Goal: Task Accomplishment & Management: Complete application form

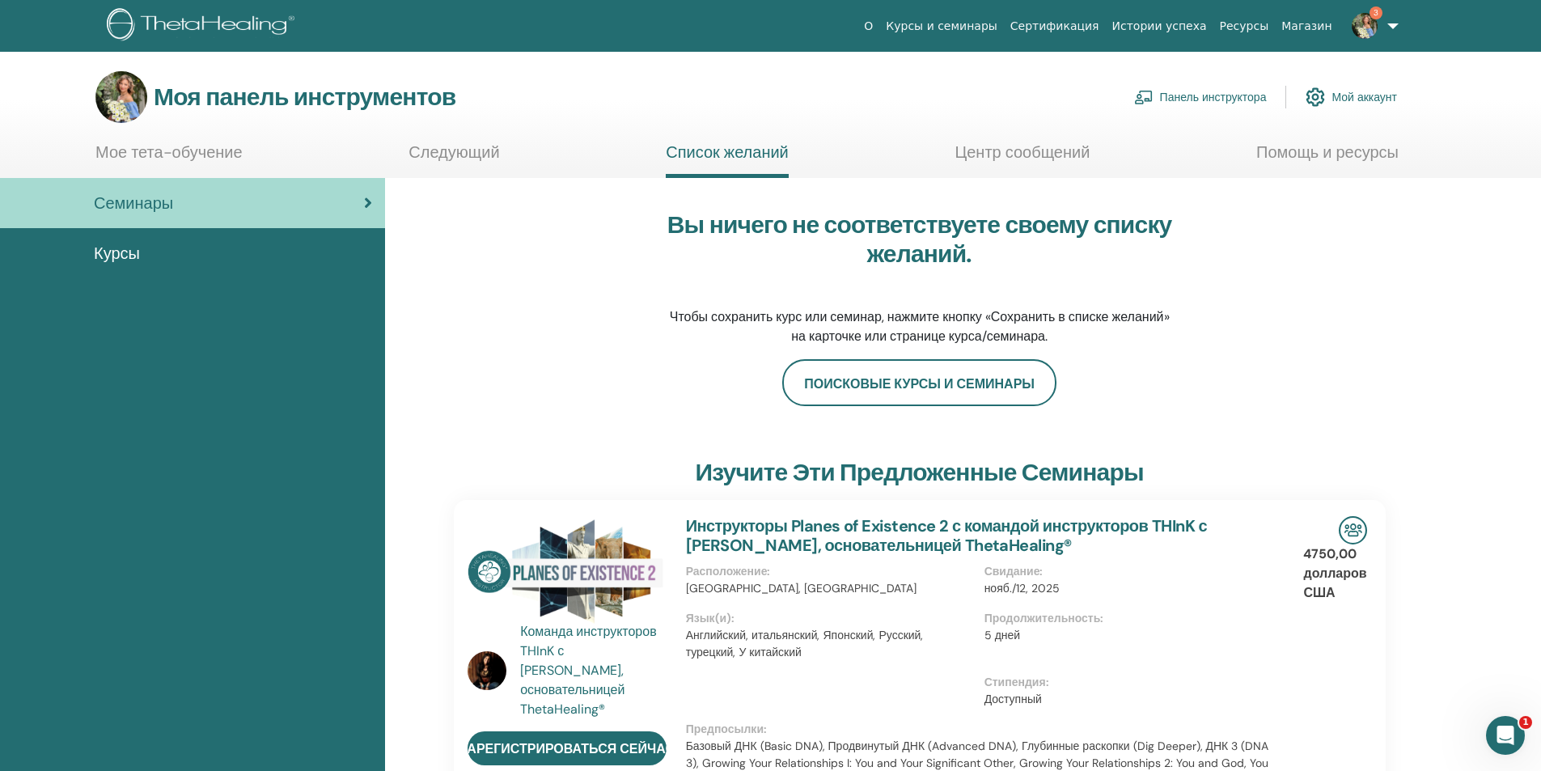
click at [1366, 22] on img at bounding box center [1365, 26] width 26 height 26
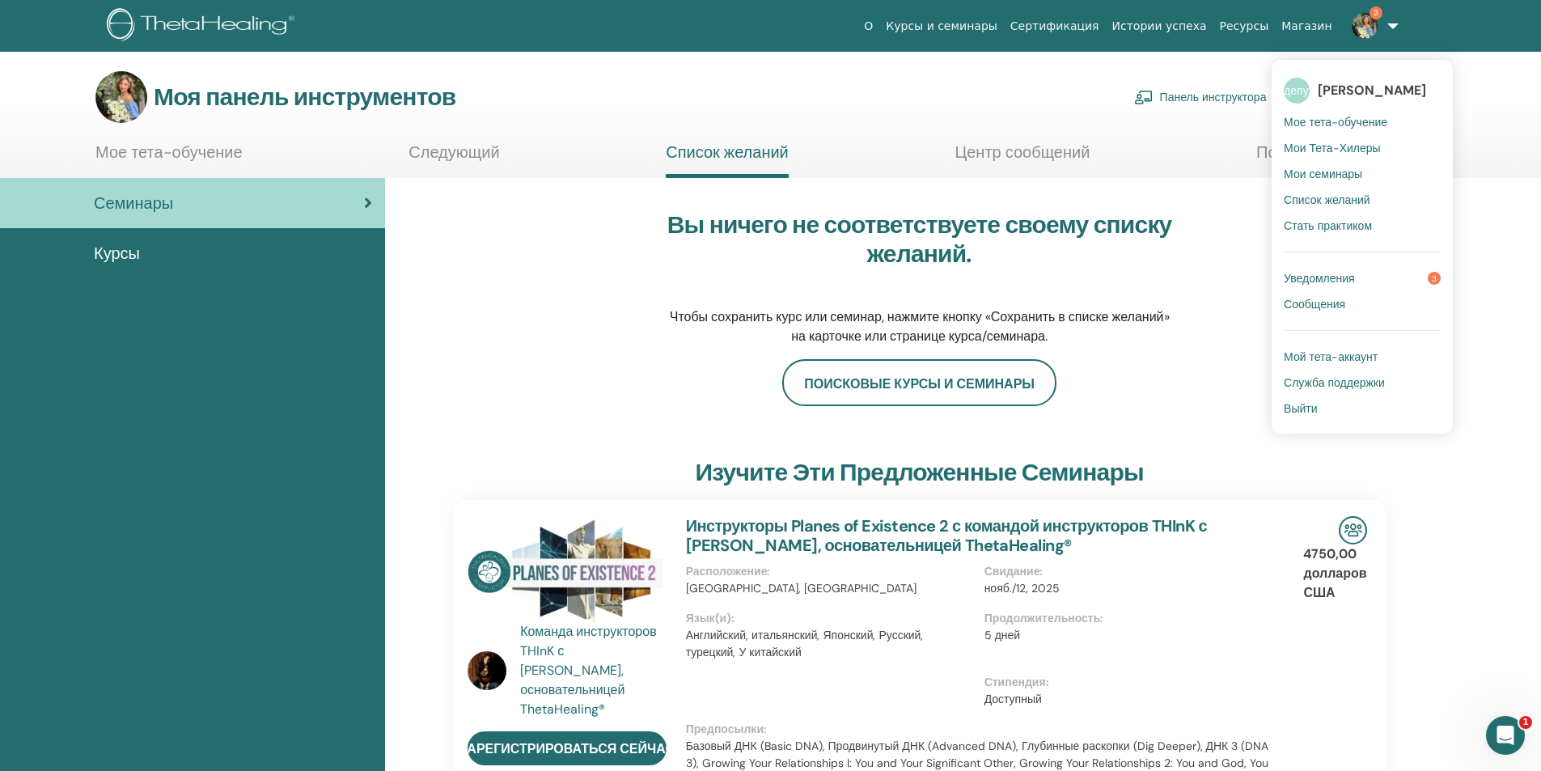
click at [1347, 172] on font "Мои семинары" at bounding box center [1323, 174] width 78 height 15
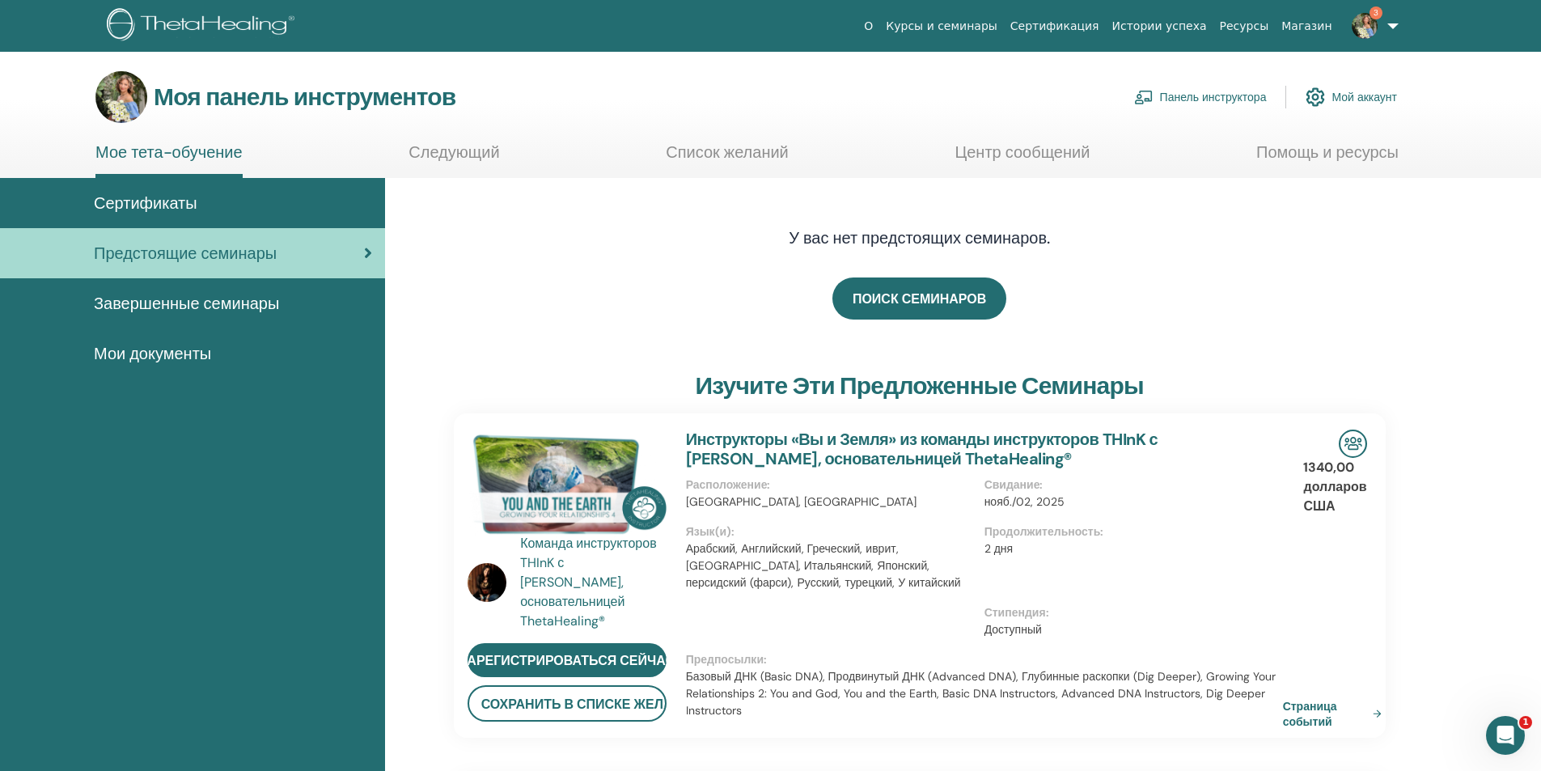
click at [1209, 96] on font "Панель инструктора" at bounding box center [1213, 98] width 107 height 15
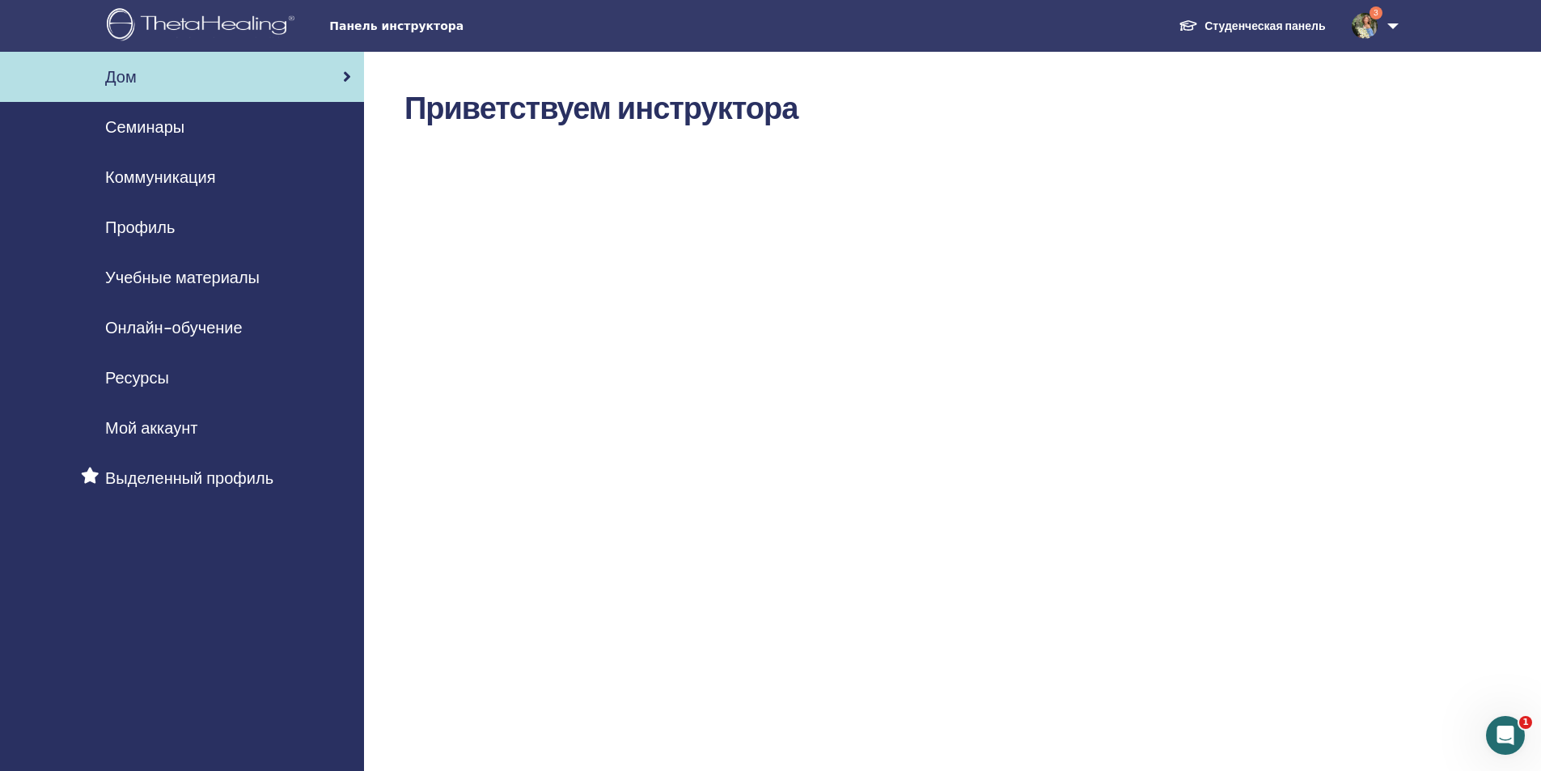
click at [155, 123] on font "Семинары" at bounding box center [144, 126] width 79 height 21
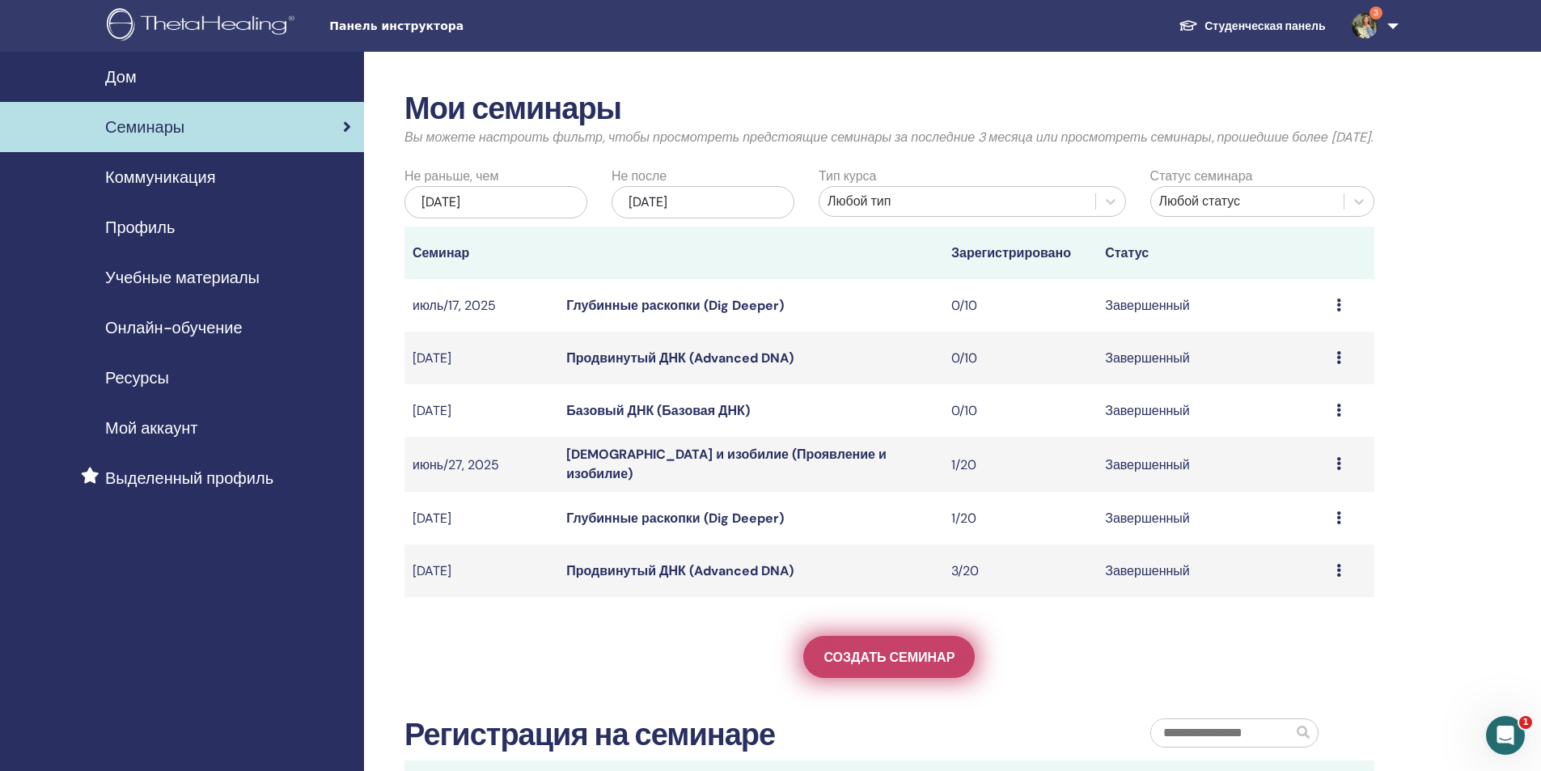
click at [891, 666] on font "Создать семинар" at bounding box center [889, 657] width 131 height 17
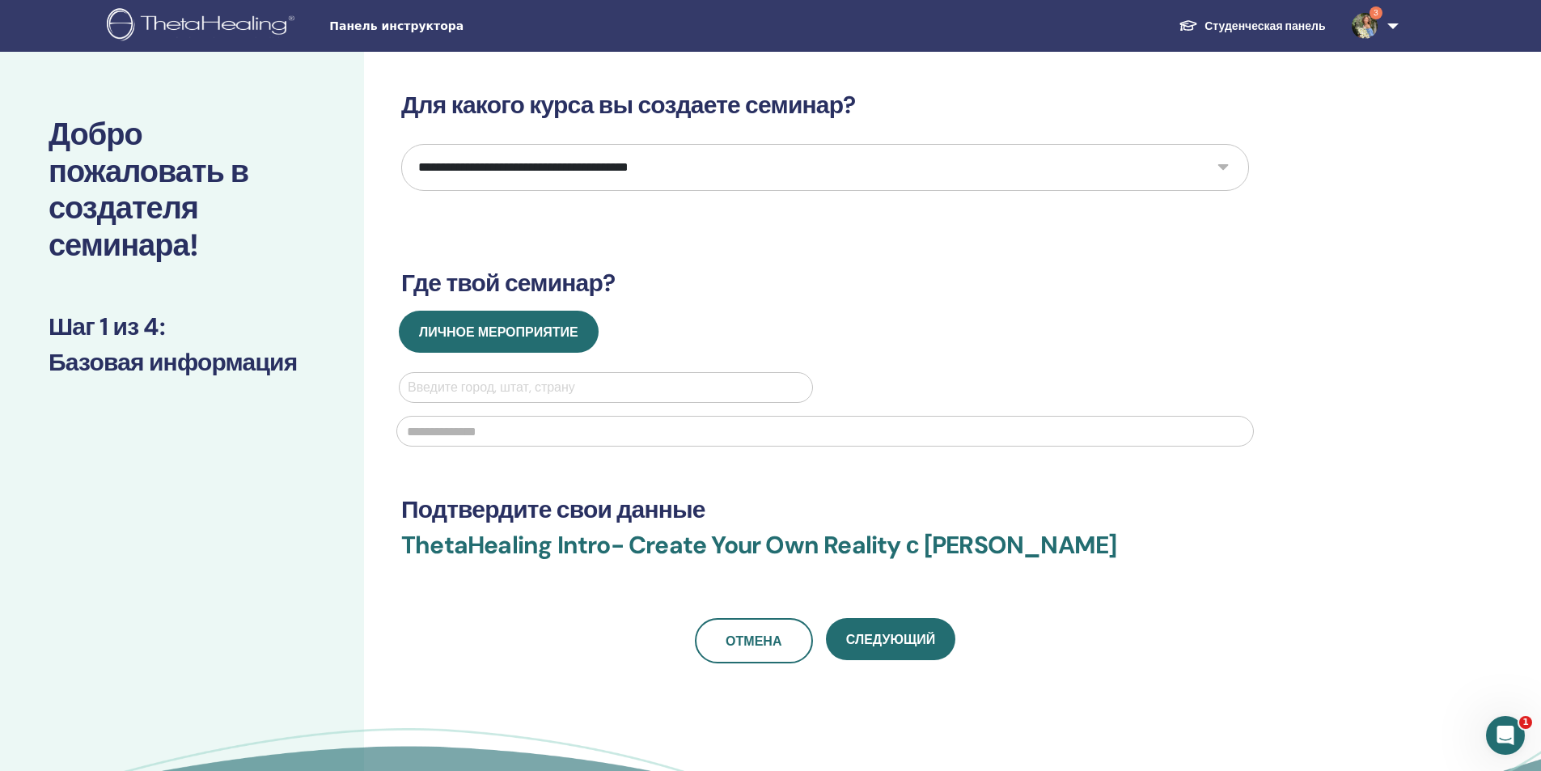
click at [638, 172] on select "**********" at bounding box center [825, 167] width 848 height 47
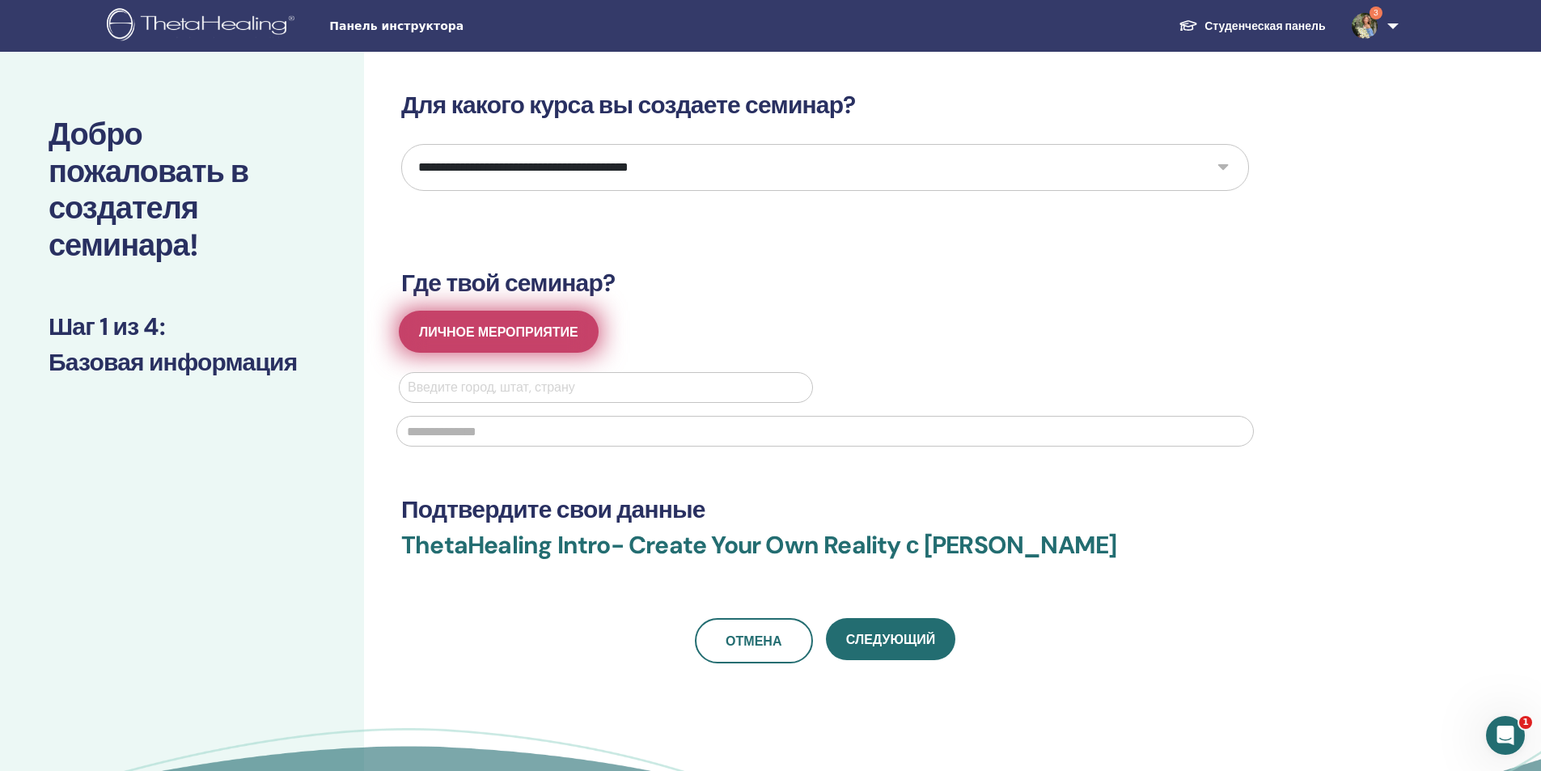
select select "**"
click at [401, 144] on select "**********" at bounding box center [825, 167] width 848 height 47
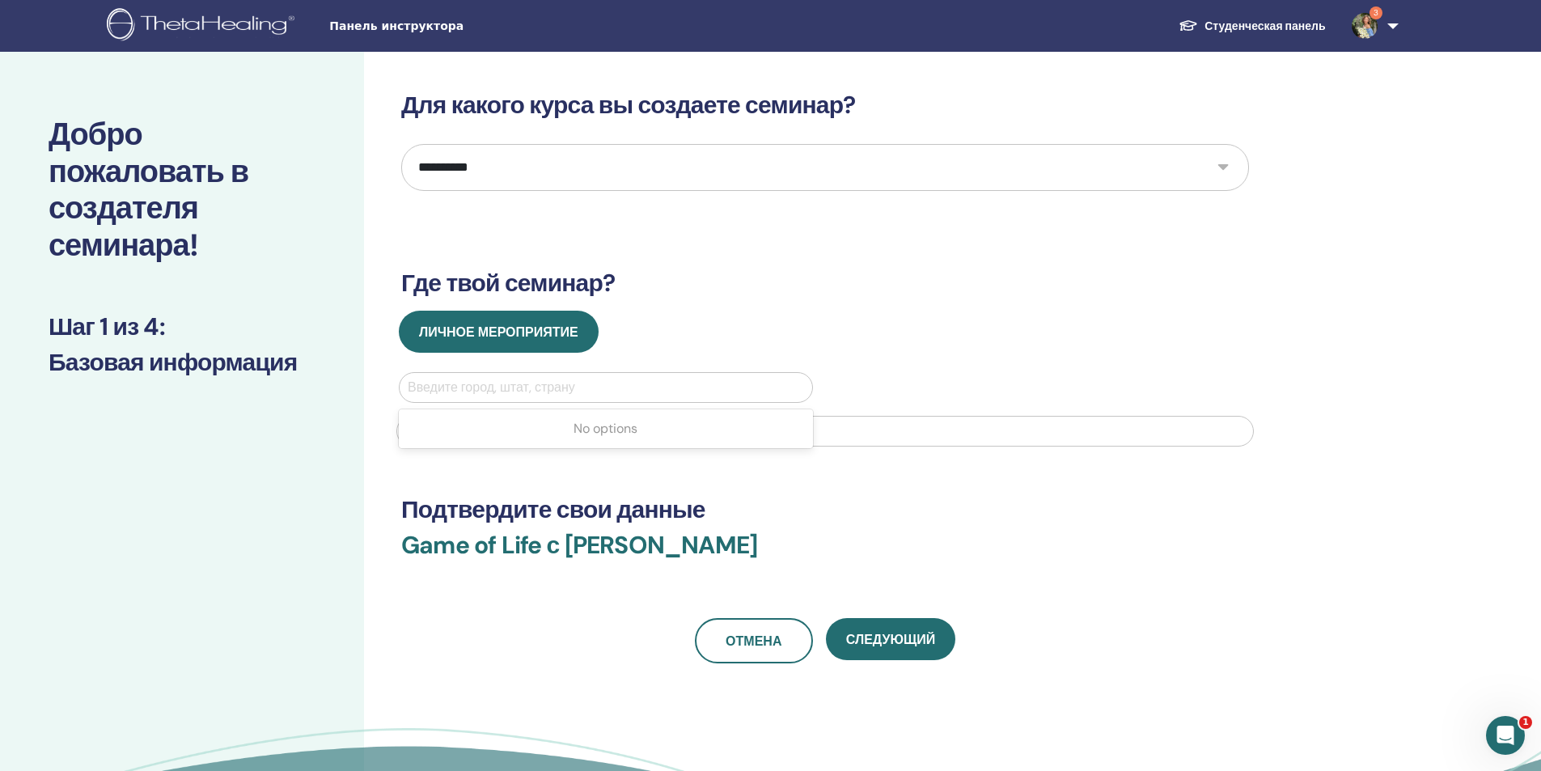
click at [552, 392] on div at bounding box center [606, 387] width 396 height 23
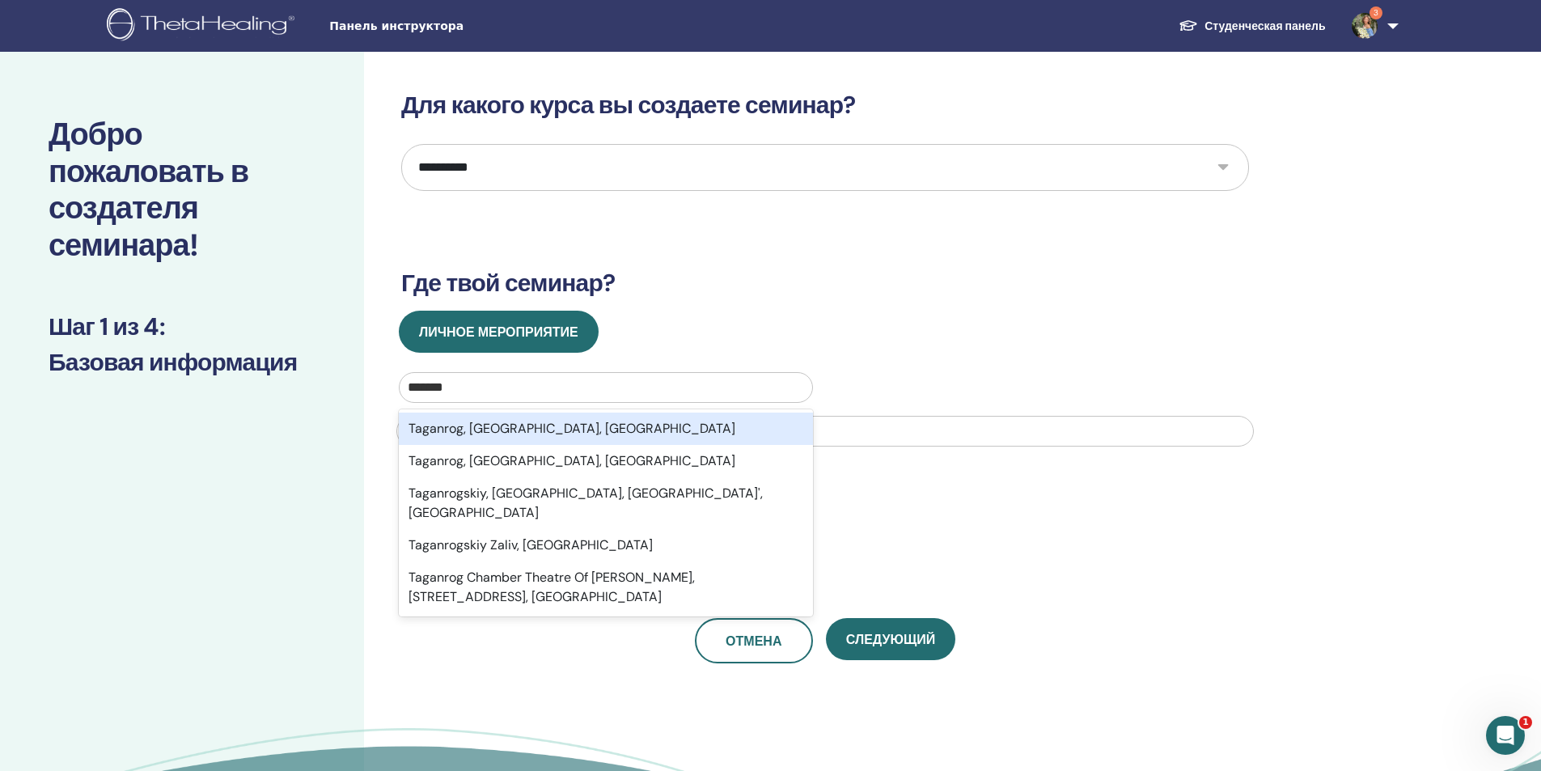
type input "********"
click at [546, 425] on div "Taganrog, Rostov Oblast, RUS" at bounding box center [606, 429] width 414 height 32
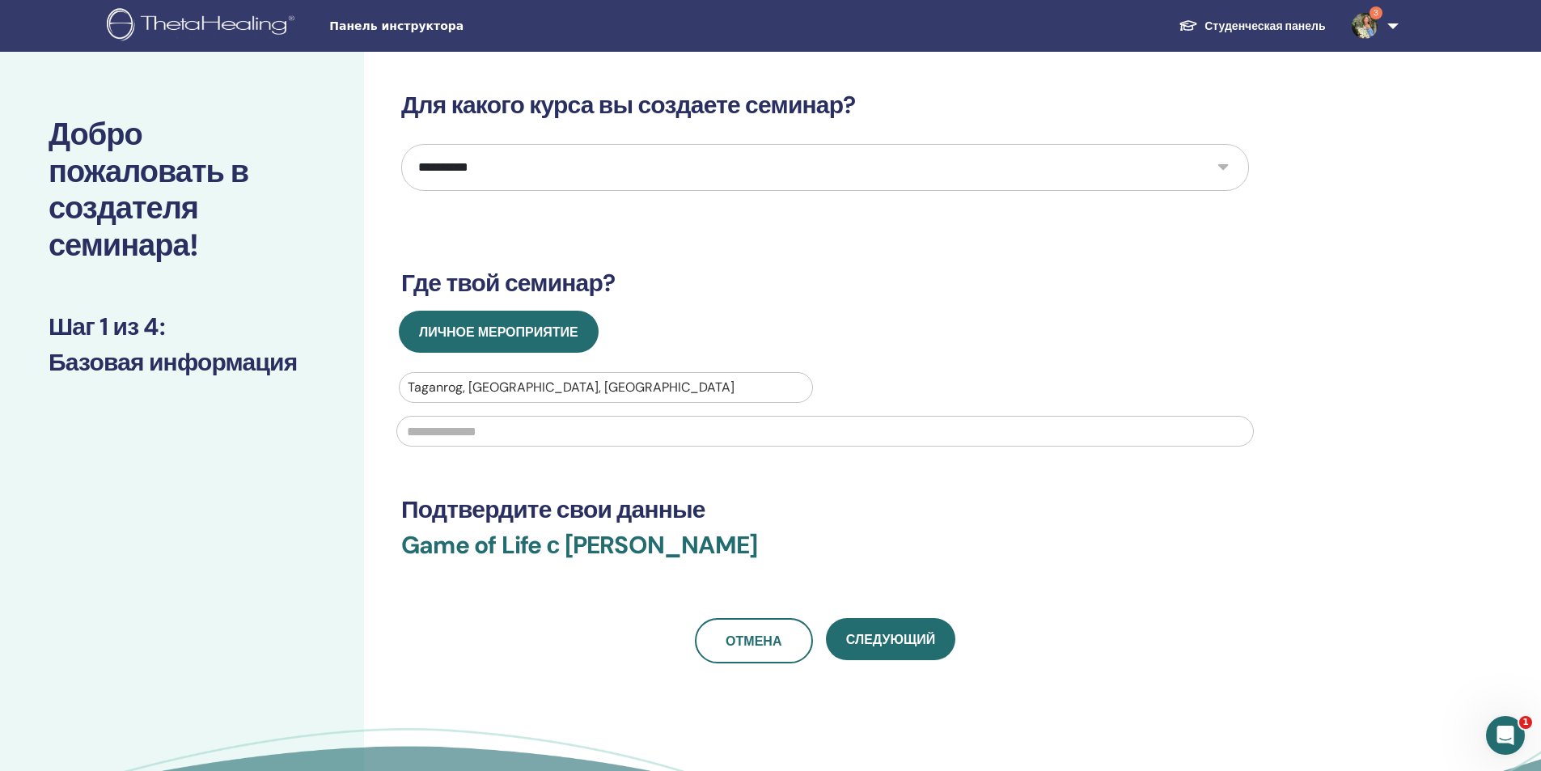
click at [519, 427] on input "text" at bounding box center [825, 431] width 858 height 31
type input "**********"
click at [893, 633] on span "Следующий" at bounding box center [890, 639] width 89 height 17
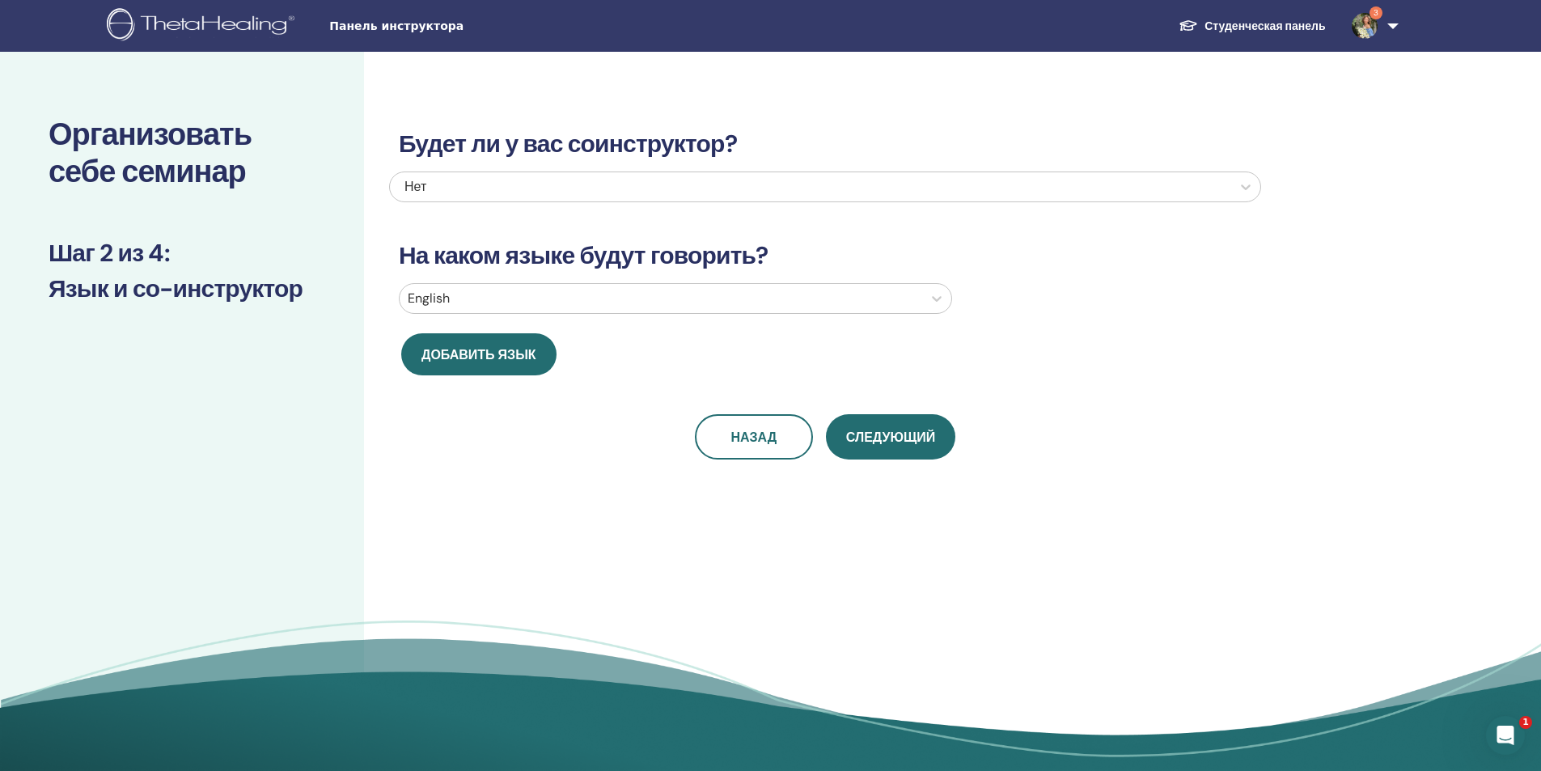
click at [582, 301] on div at bounding box center [661, 298] width 506 height 23
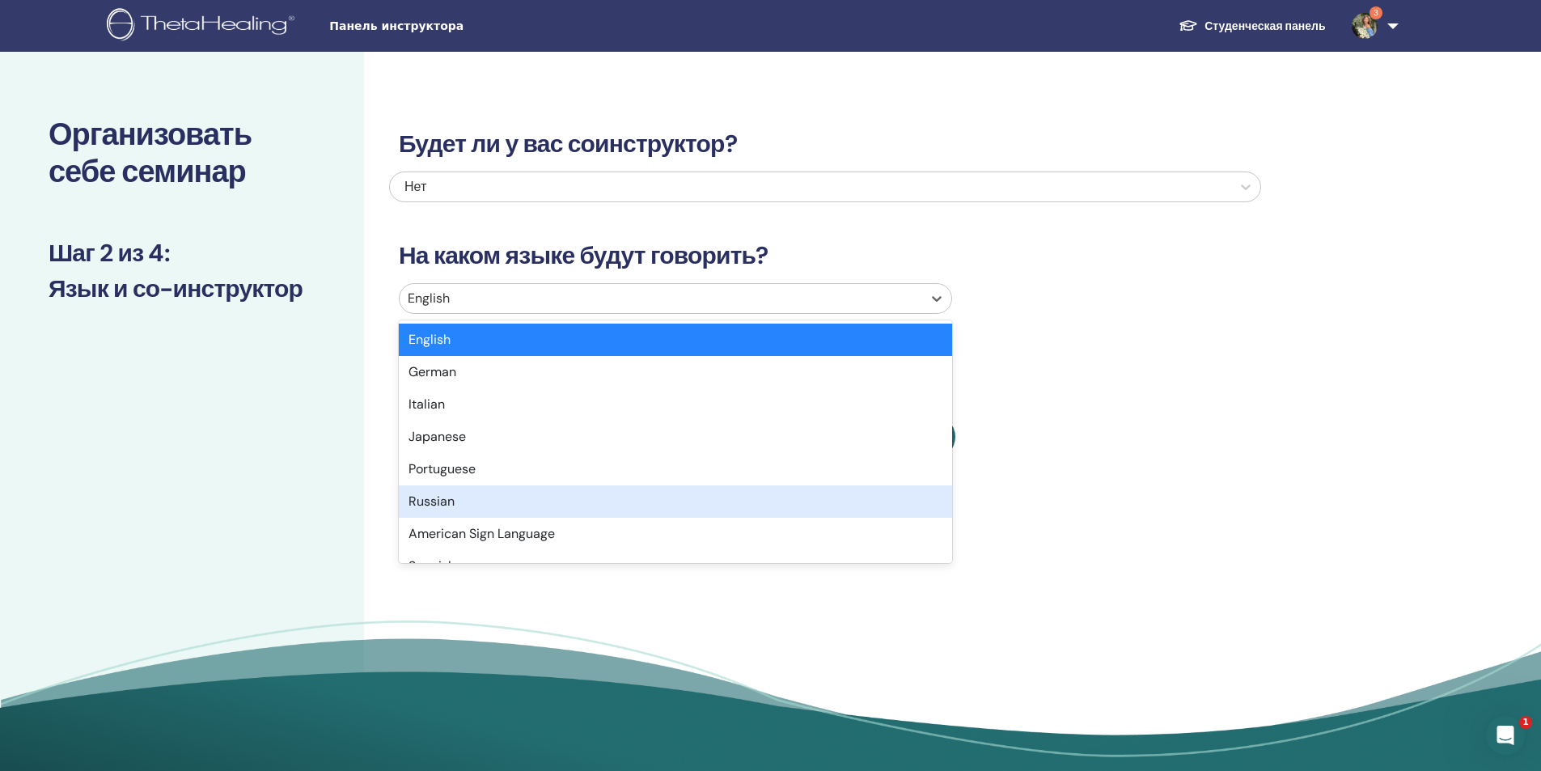
click at [557, 499] on div "Russian" at bounding box center [675, 501] width 553 height 32
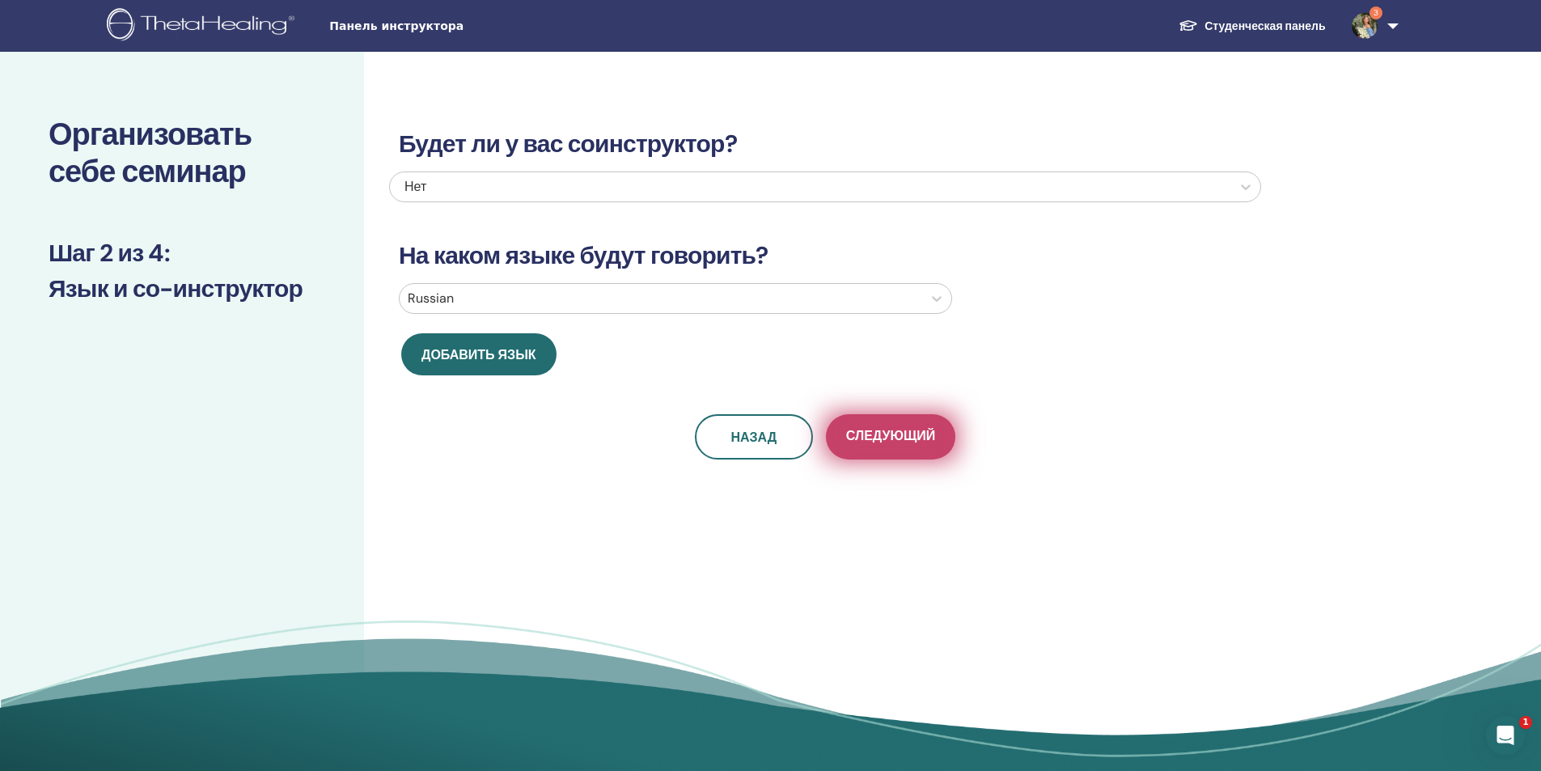
click at [866, 440] on span "Следующий" at bounding box center [890, 437] width 89 height 20
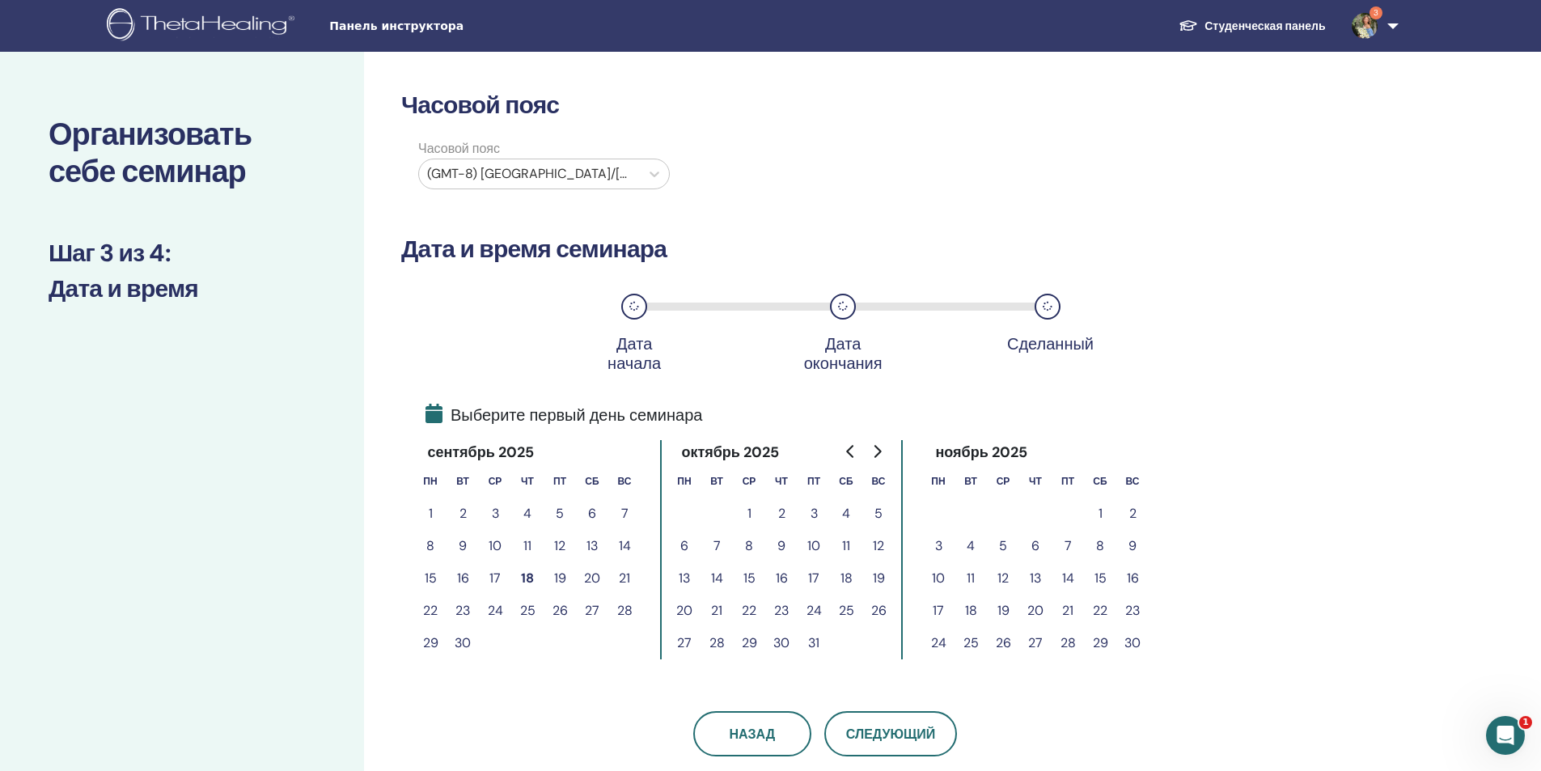
click at [558, 579] on button "19" at bounding box center [560, 578] width 32 height 32
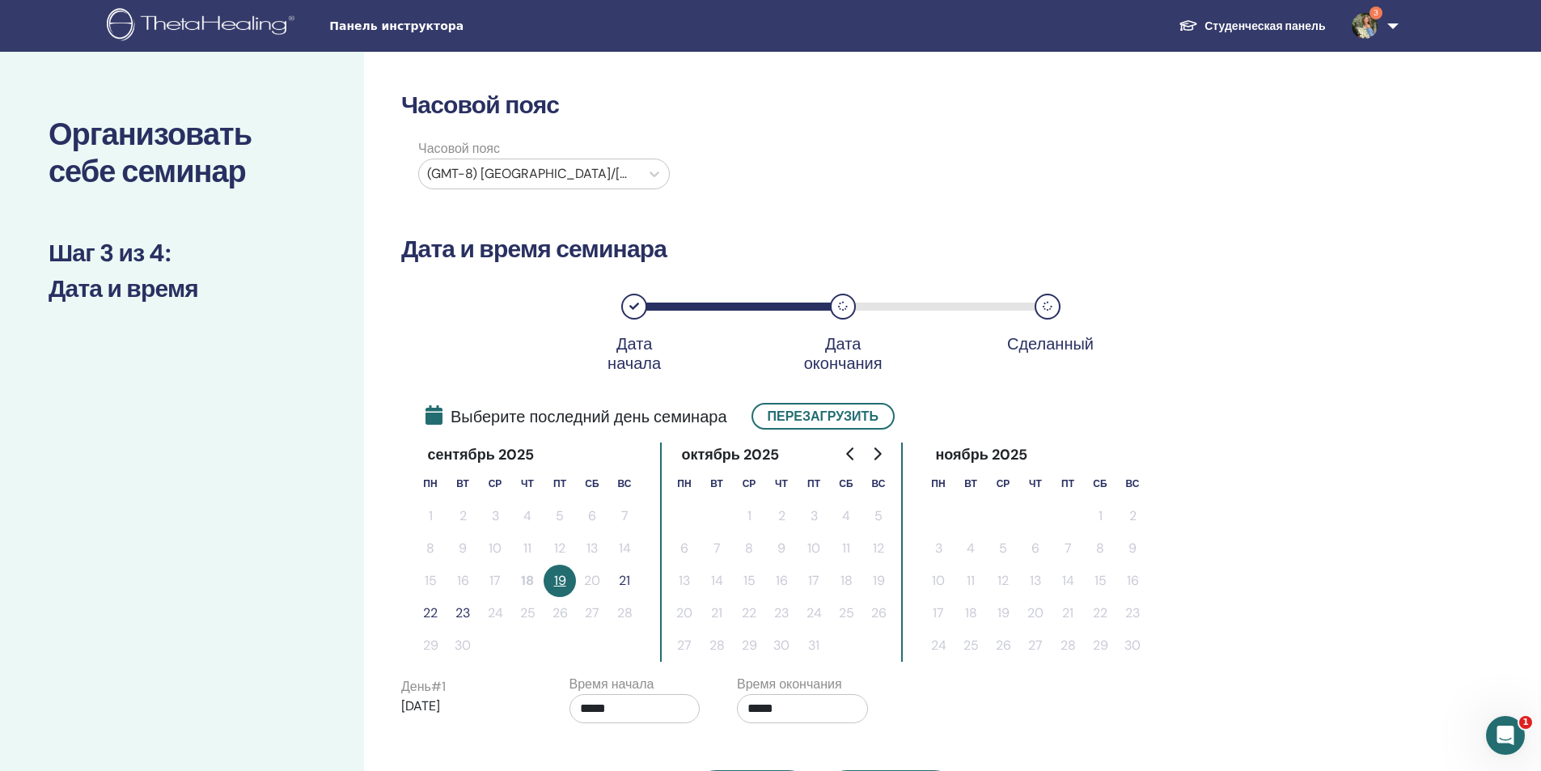
click at [629, 583] on button "21" at bounding box center [624, 581] width 32 height 32
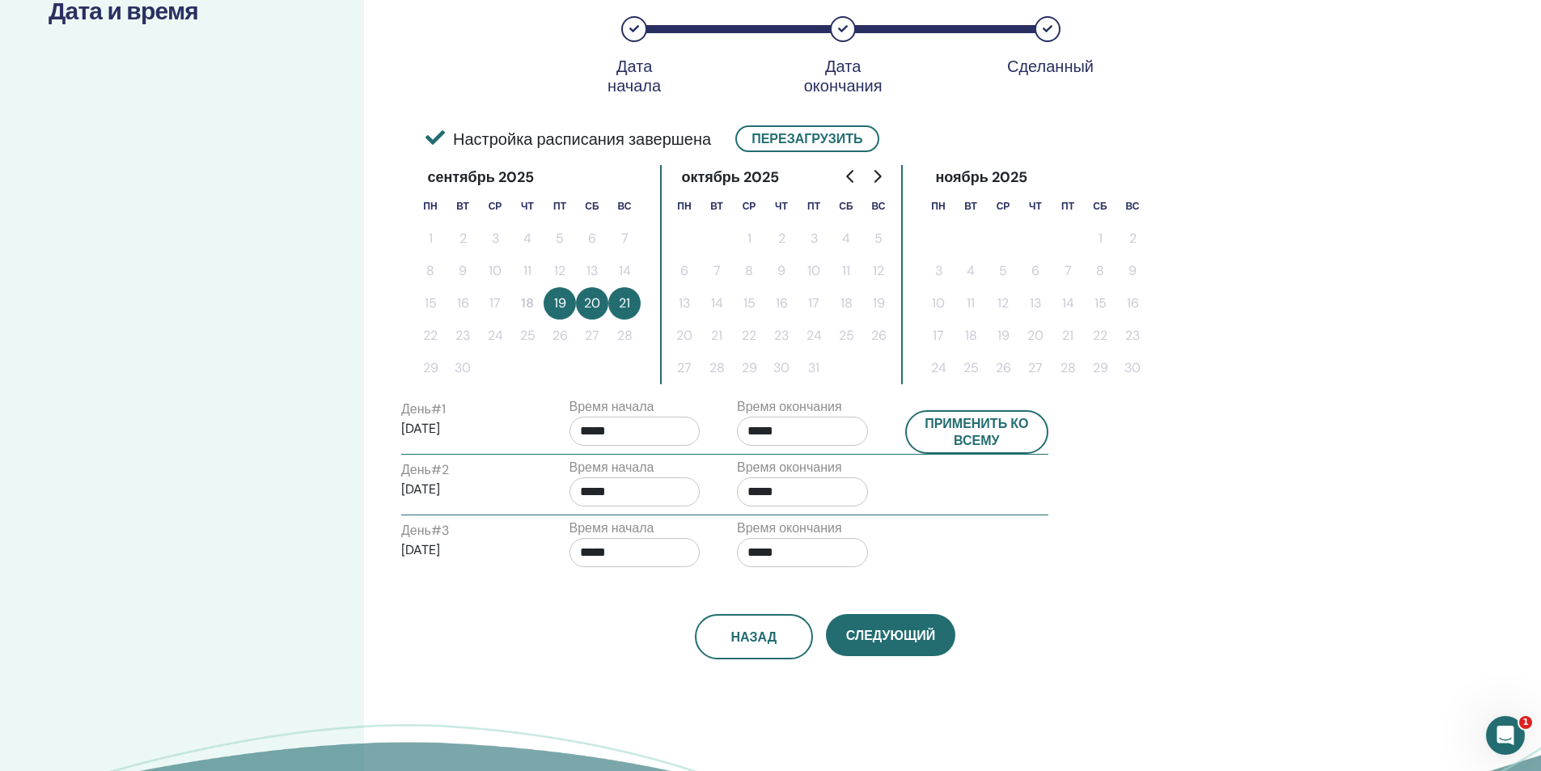
scroll to position [324, 0]
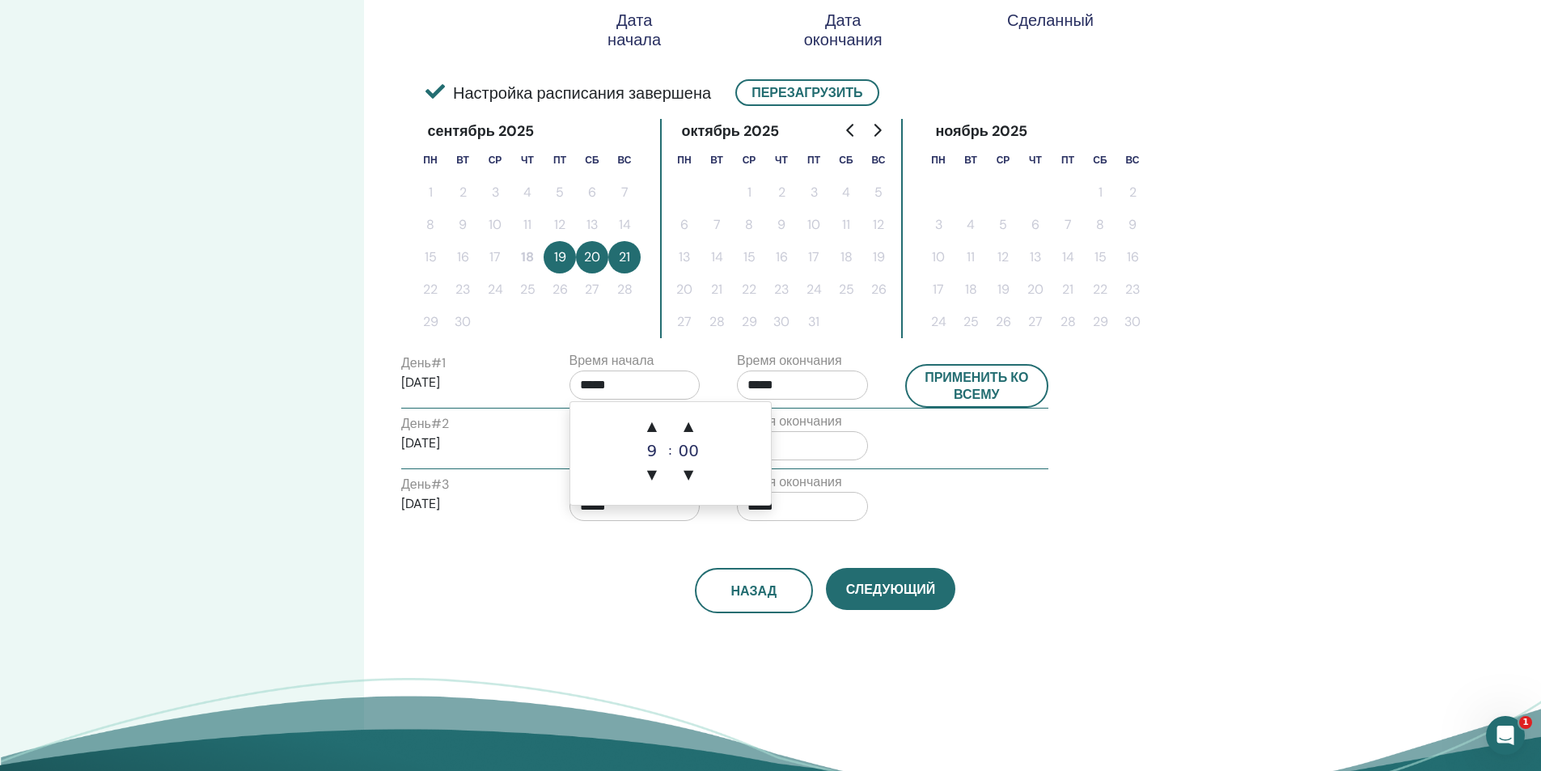
click at [624, 383] on input "*****" at bounding box center [635, 385] width 131 height 29
click at [650, 427] on span "▲" at bounding box center [652, 426] width 32 height 32
type input "*****"
click at [762, 385] on input "*****" at bounding box center [802, 385] width 131 height 29
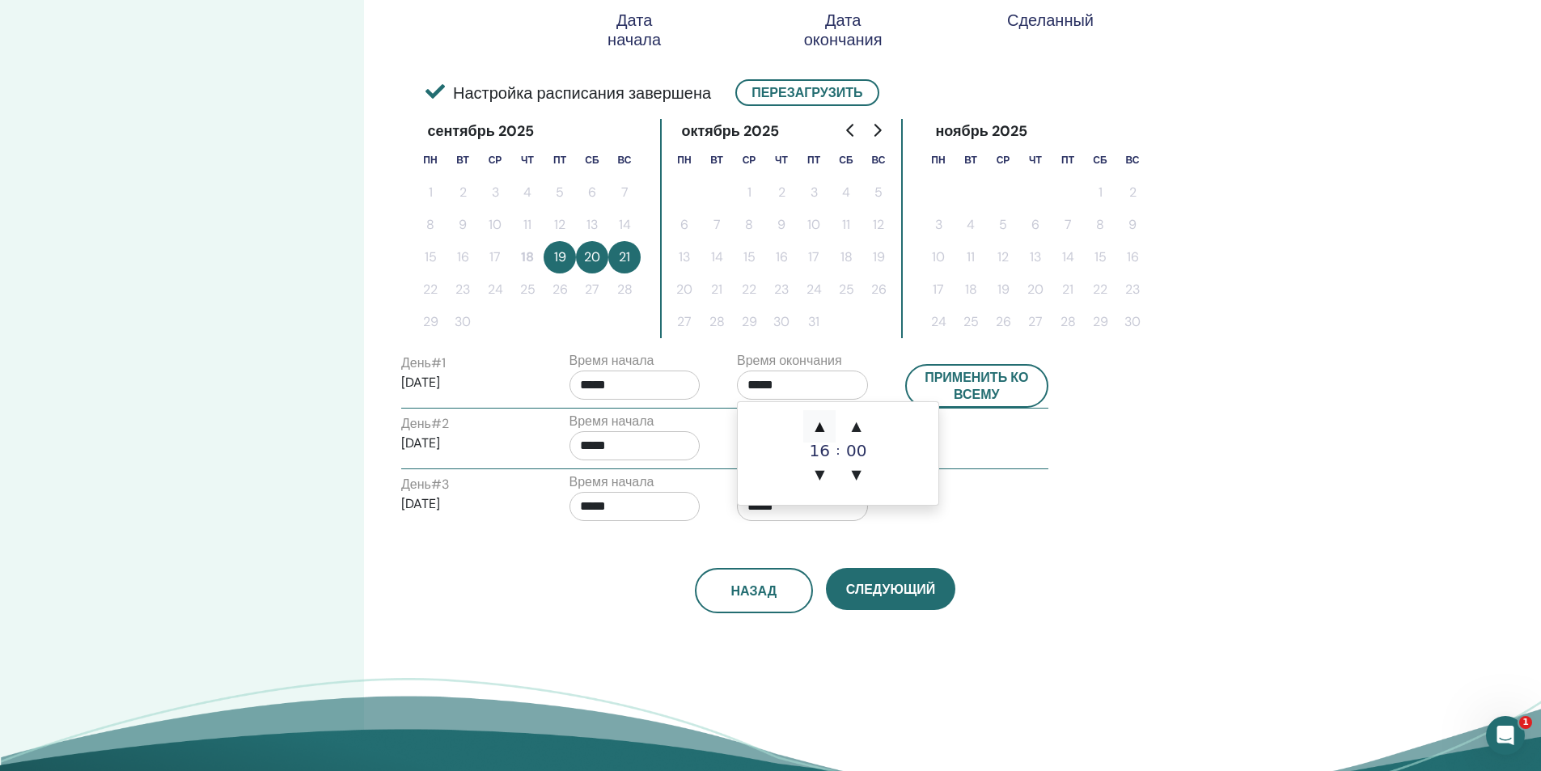
click at [814, 421] on span "▲" at bounding box center [819, 426] width 32 height 32
type input "*****"
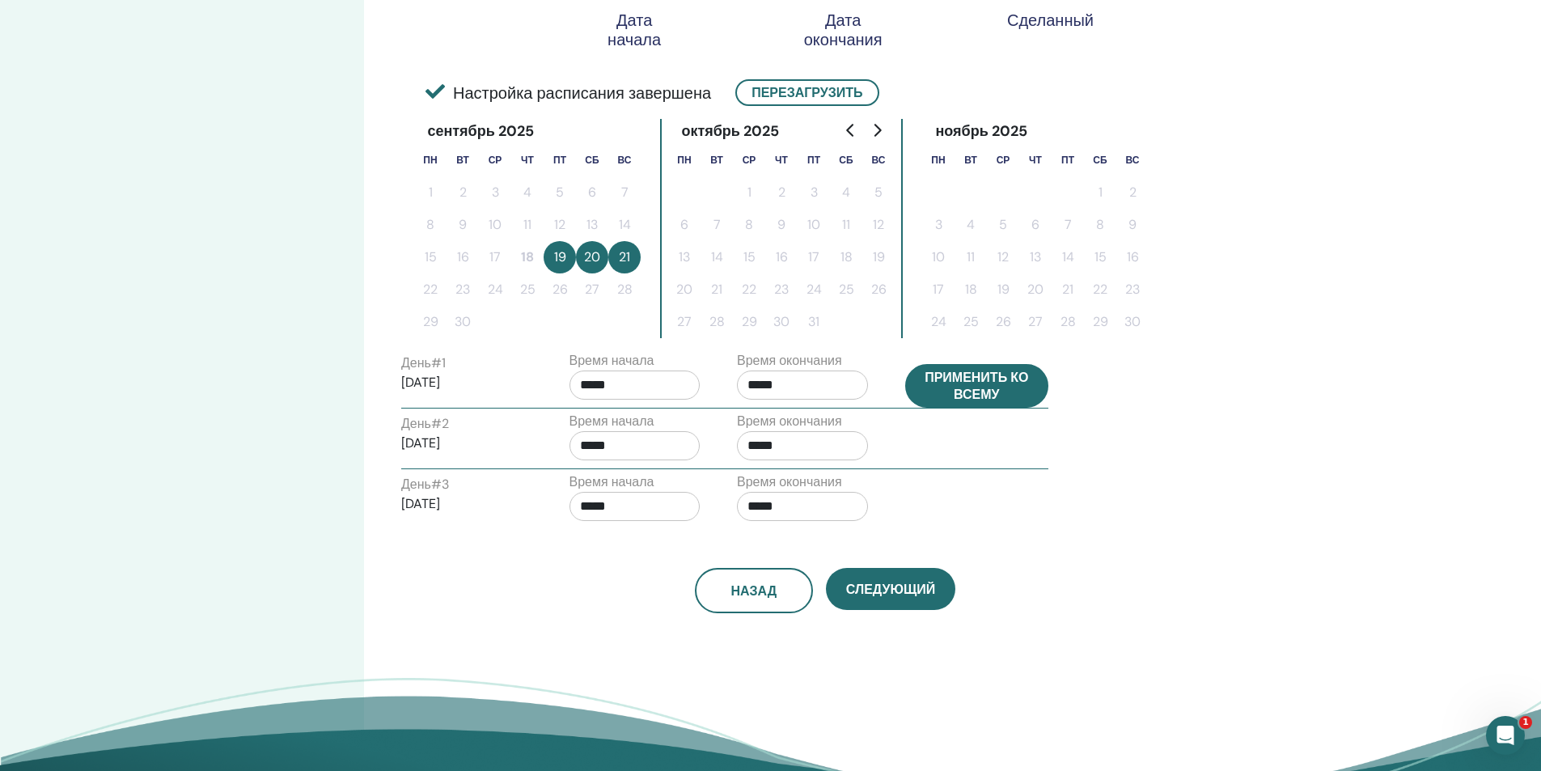
click at [943, 392] on button "Применить ко всему" at bounding box center [977, 386] width 144 height 44
type input "*****"
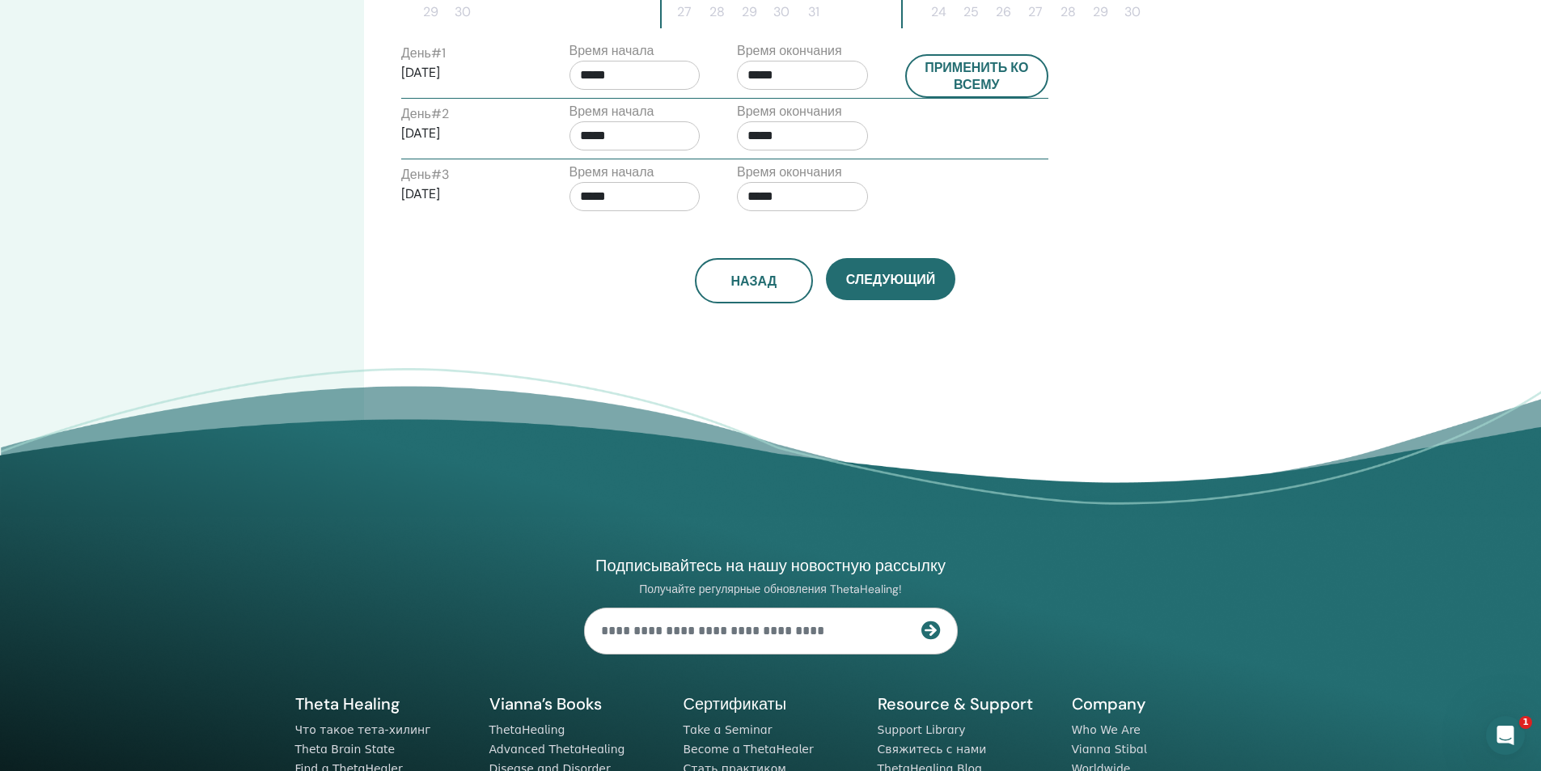
scroll to position [647, 0]
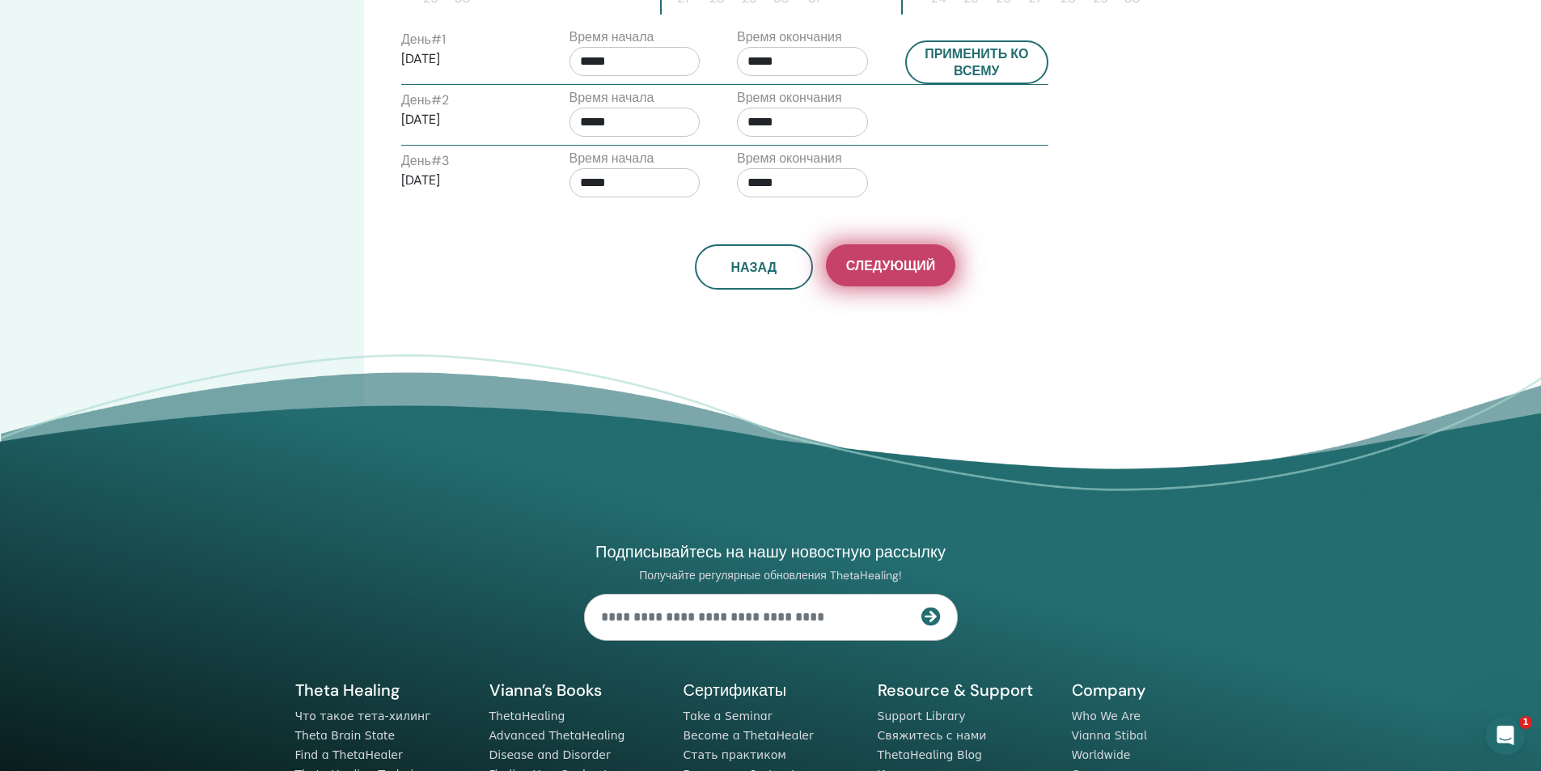
click at [879, 256] on button "Следующий" at bounding box center [890, 265] width 129 height 42
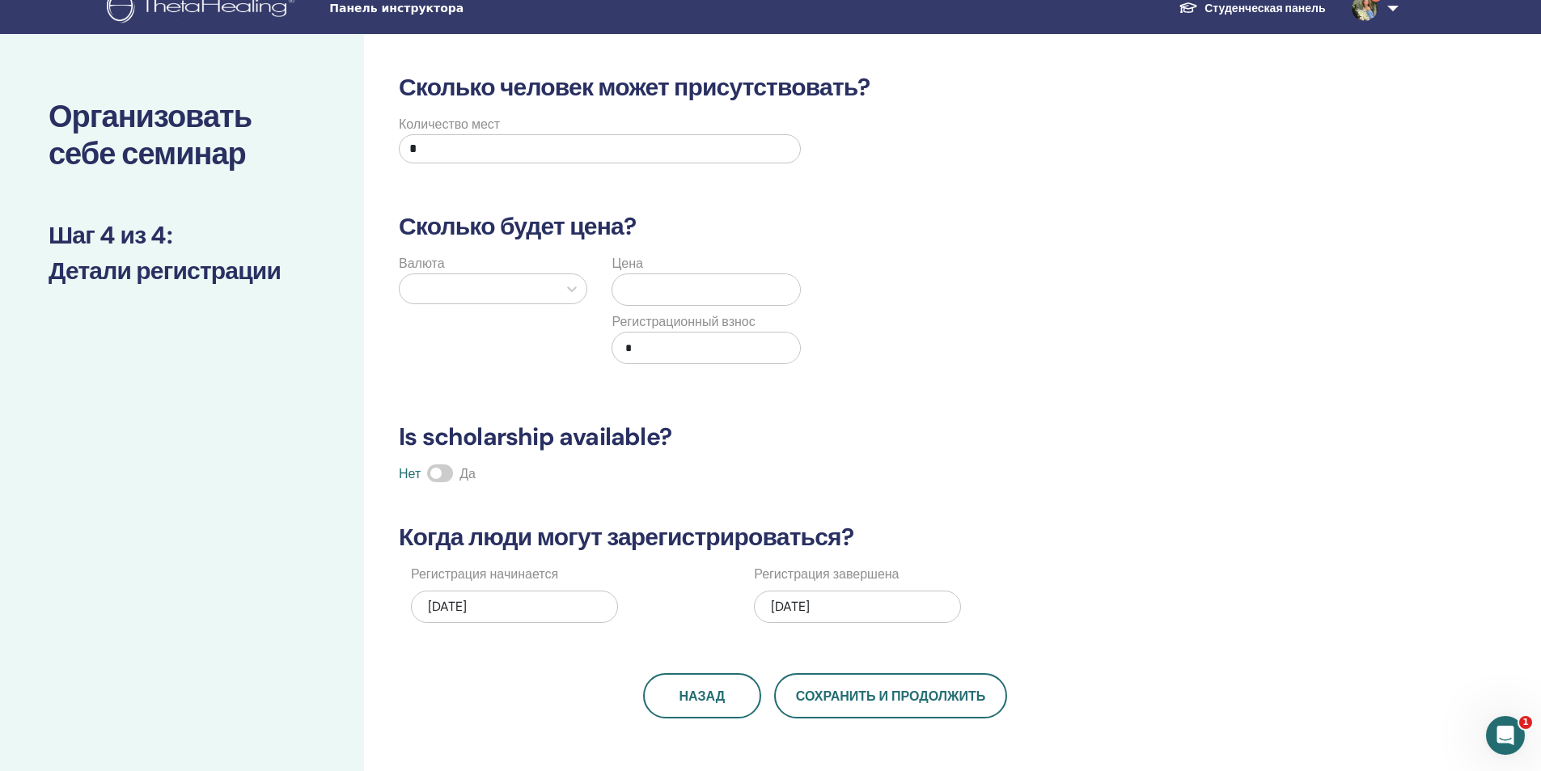
scroll to position [0, 0]
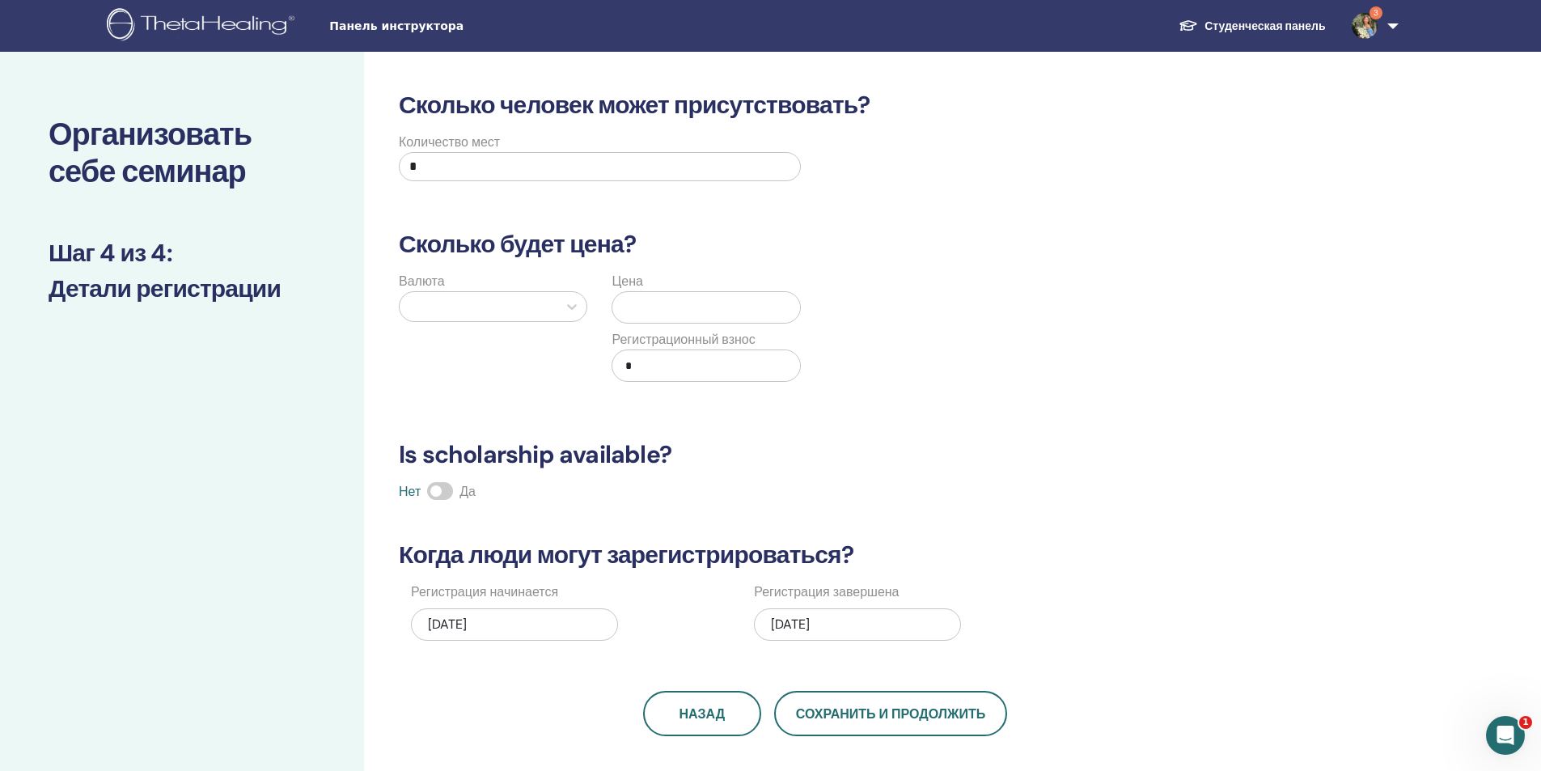
drag, startPoint x: 471, startPoint y: 168, endPoint x: 351, endPoint y: 173, distance: 119.8
click at [351, 173] on div "Организовать себе семинар Шаг 4 из 4 : Детали регистрации Сколько человек может…" at bounding box center [770, 507] width 1541 height 911
type input "**"
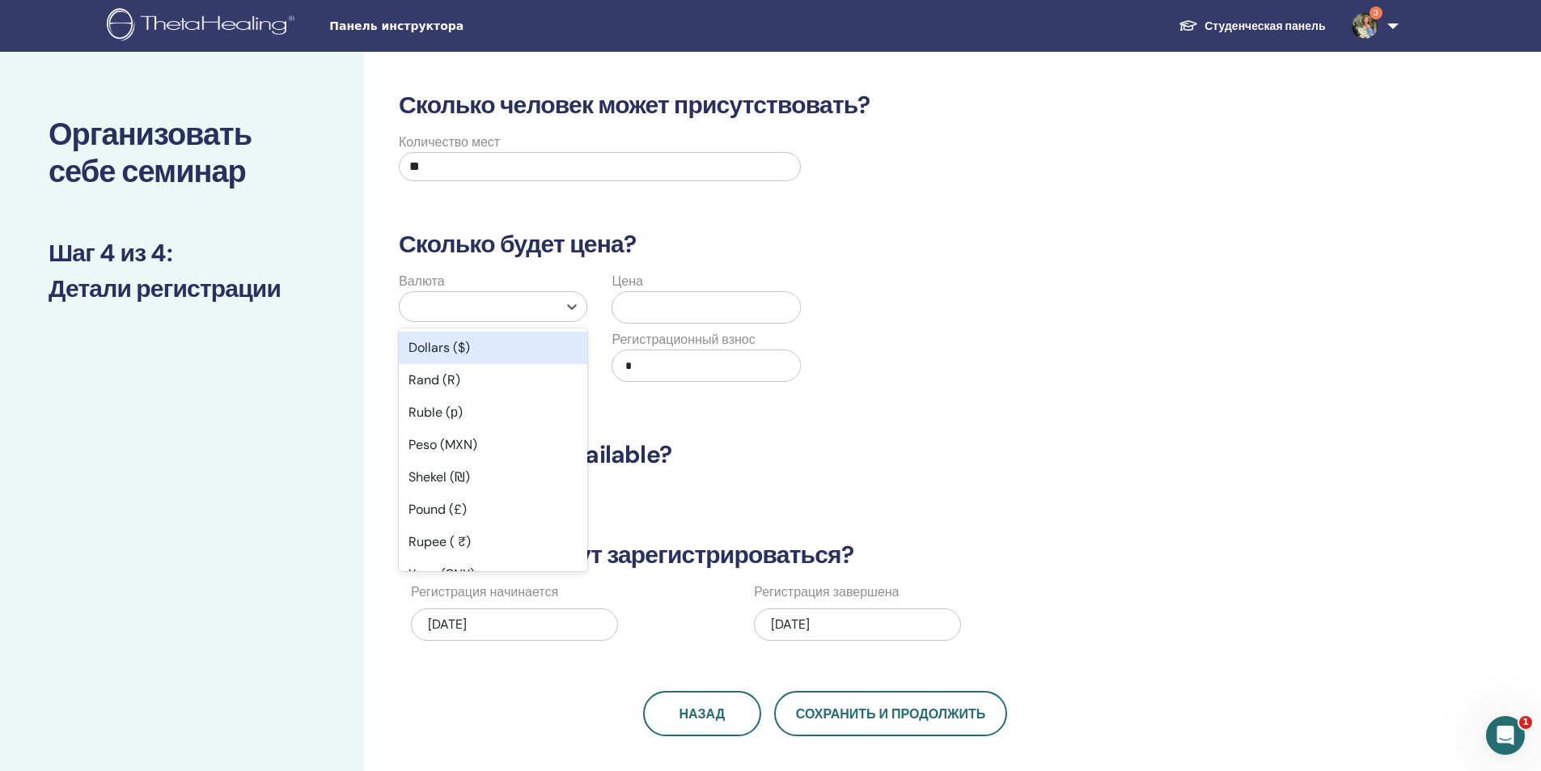
click at [469, 303] on div at bounding box center [479, 306] width 142 height 23
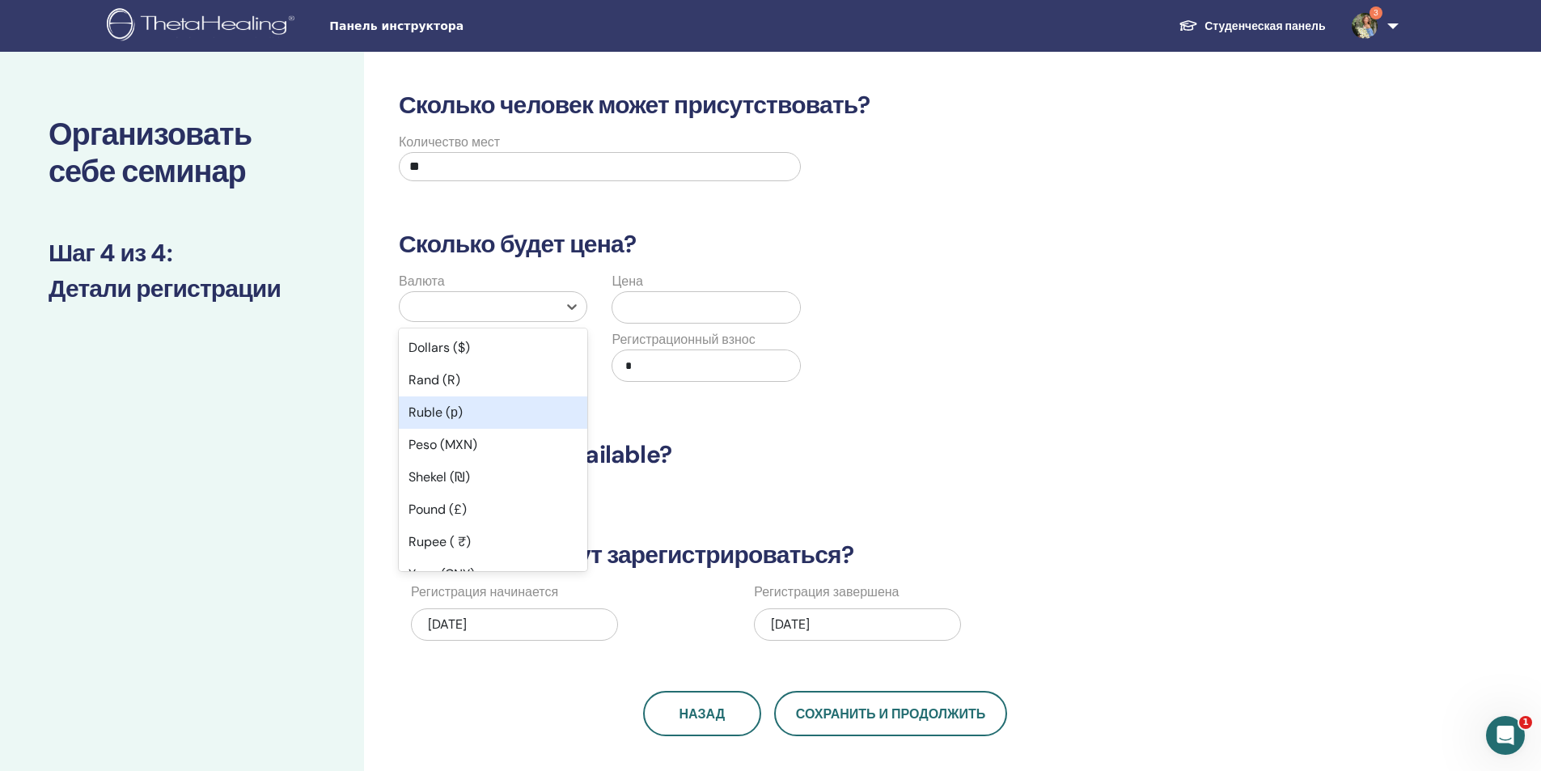
click at [476, 409] on div "Ruble (р)" at bounding box center [493, 412] width 188 height 32
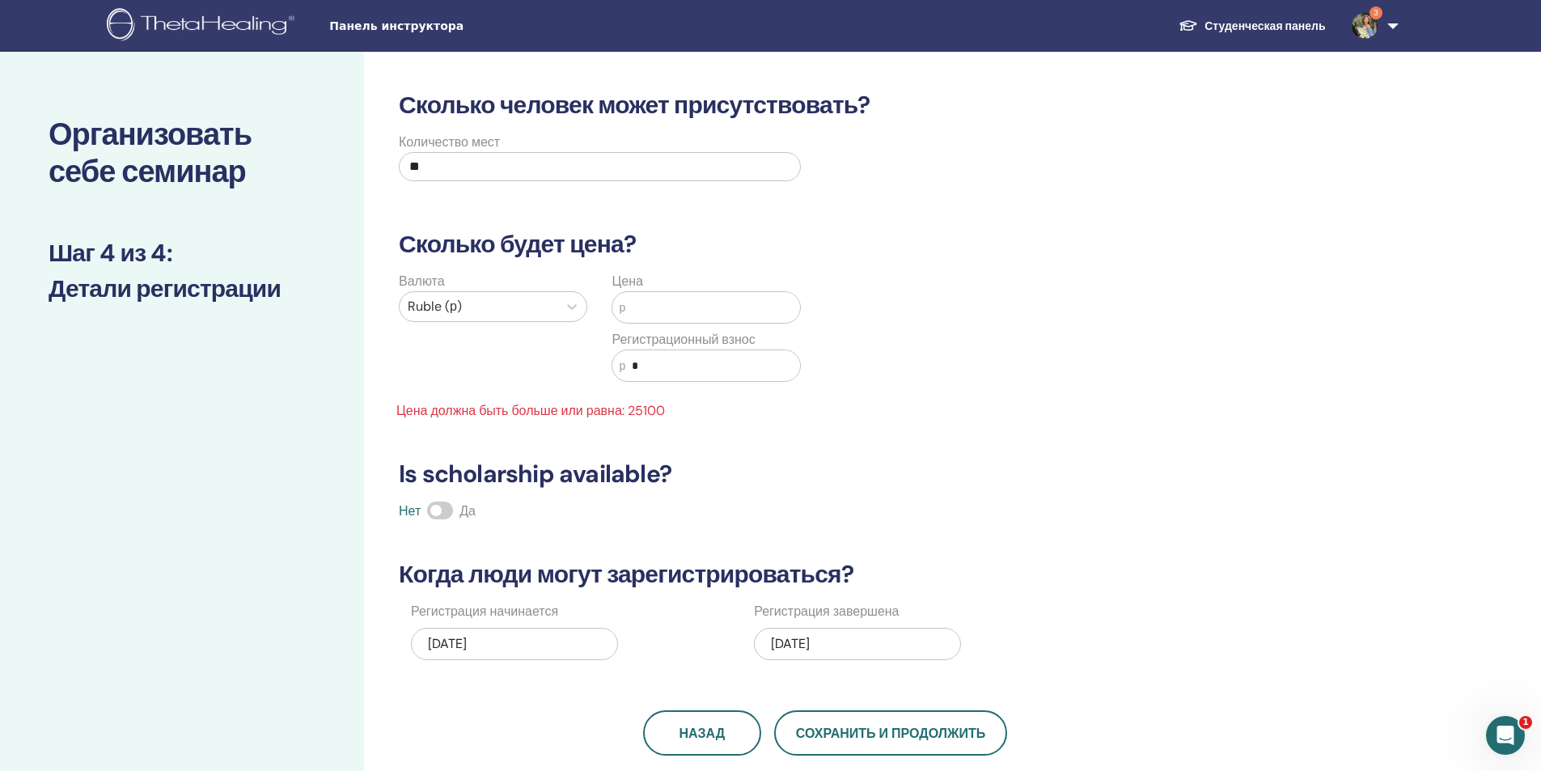
drag, startPoint x: 638, startPoint y: 304, endPoint x: 593, endPoint y: 304, distance: 45.3
click at [593, 304] on div "Валюта Ruble (р) Цена р Регистрационный взнос р * Цена должна быть больше или р…" at bounding box center [600, 346] width 426 height 149
type input "*****"
drag, startPoint x: 653, startPoint y: 366, endPoint x: 612, endPoint y: 363, distance: 40.6
click at [612, 363] on div "р *" at bounding box center [706, 365] width 188 height 32
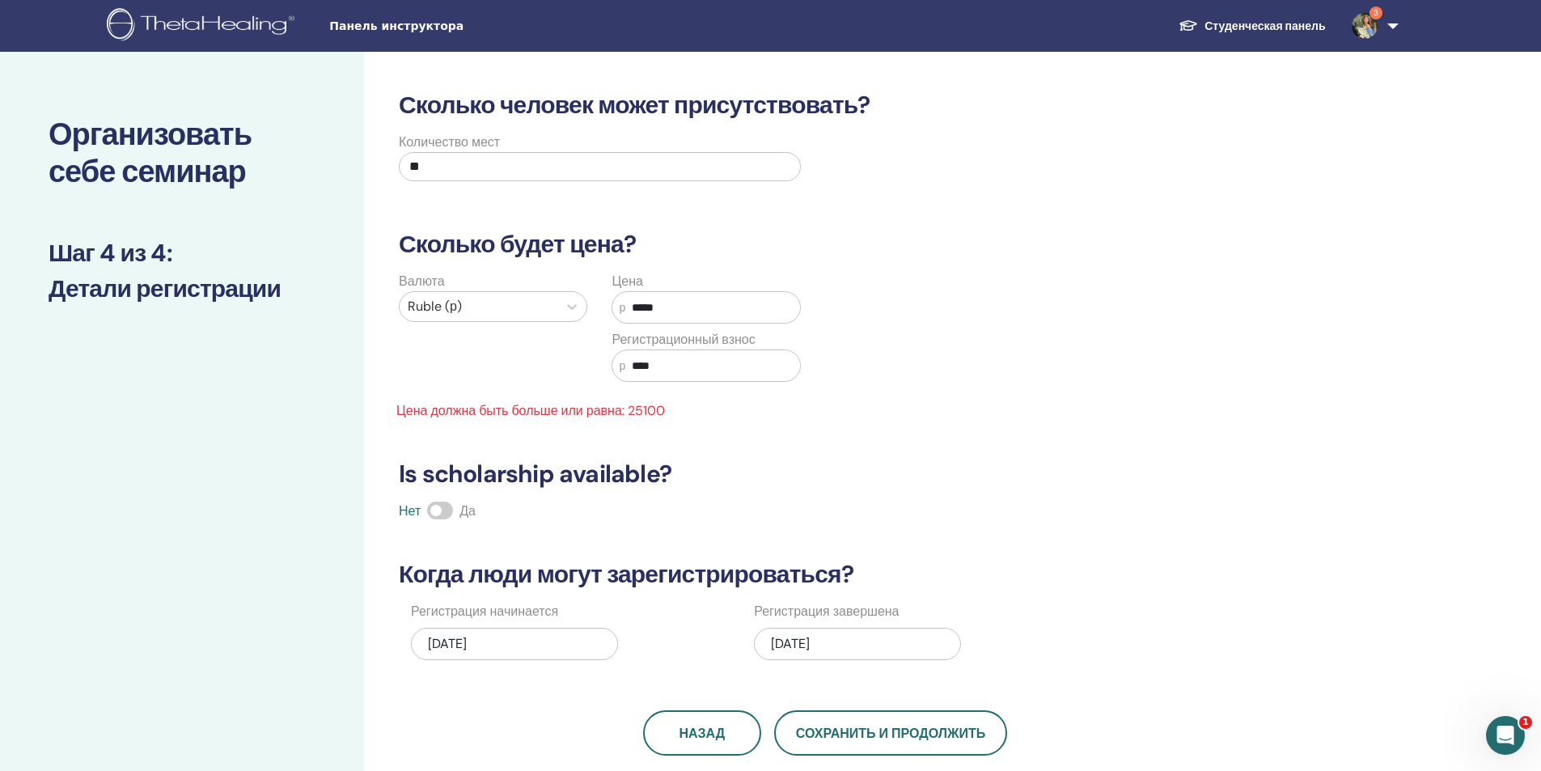
type input "****"
click at [726, 395] on div "Цена р ***** Регистрационный взнос р ****" at bounding box center [705, 336] width 213 height 129
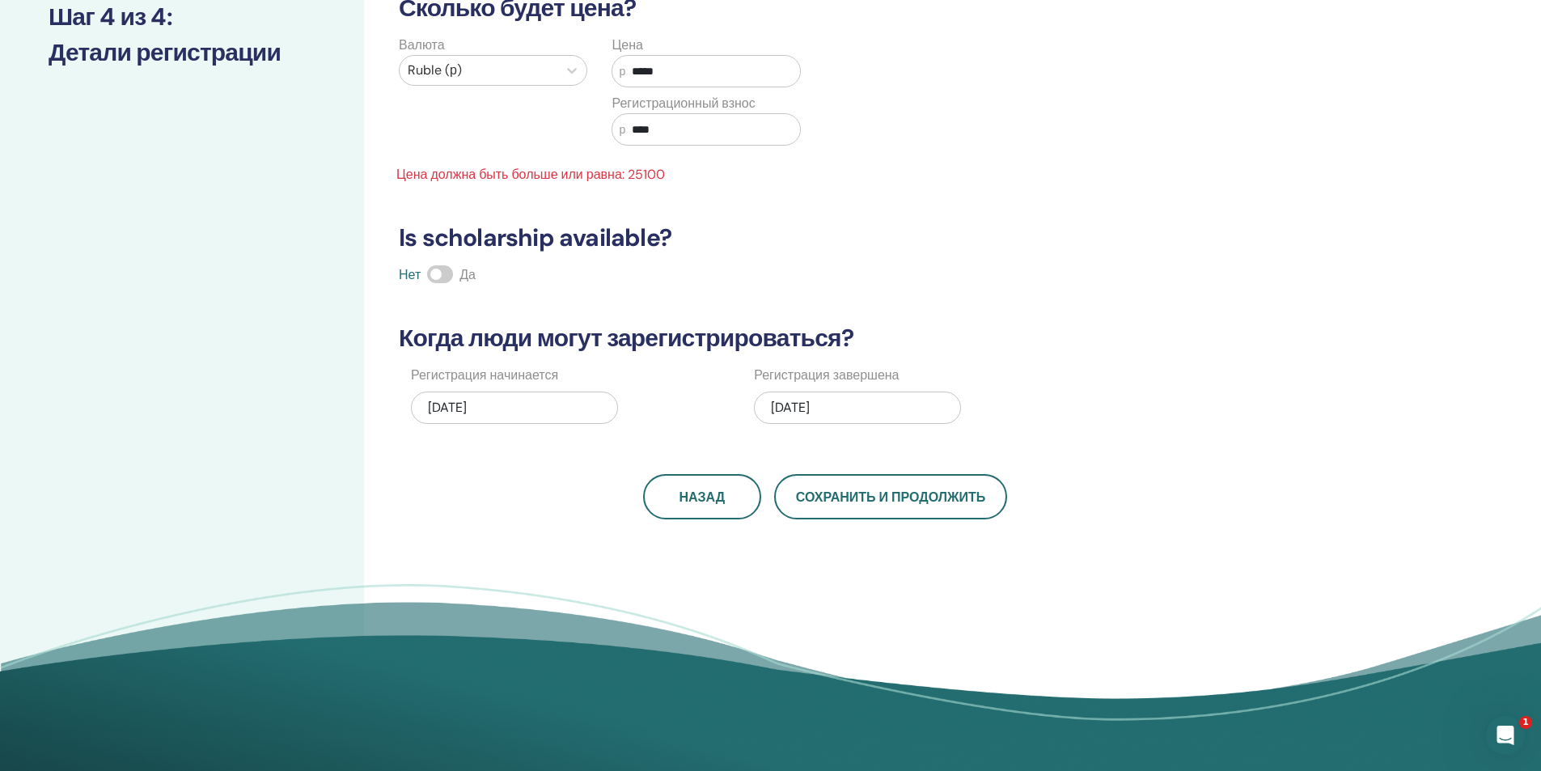
scroll to position [243, 0]
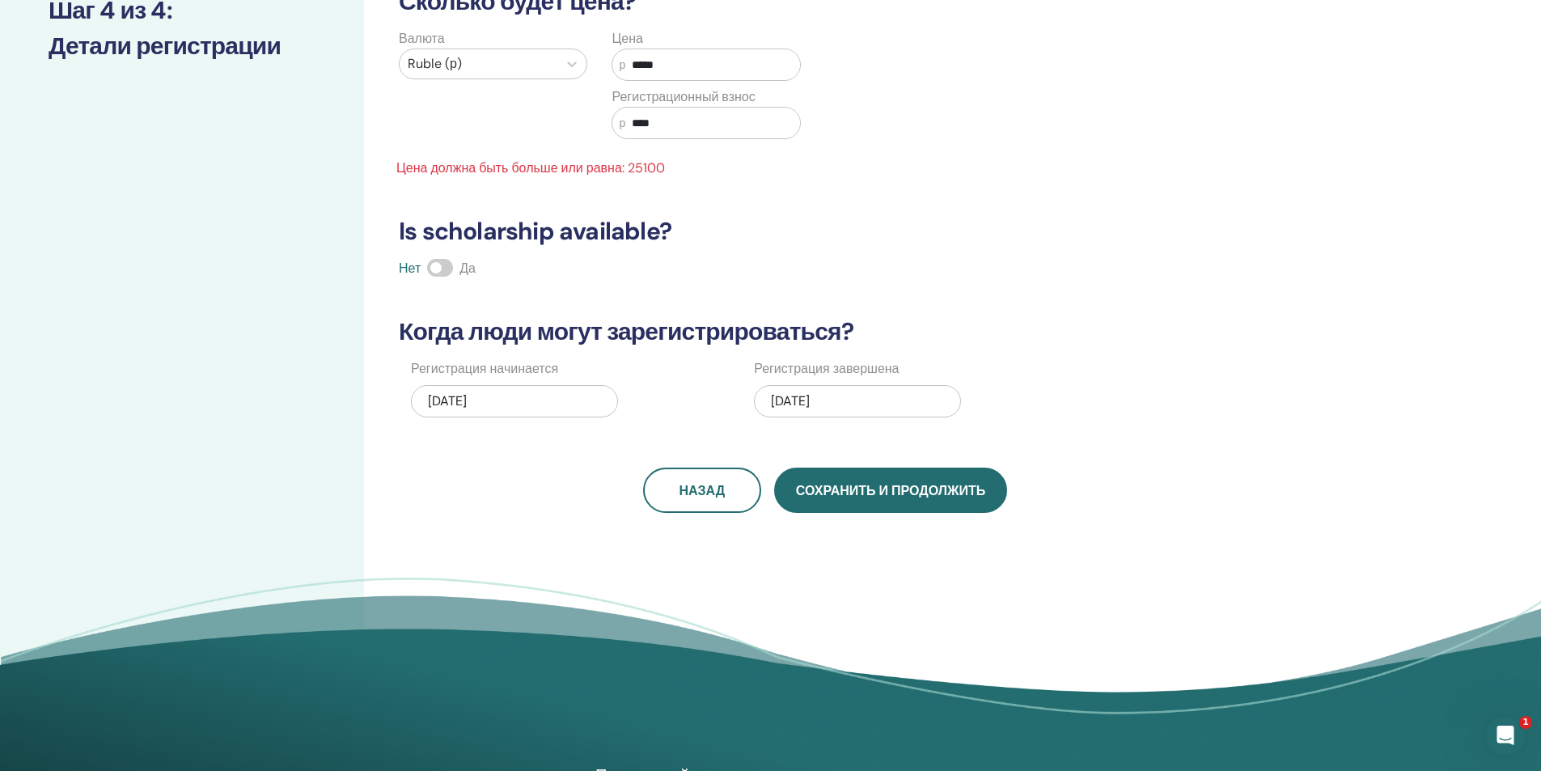
click at [888, 499] on button "Сохранить и продолжить" at bounding box center [890, 490] width 233 height 45
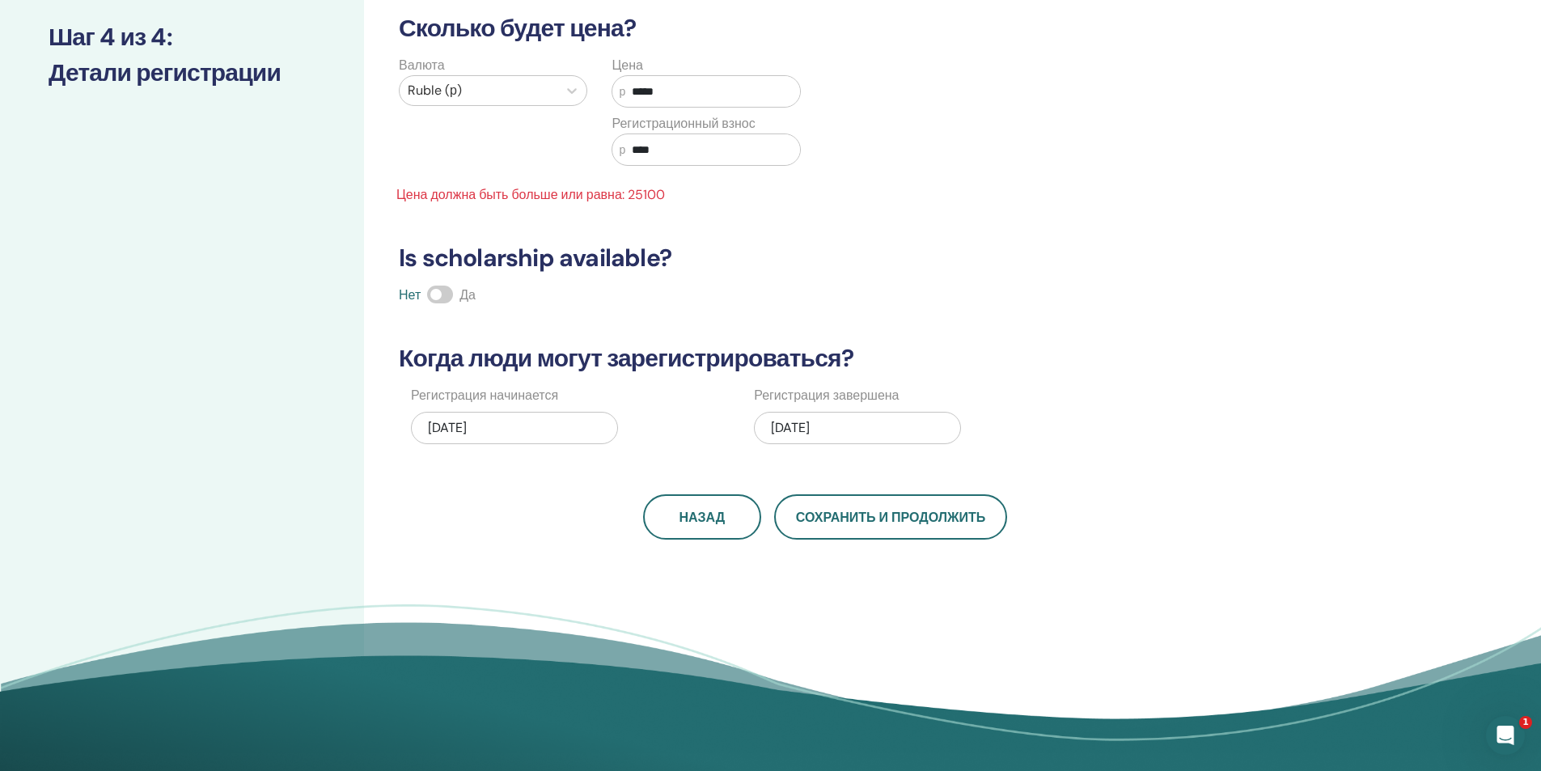
scroll to position [162, 0]
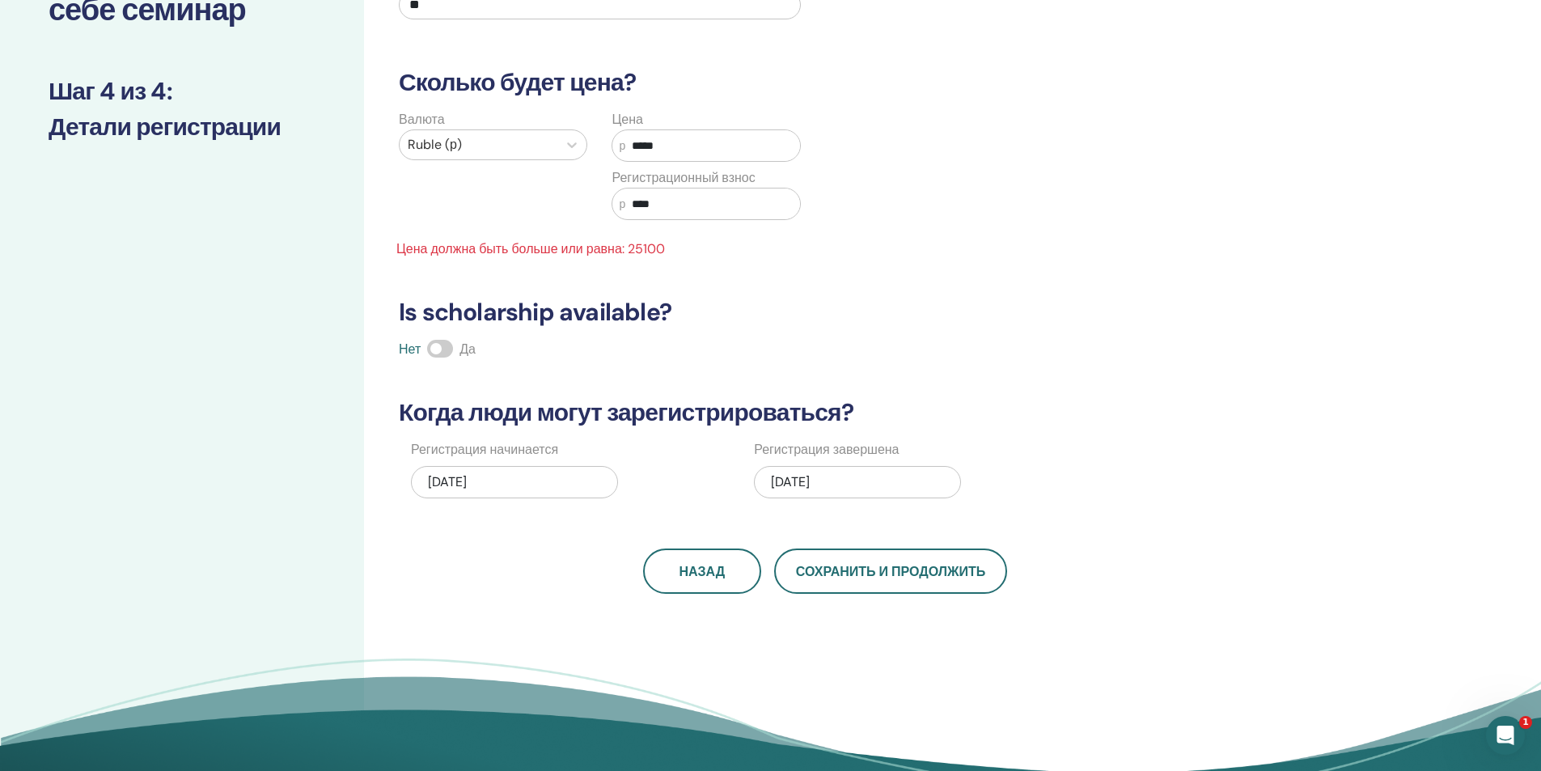
click at [642, 148] on input "*****" at bounding box center [712, 145] width 175 height 31
click at [641, 147] on input "*****" at bounding box center [712, 145] width 175 height 31
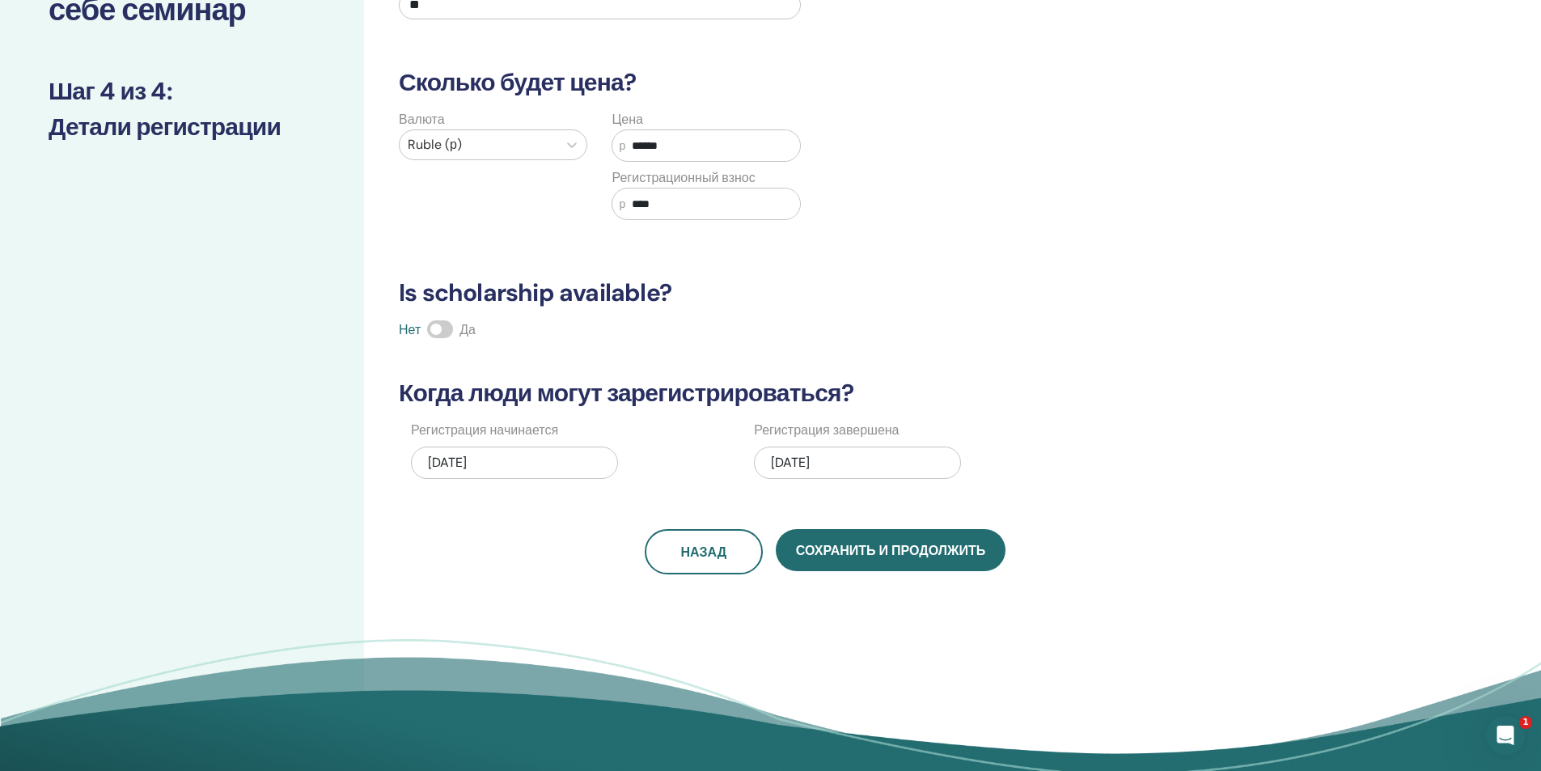
drag, startPoint x: 650, startPoint y: 146, endPoint x: 641, endPoint y: 143, distance: 9.2
click at [641, 143] on input "******" at bounding box center [712, 145] width 175 height 31
type input "*****"
click at [666, 210] on input "****" at bounding box center [712, 203] width 175 height 31
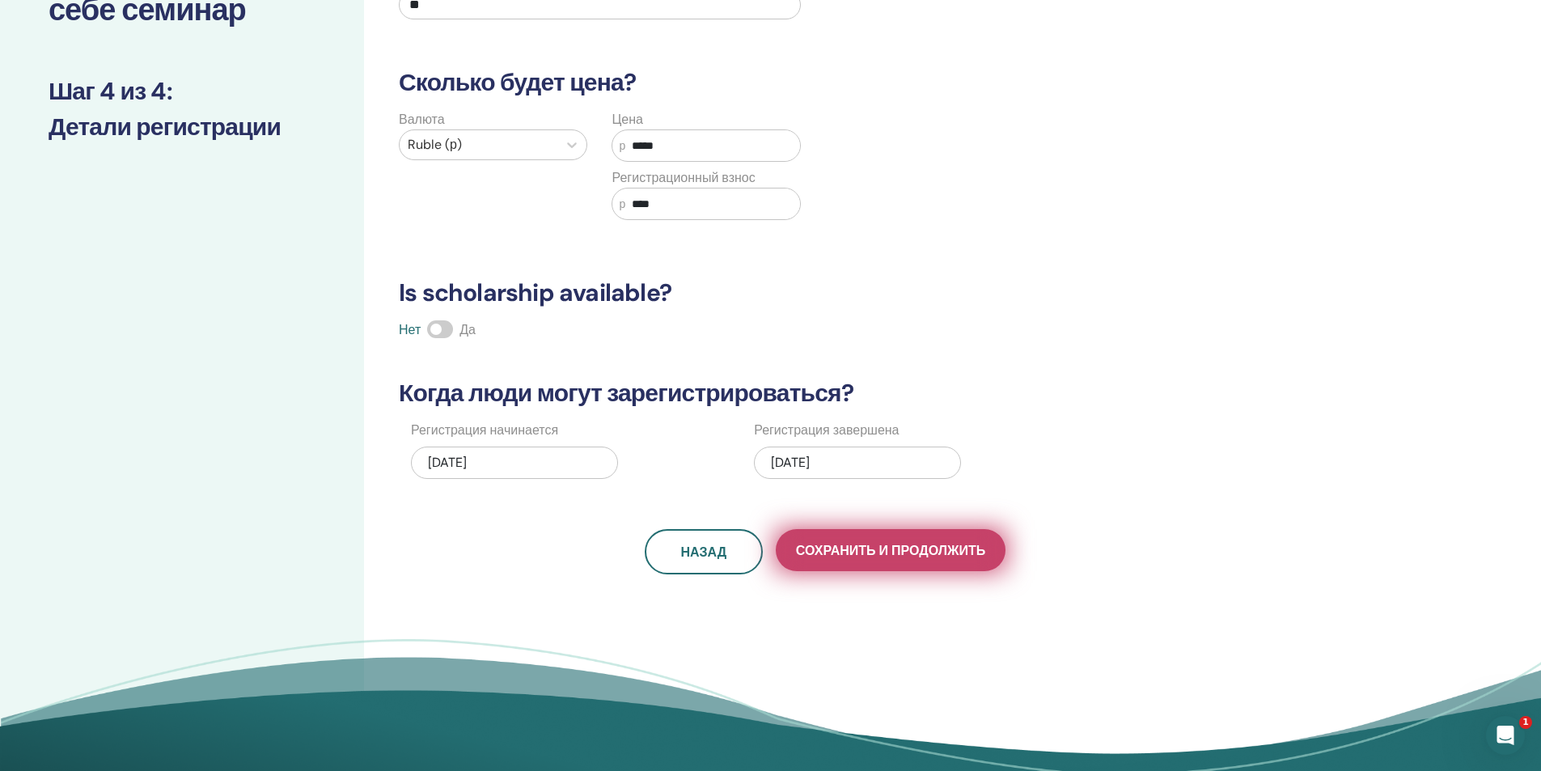
click at [901, 561] on button "Сохранить и продолжить" at bounding box center [891, 550] width 230 height 42
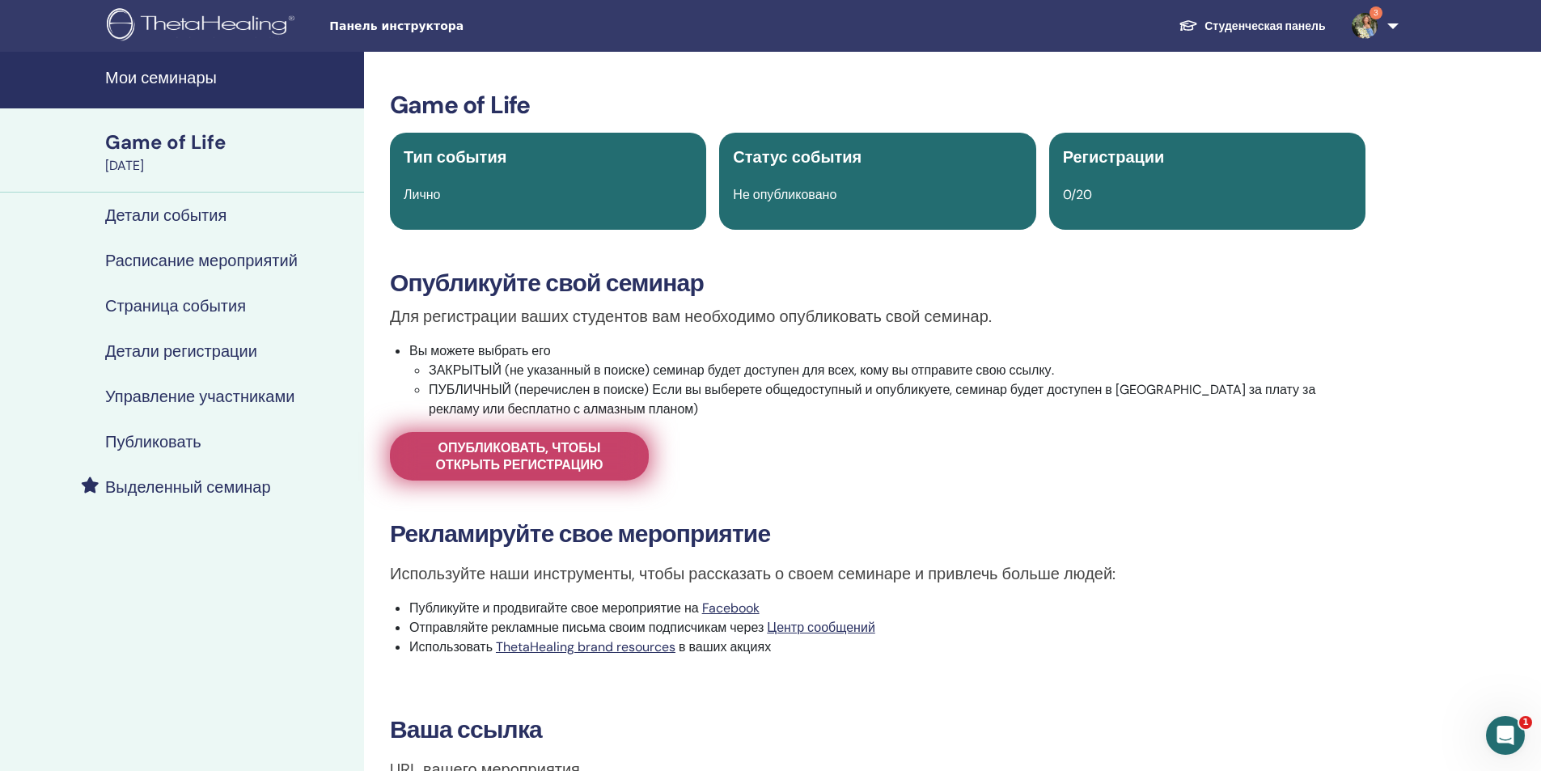
click at [515, 458] on span "Опубликовать, чтобы открыть регистрацию" at bounding box center [519, 456] width 218 height 34
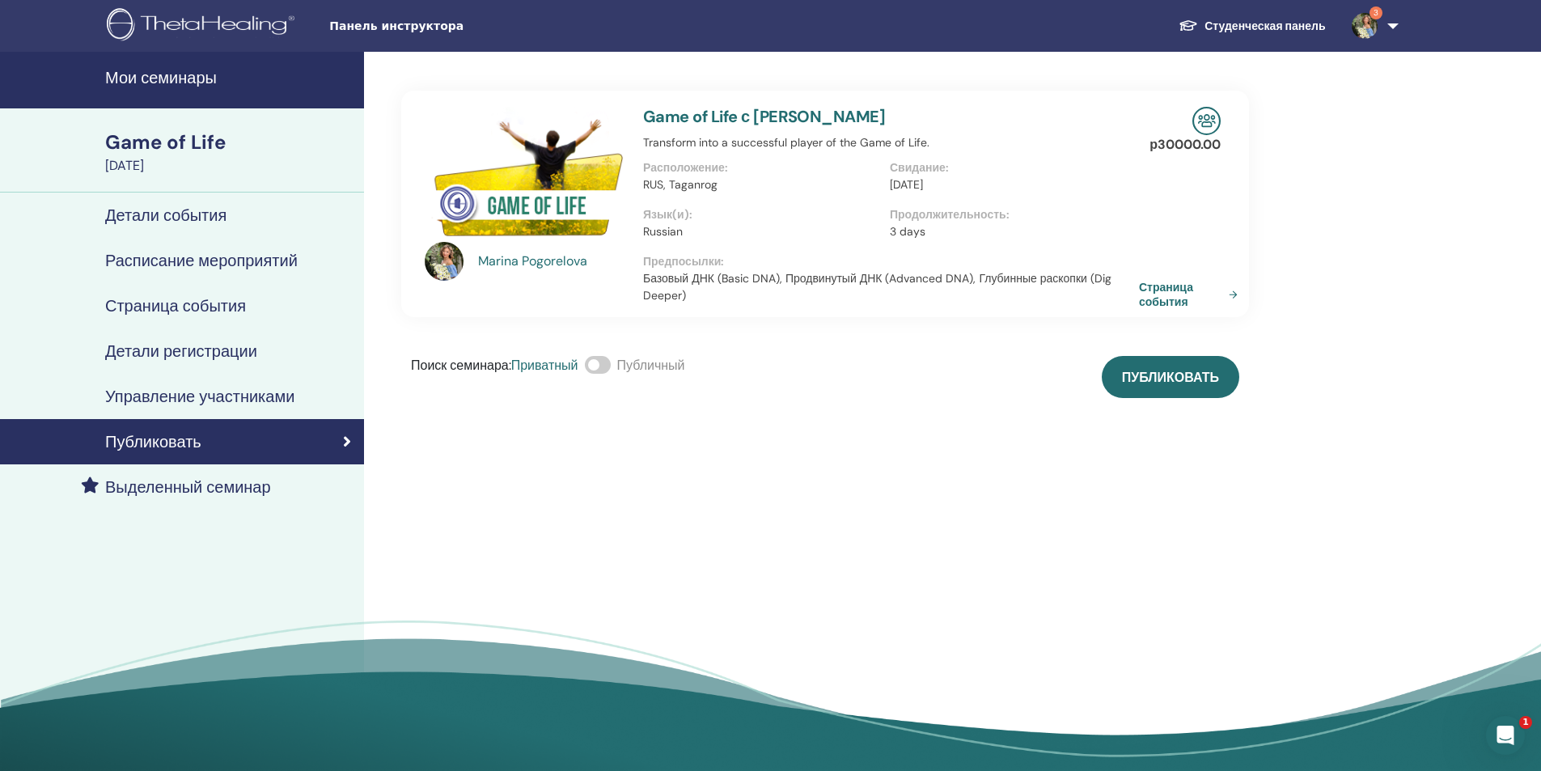
click at [1162, 291] on link "Страница события" at bounding box center [1191, 294] width 105 height 29
click at [1182, 380] on span "Публиковать" at bounding box center [1170, 377] width 97 height 17
click at [1167, 296] on link "Страница события" at bounding box center [1191, 294] width 105 height 29
click at [215, 264] on h4 "Расписание мероприятий" at bounding box center [201, 260] width 193 height 19
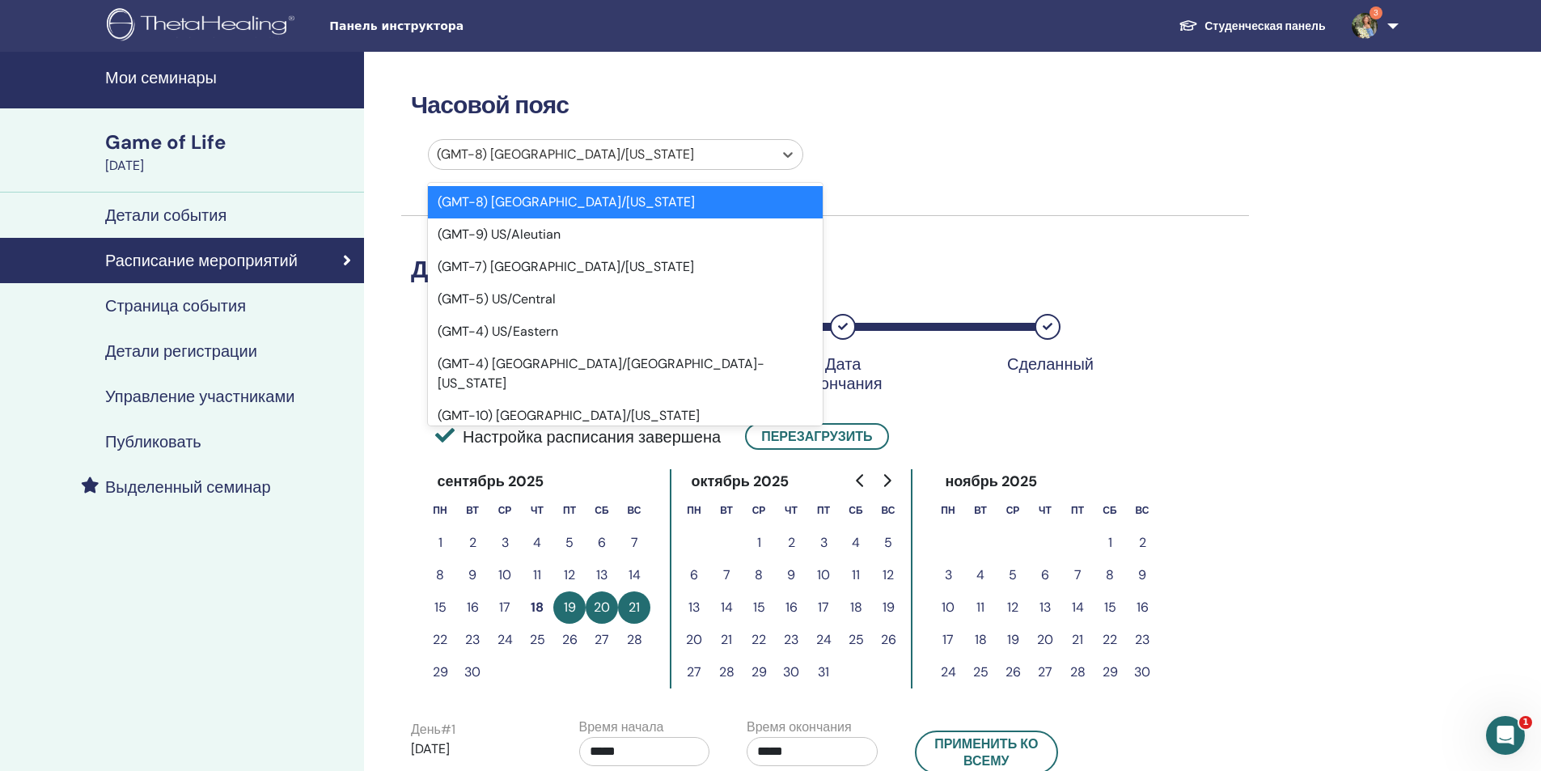
click at [529, 163] on div at bounding box center [601, 154] width 328 height 23
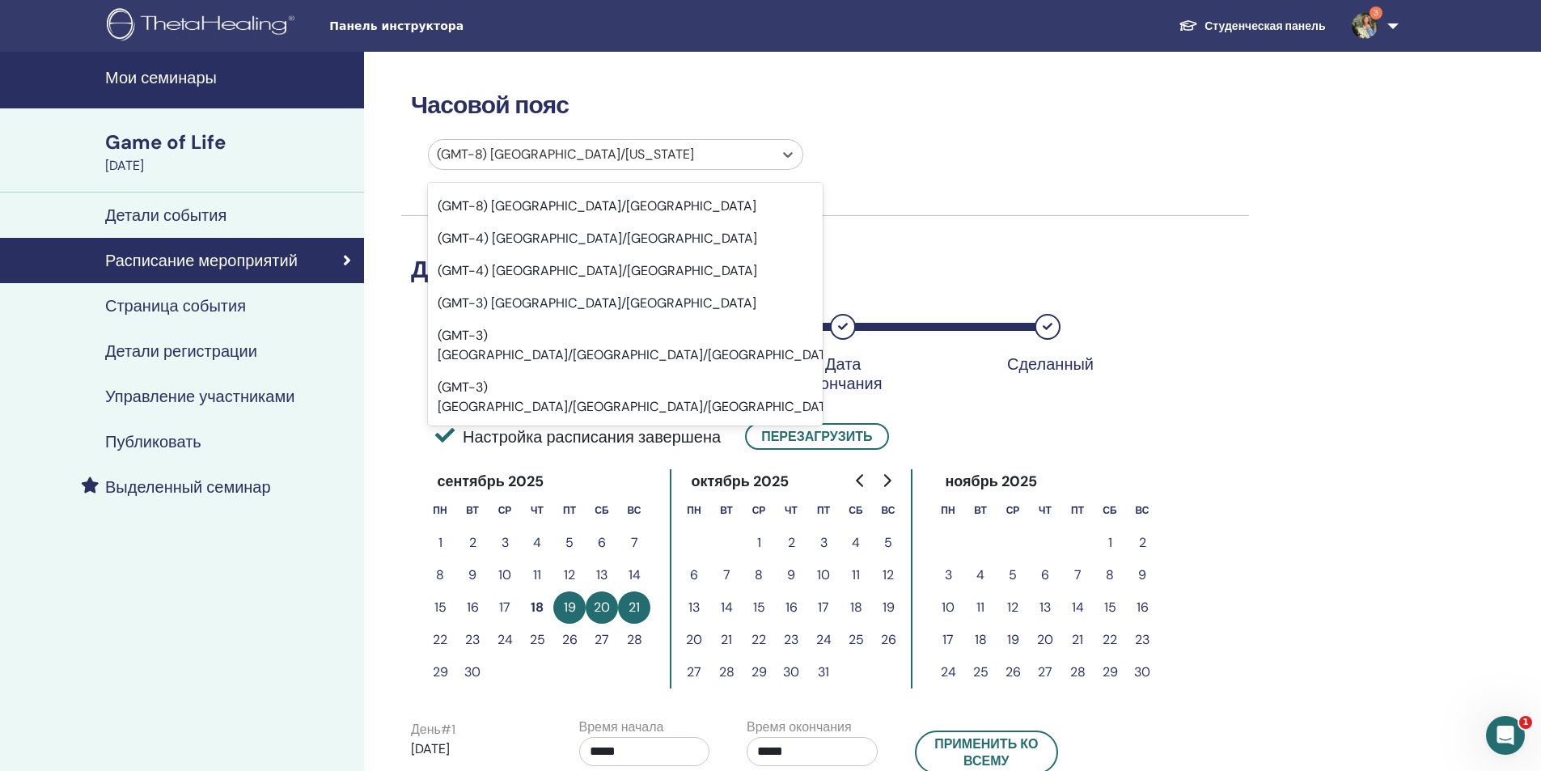
scroll to position [3317, 0]
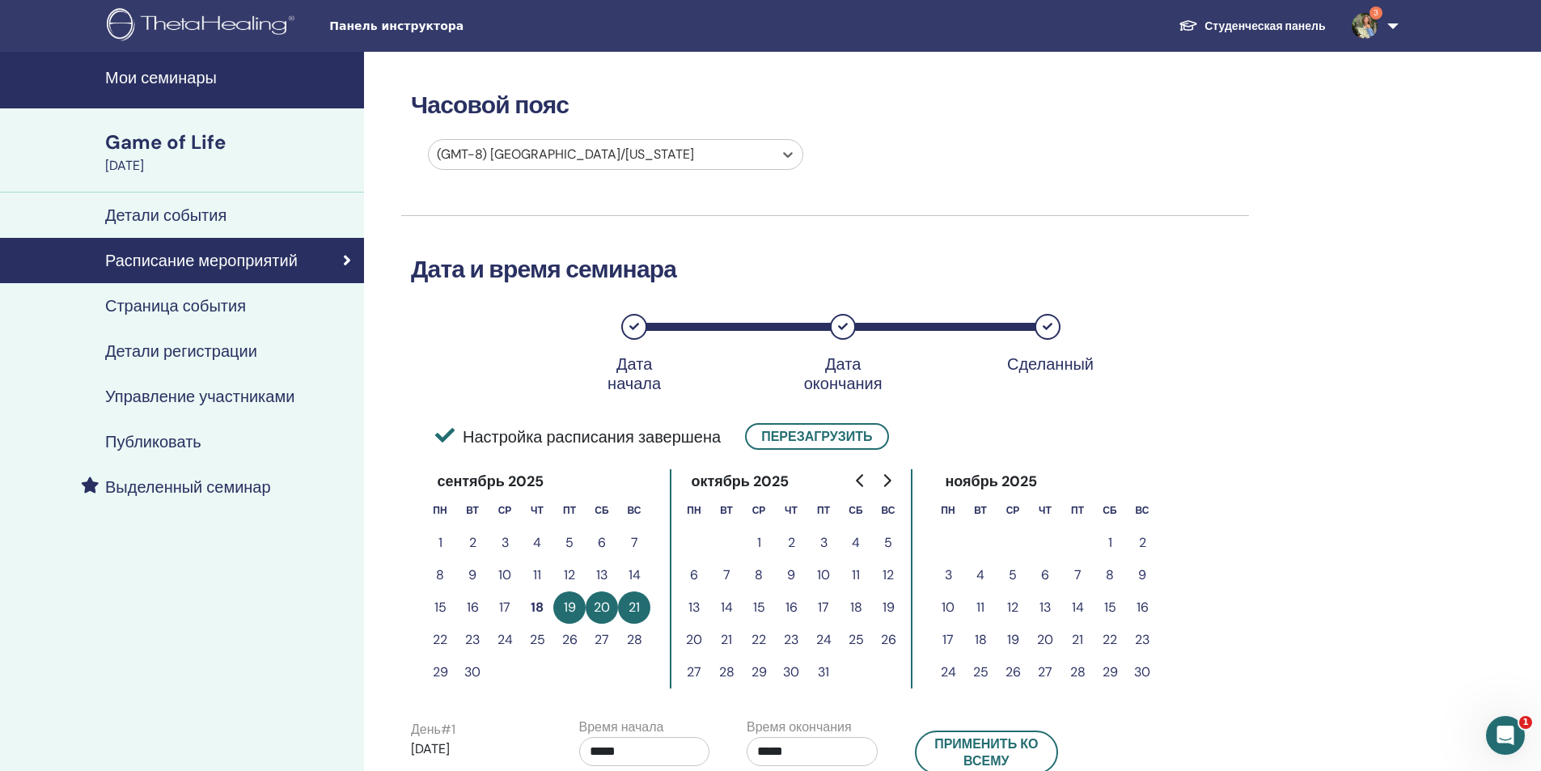
click at [538, 153] on div at bounding box center [601, 154] width 328 height 23
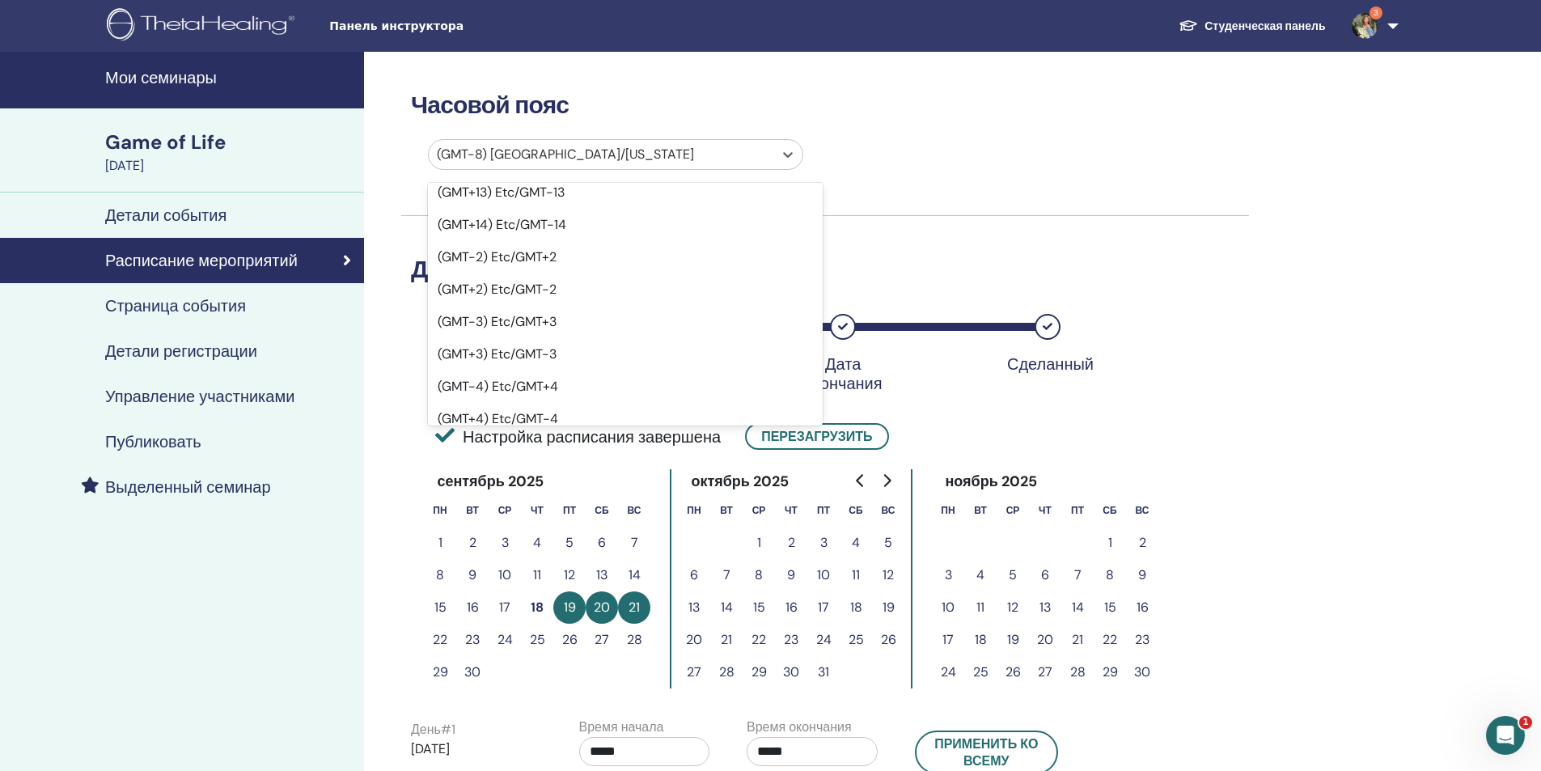
scroll to position [809, 0]
click at [527, 336] on div "(GMT+3) Etc/GMT-3" at bounding box center [625, 351] width 395 height 32
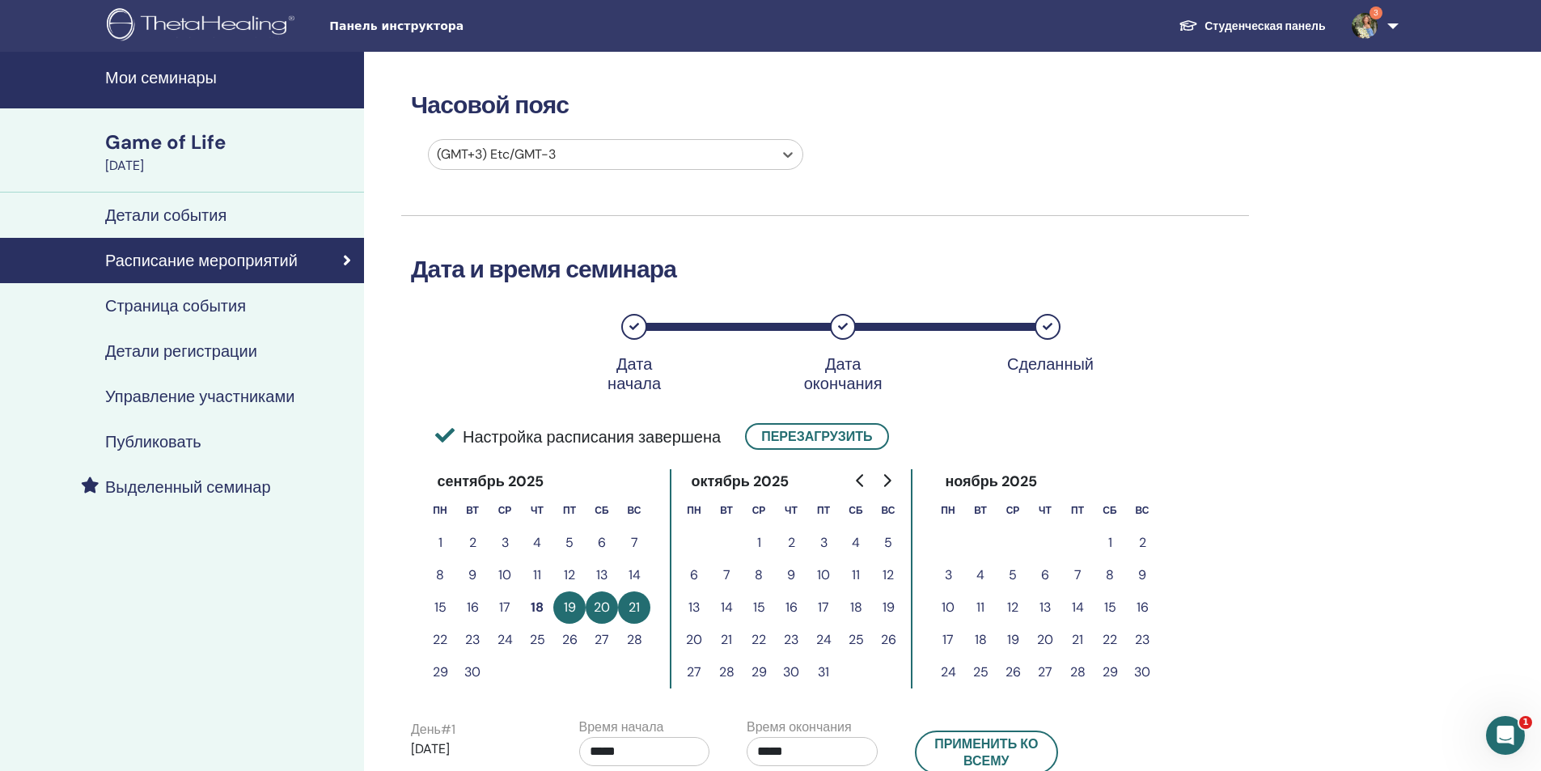
click at [184, 488] on h4 "Выделенный семинар" at bounding box center [188, 486] width 166 height 19
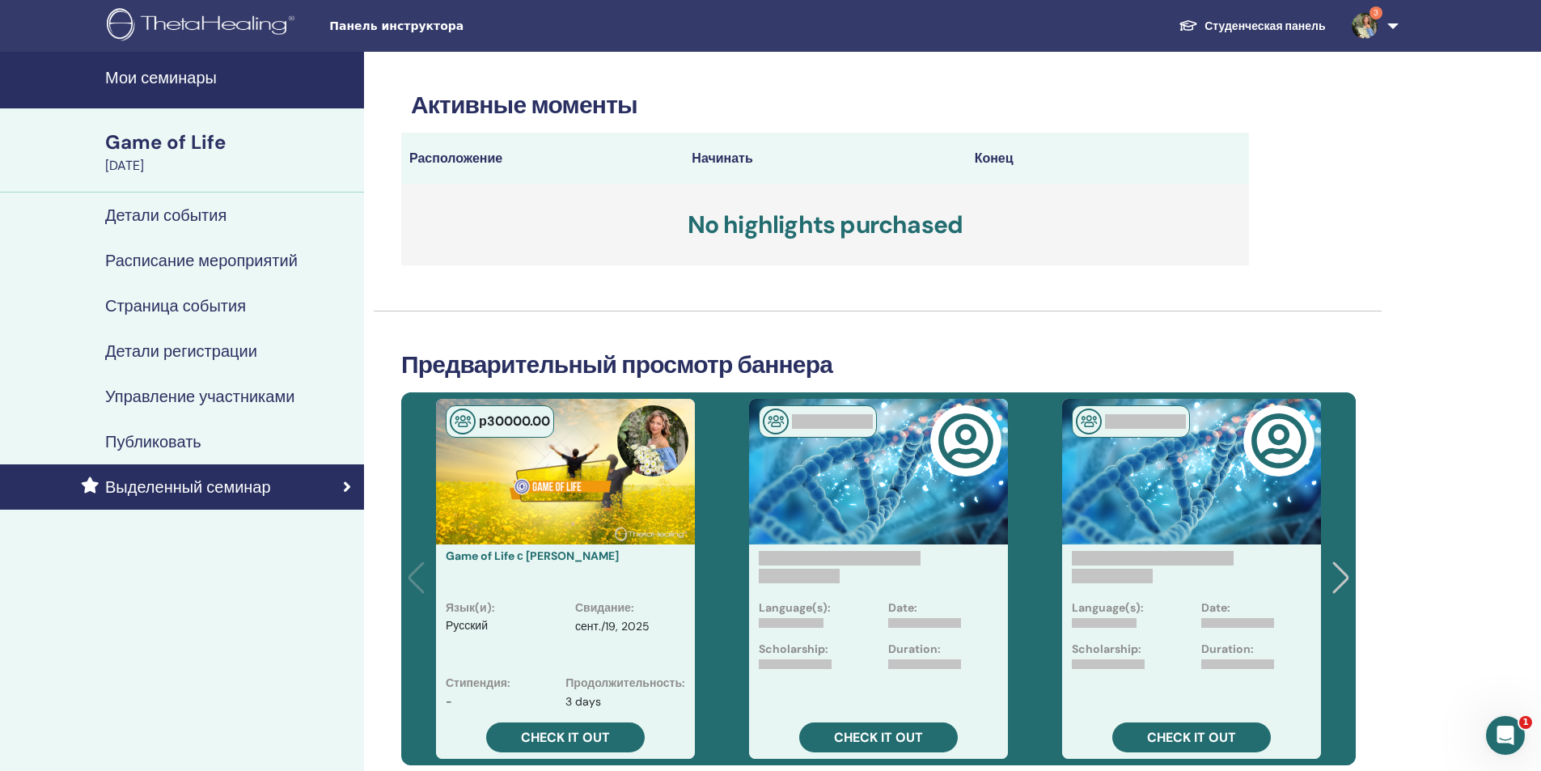
click at [180, 438] on h4 "Публиковать" at bounding box center [153, 441] width 96 height 19
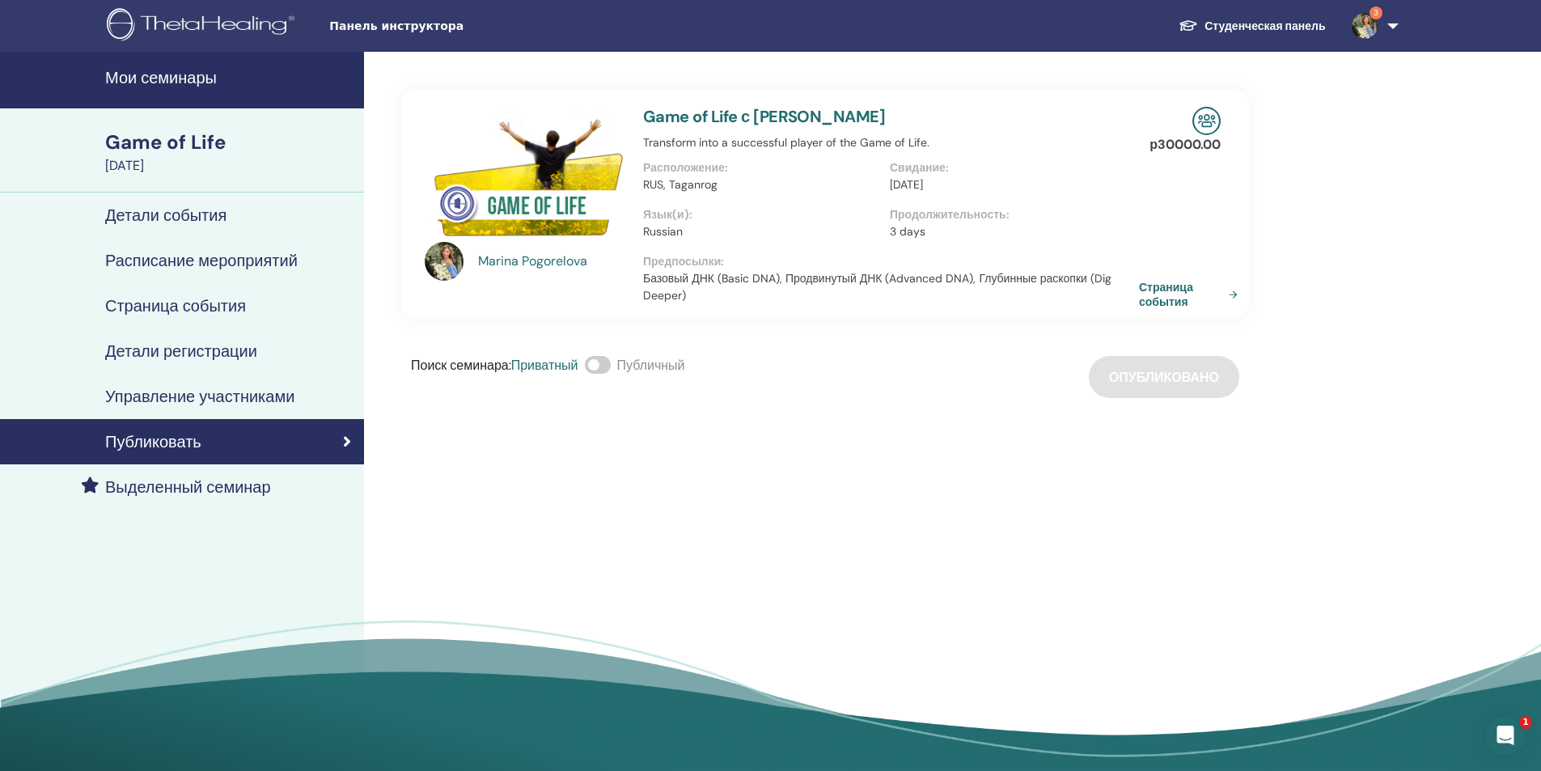
click at [1158, 296] on link "Страница события" at bounding box center [1191, 294] width 105 height 29
click at [182, 355] on h4 "Детали регистрации" at bounding box center [181, 350] width 152 height 19
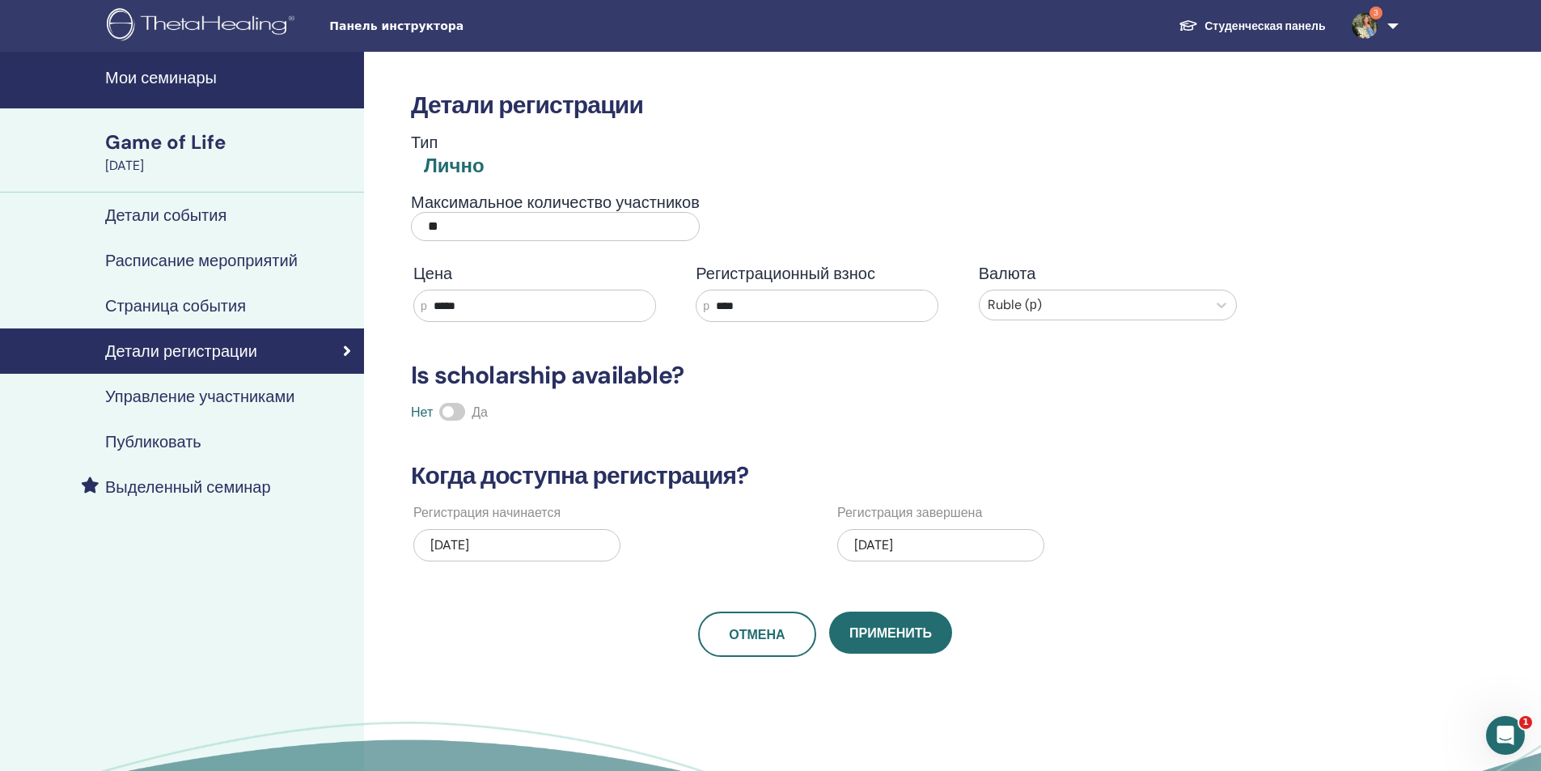
click at [173, 404] on h4 "Управление участниками" at bounding box center [199, 396] width 189 height 19
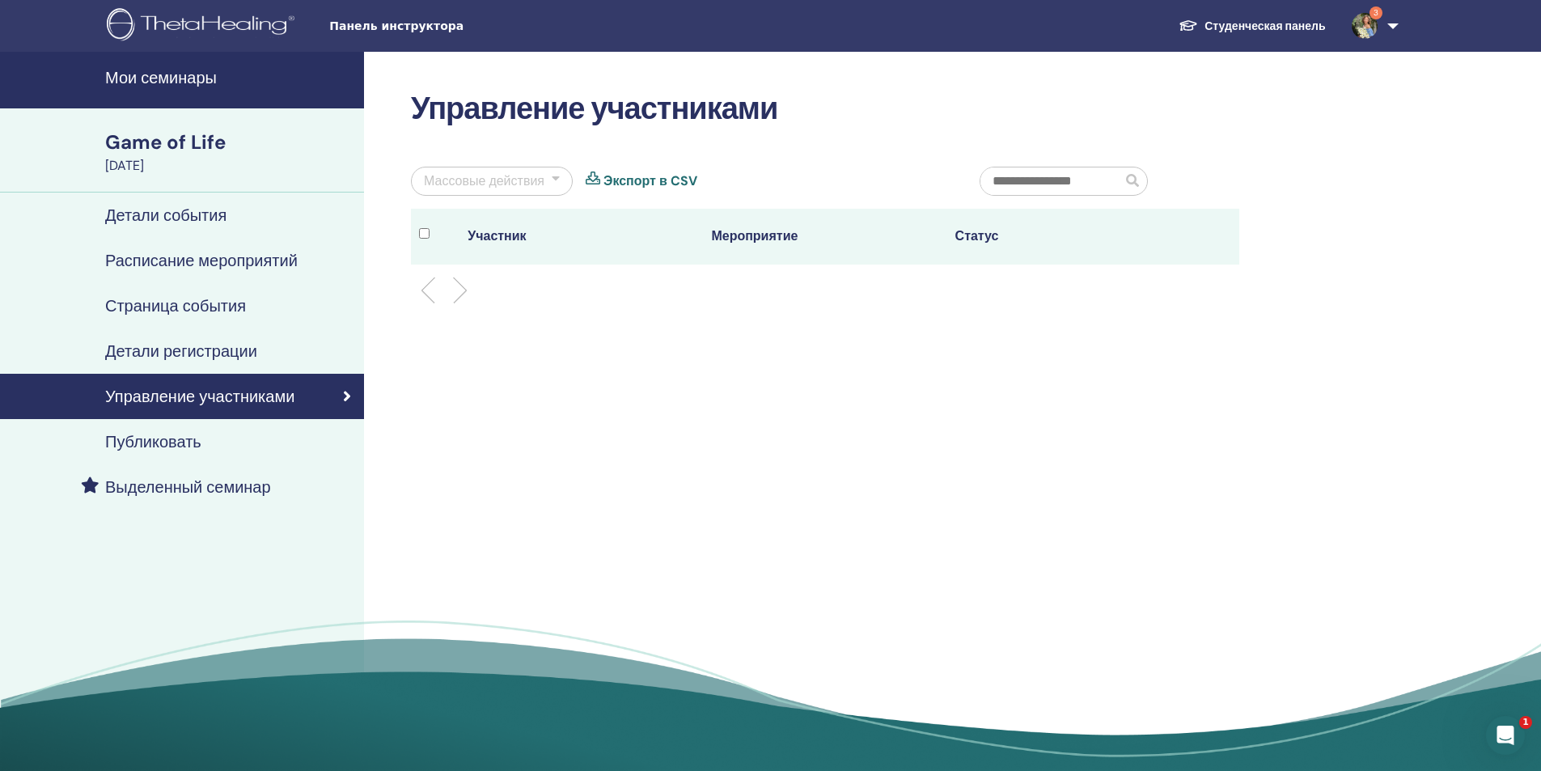
click at [177, 442] on h4 "Публиковать" at bounding box center [153, 441] width 96 height 19
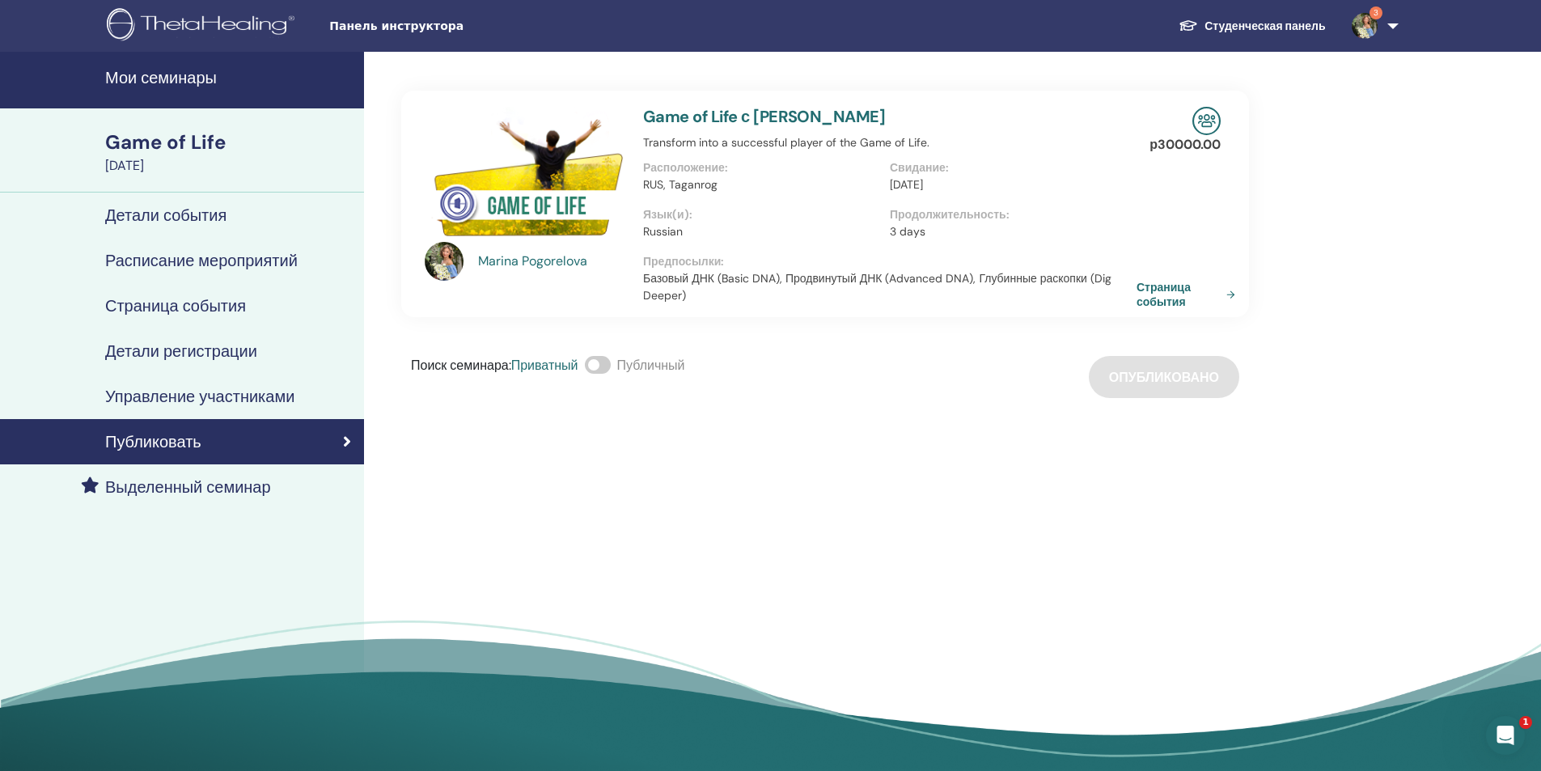
click at [1391, 28] on link "3" at bounding box center [1372, 26] width 66 height 52
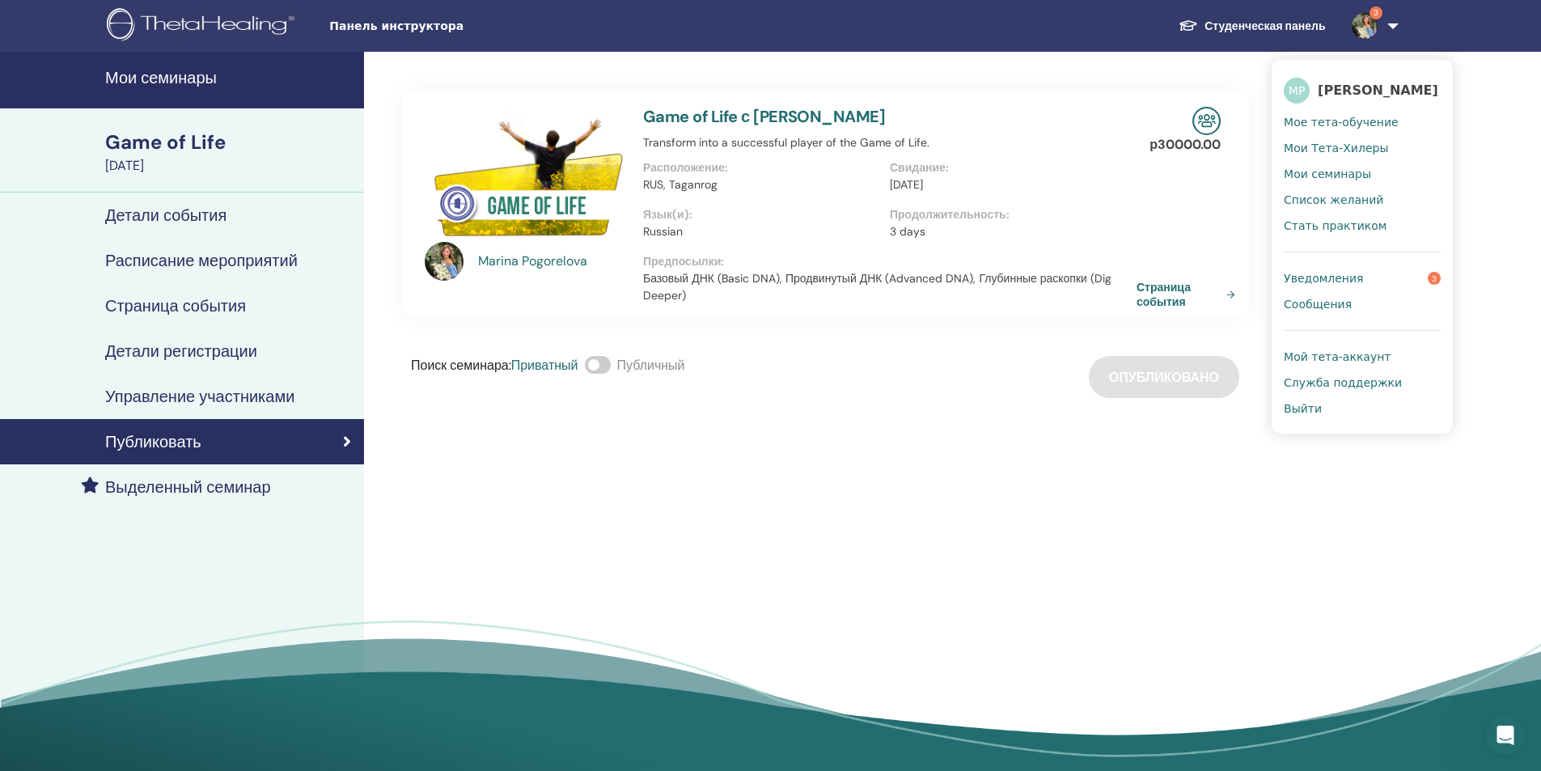
click at [186, 400] on h4 "Управление участниками" at bounding box center [199, 396] width 189 height 19
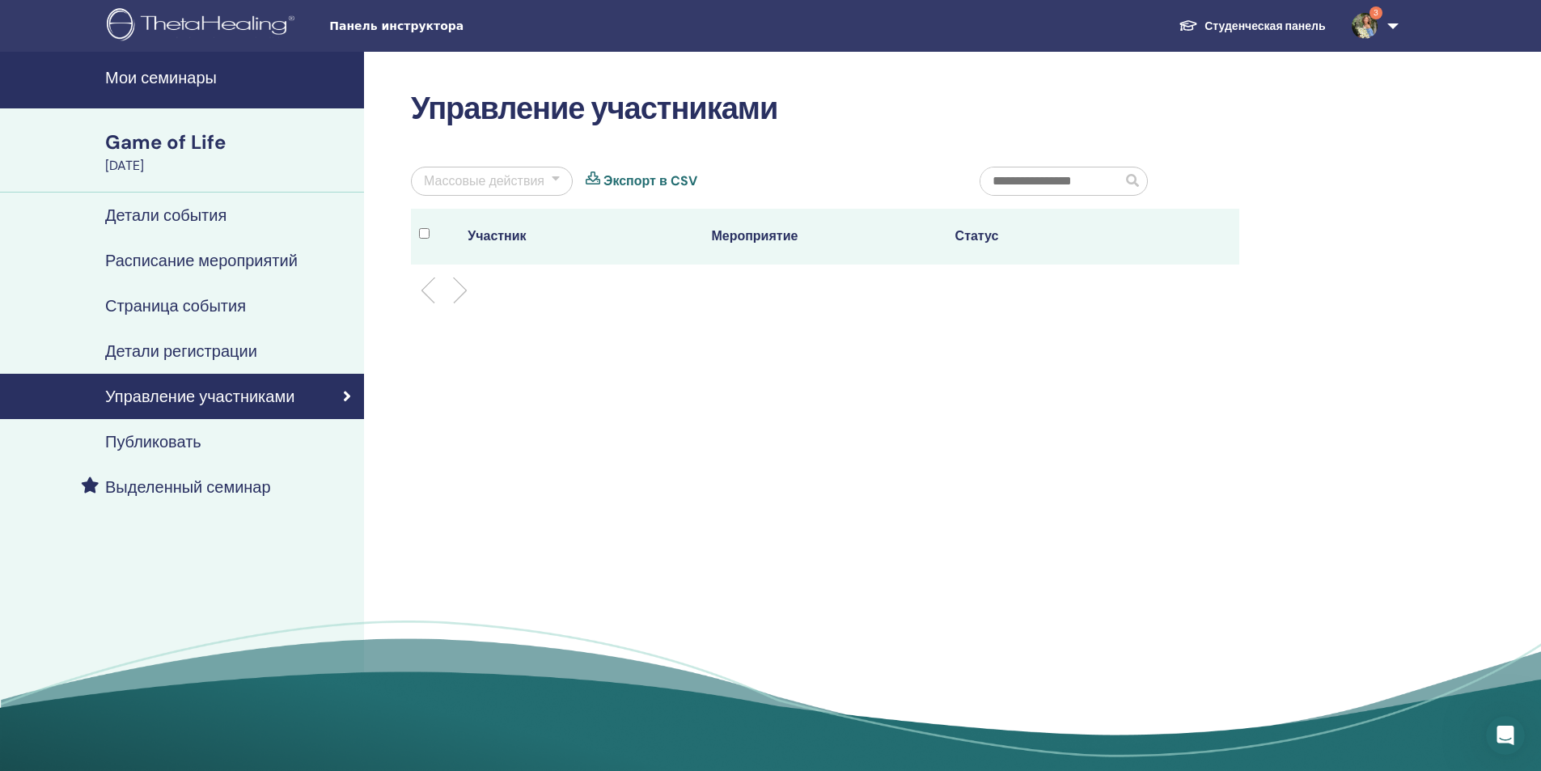
click at [170, 352] on h4 "Детали регистрации" at bounding box center [181, 350] width 152 height 19
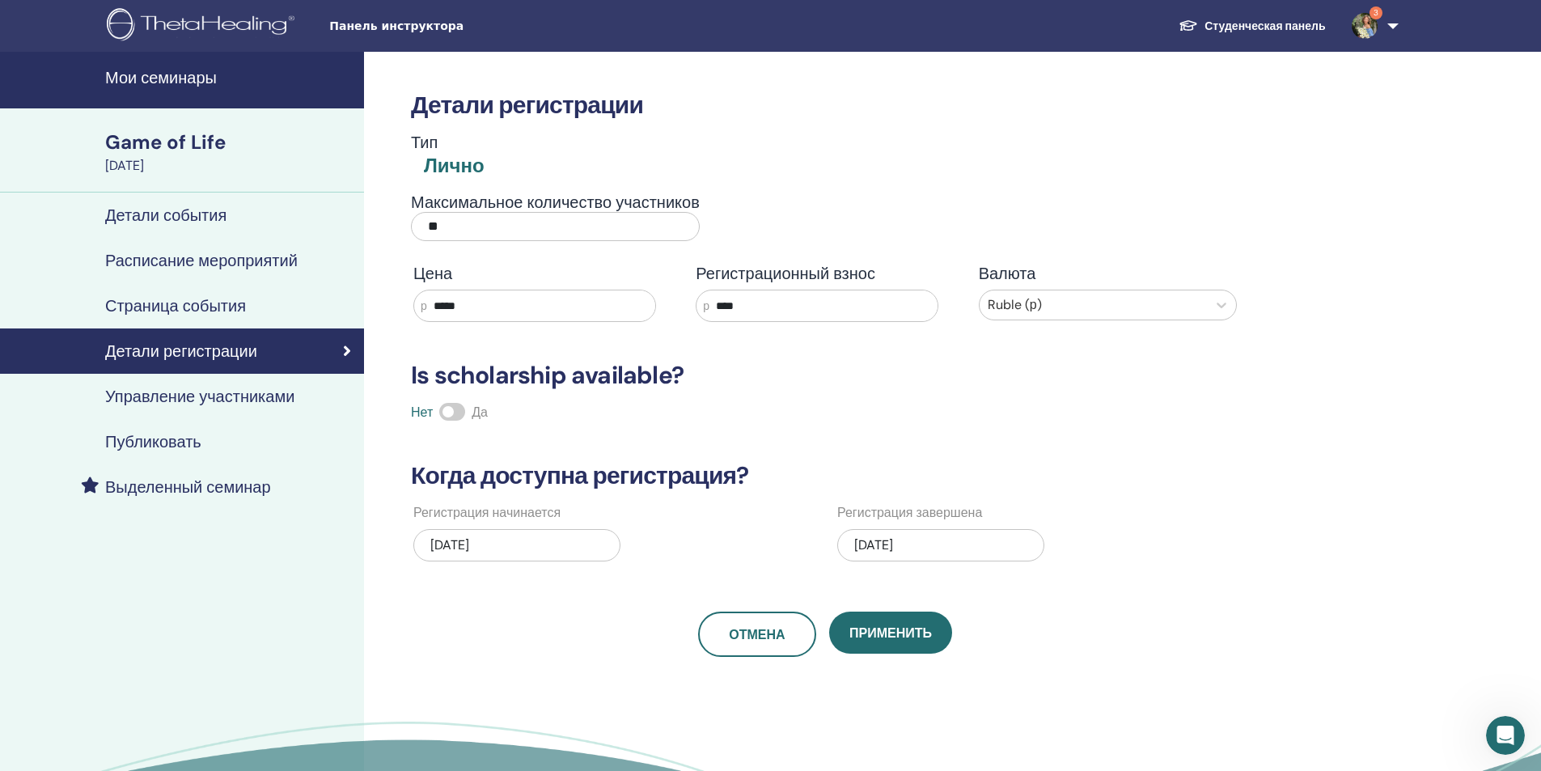
click at [144, 307] on h4 "Страница события" at bounding box center [175, 305] width 141 height 19
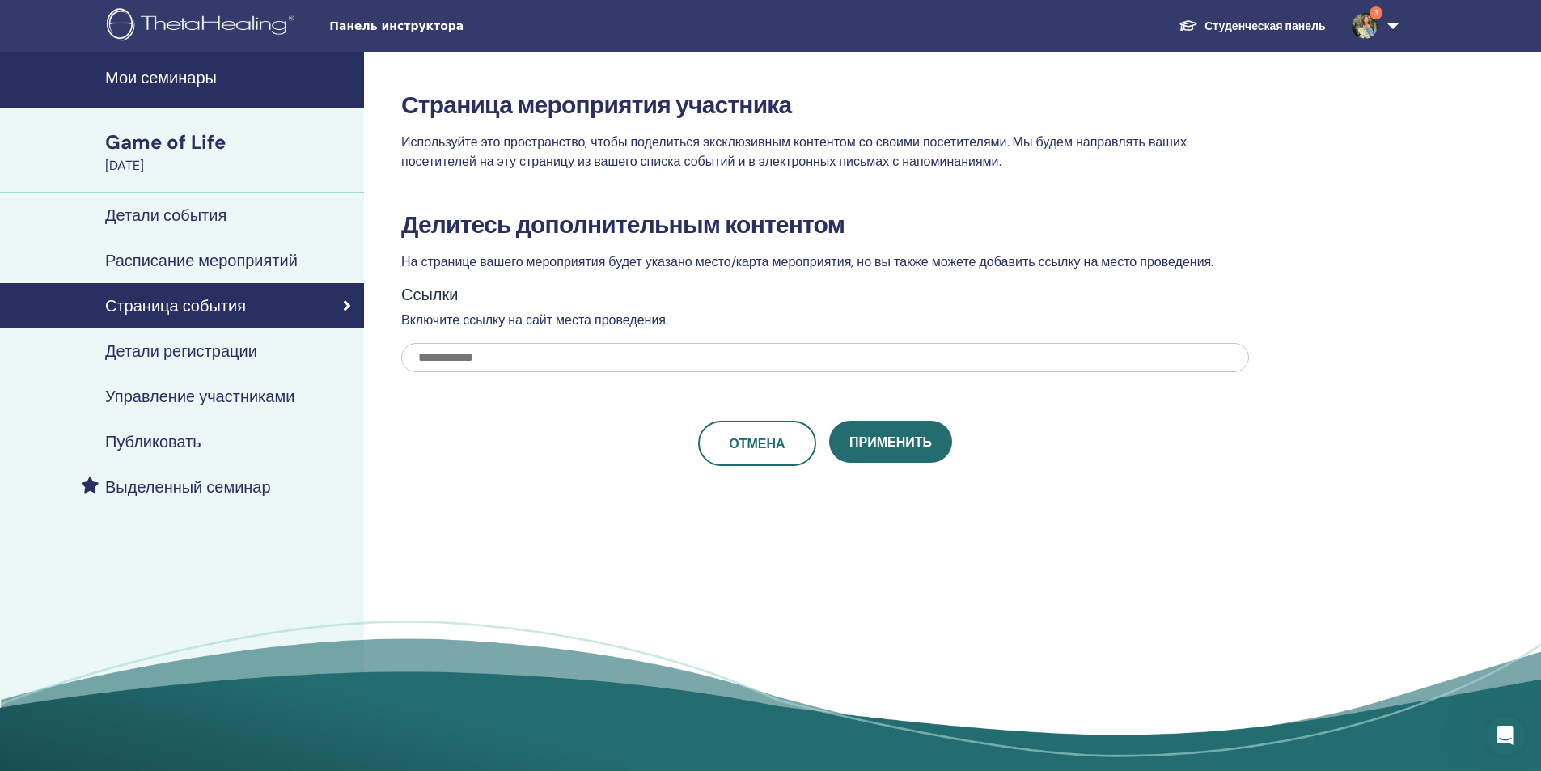
click at [197, 257] on h4 "Расписание мероприятий" at bounding box center [201, 260] width 193 height 19
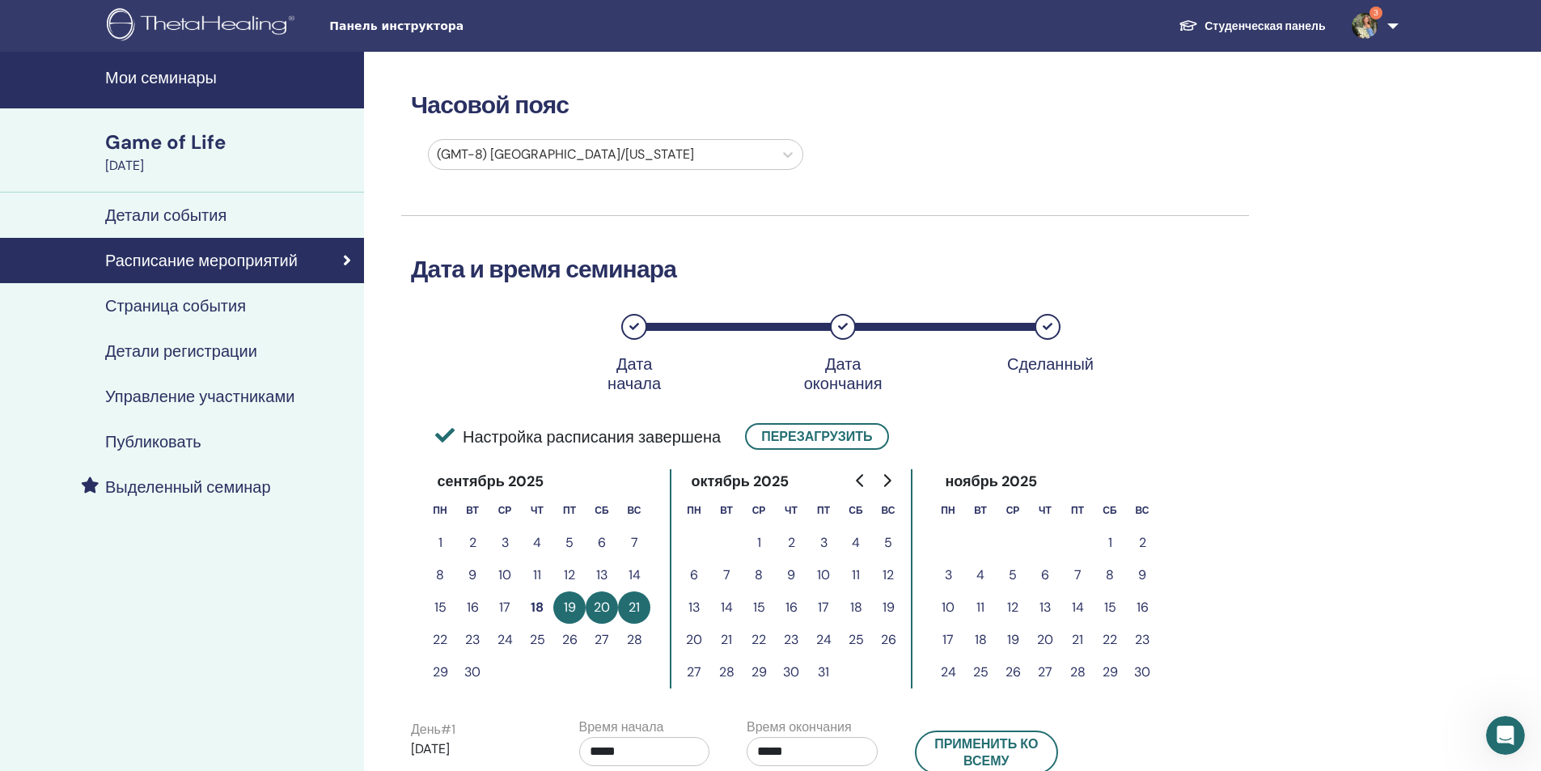
click at [189, 218] on h4 "Детали события" at bounding box center [165, 214] width 121 height 19
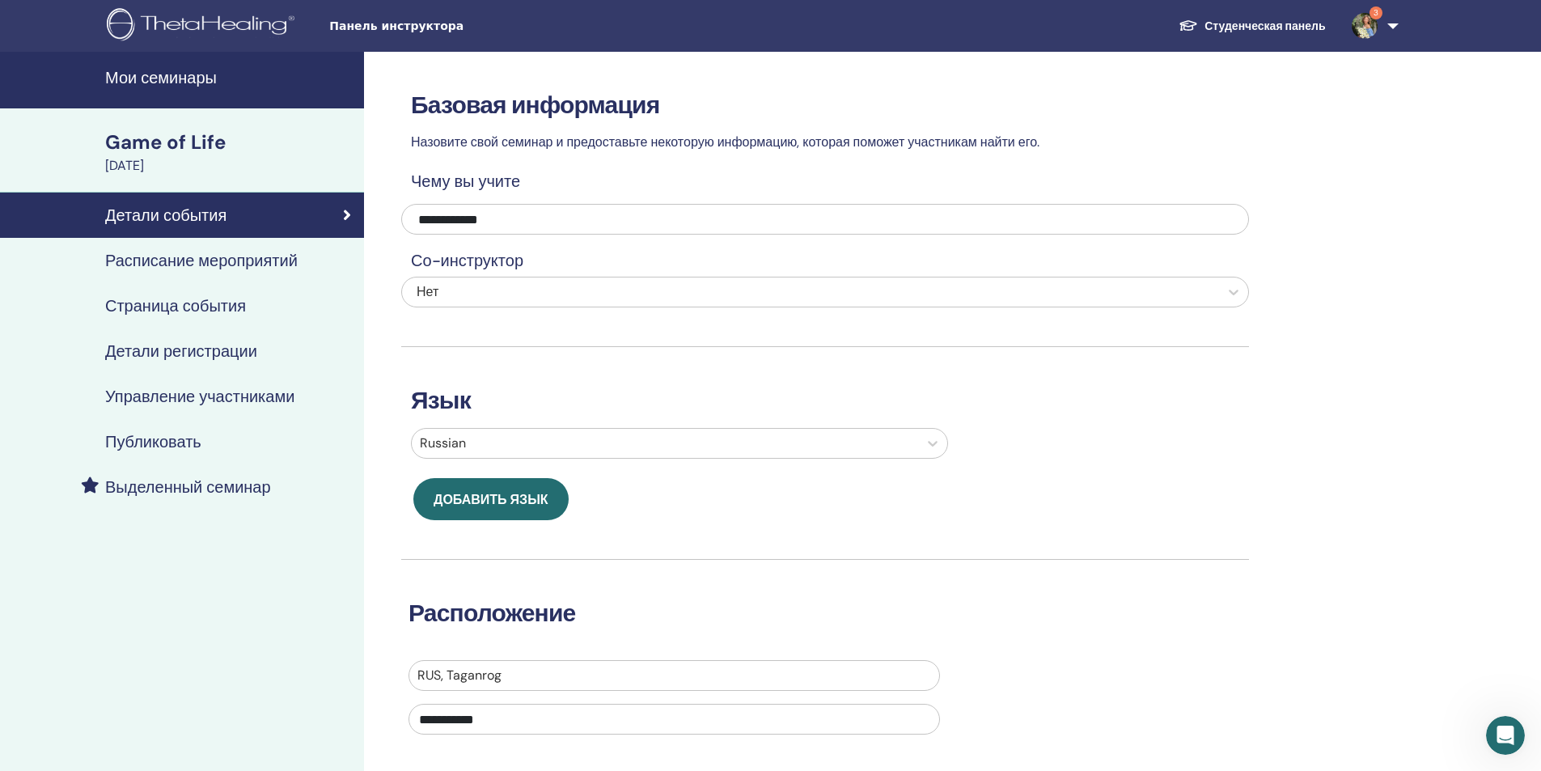
click at [200, 147] on div "Game of Life" at bounding box center [229, 143] width 249 height 28
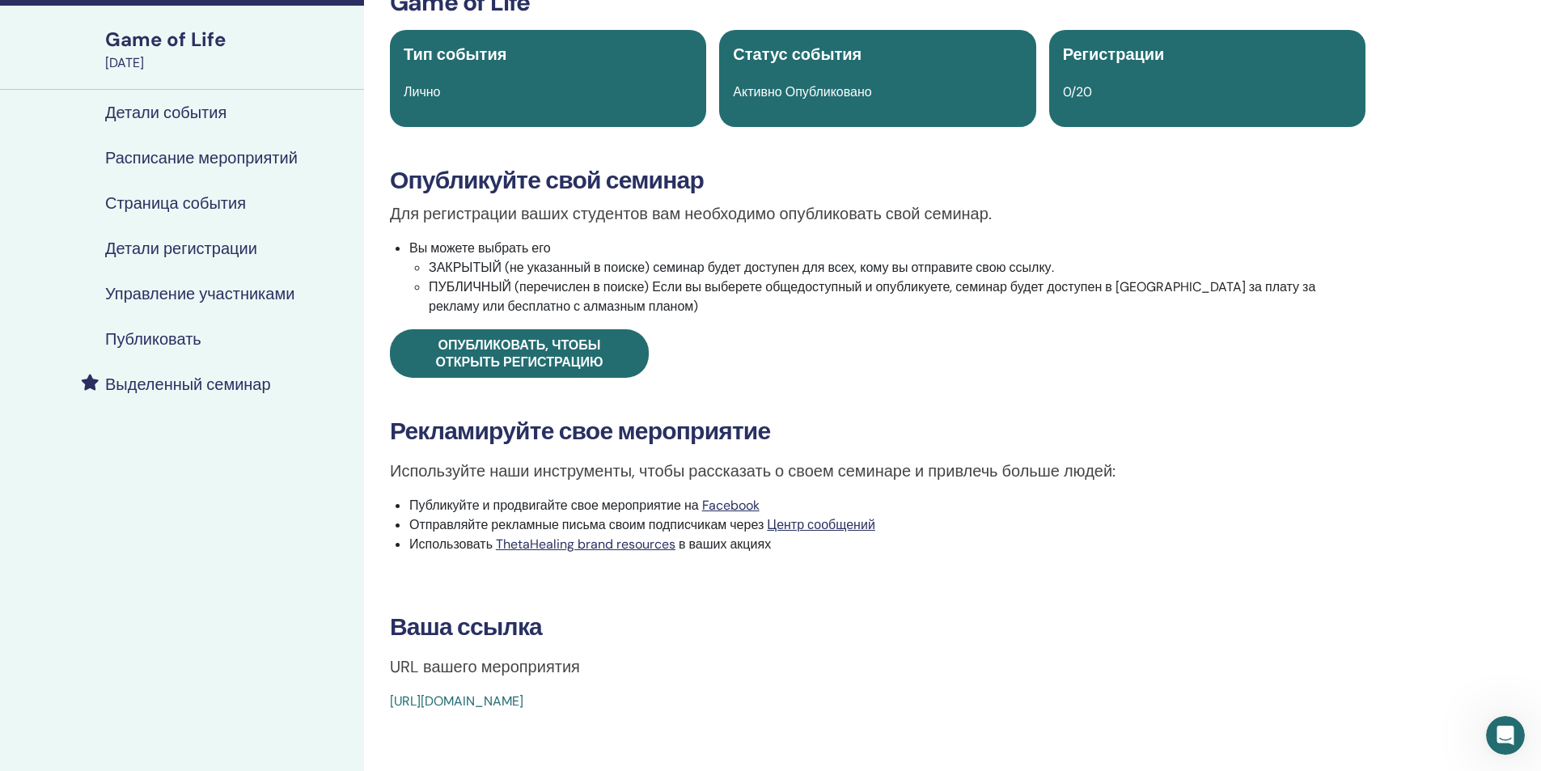
scroll to position [81, 0]
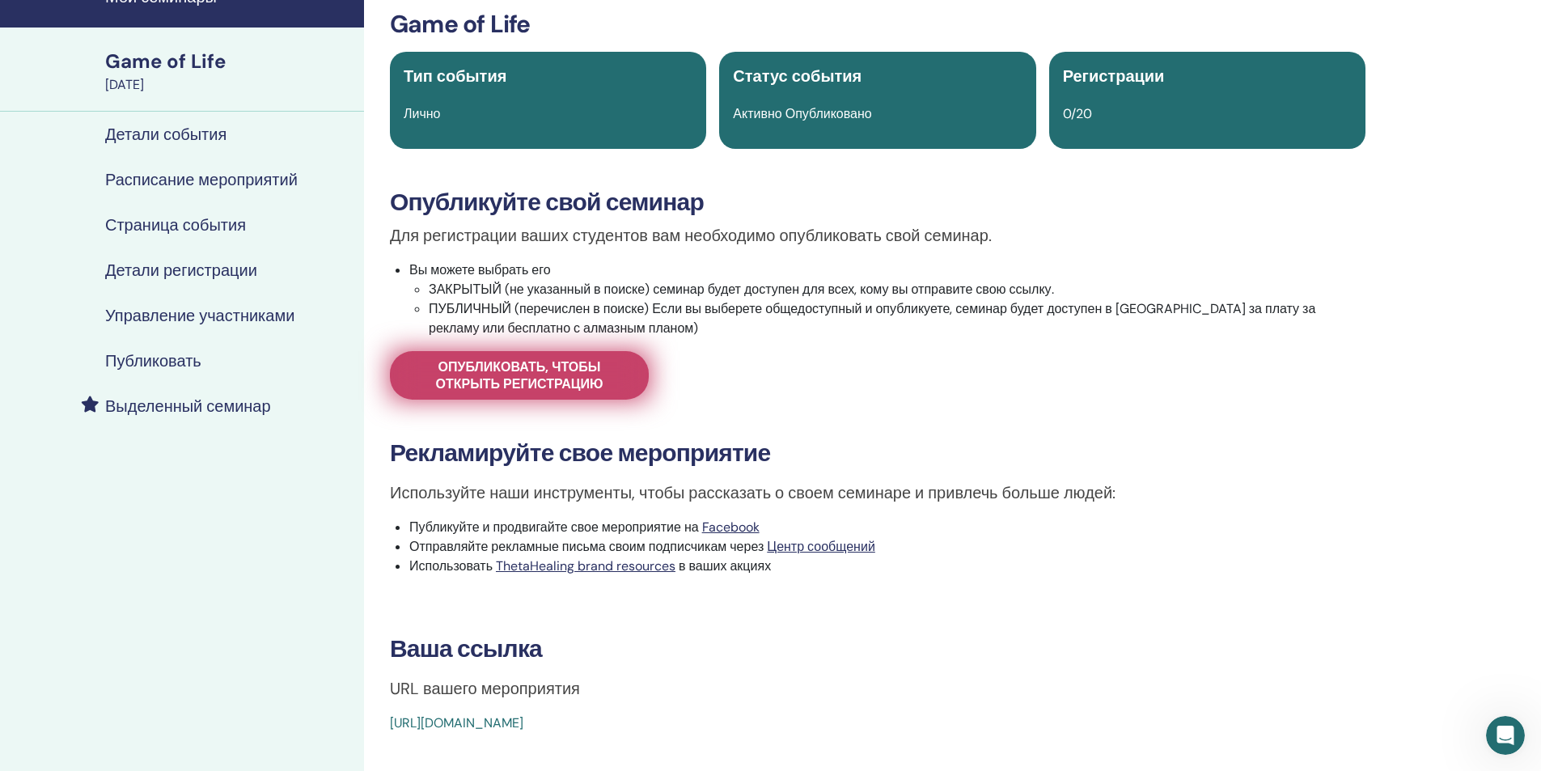
click at [544, 373] on span "Опубликовать, чтобы открыть регистрацию" at bounding box center [519, 375] width 218 height 34
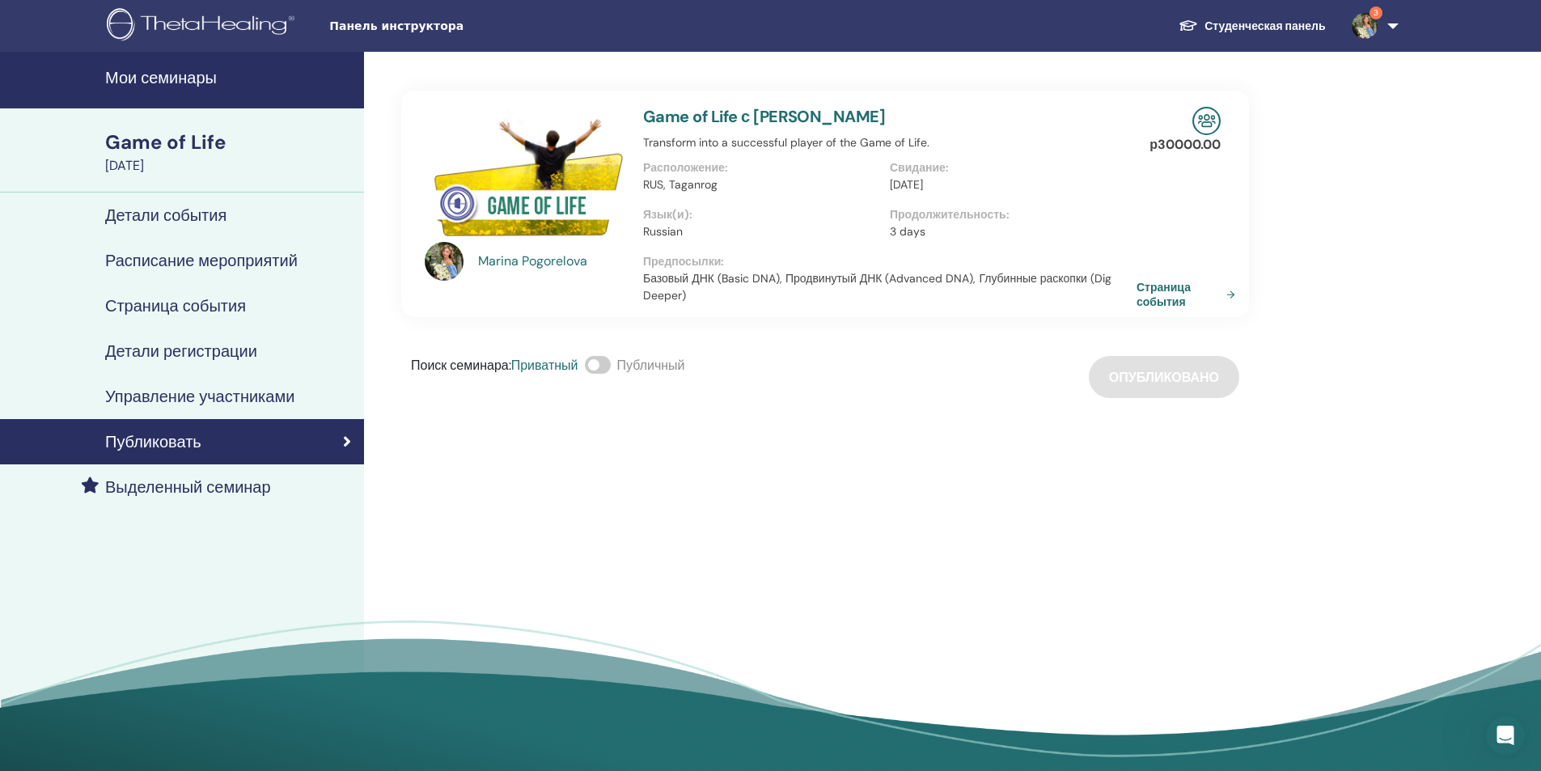
click at [180, 79] on h4 "Мои семинары" at bounding box center [229, 77] width 249 height 19
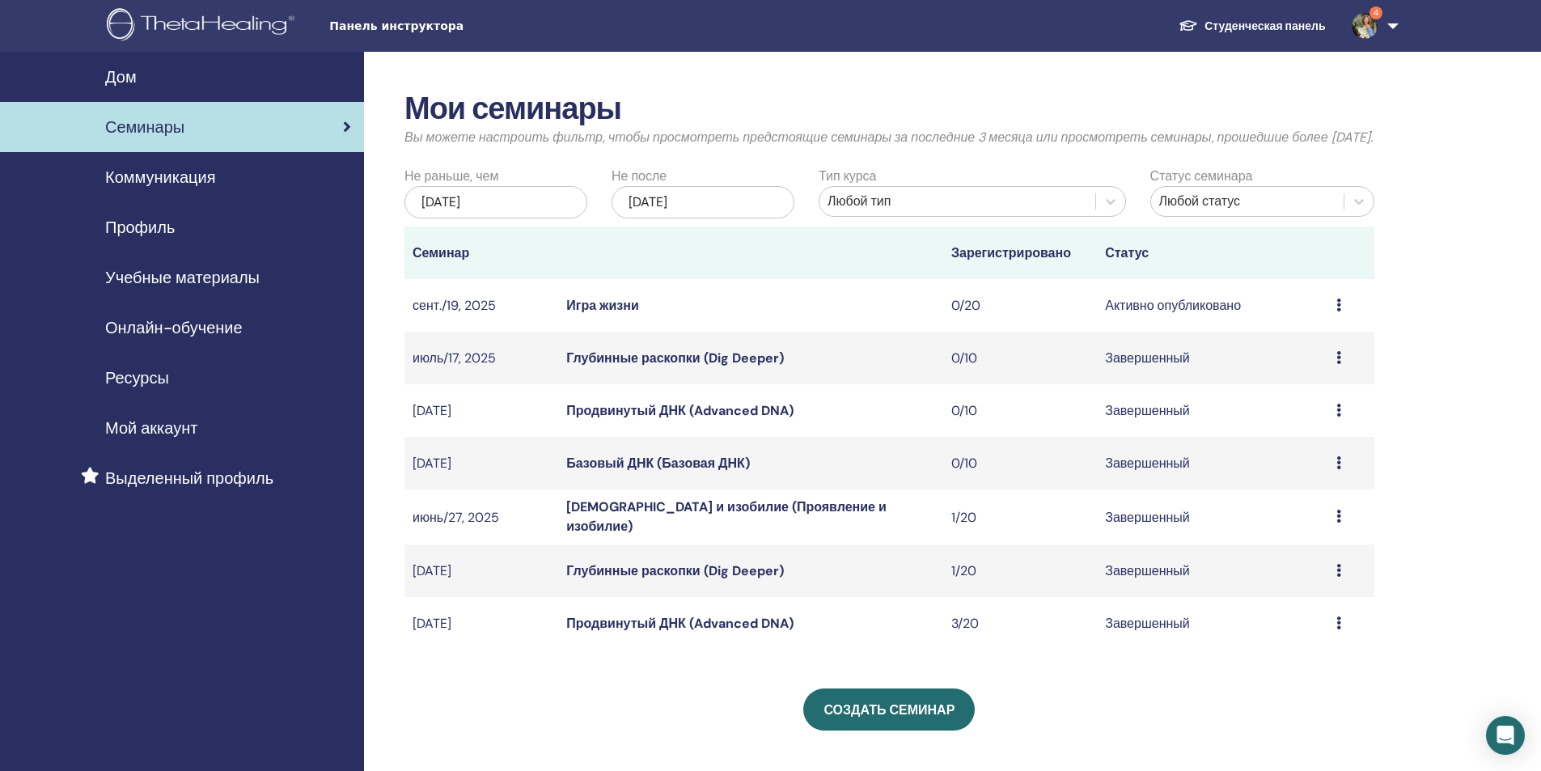
click at [141, 372] on font "Ресурсы" at bounding box center [137, 377] width 64 height 21
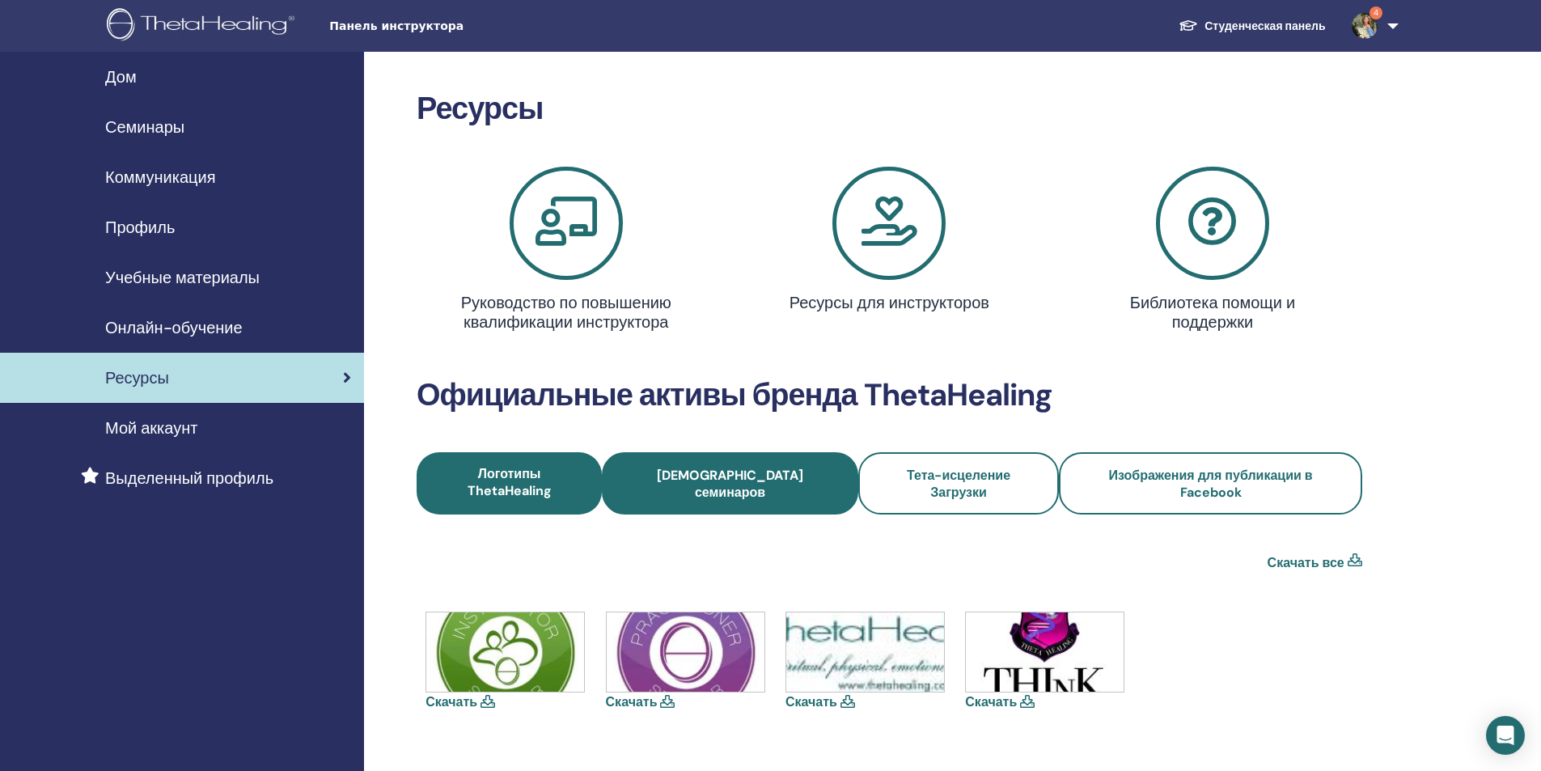
click at [705, 478] on font "[DEMOGRAPHIC_DATA] семинаров" at bounding box center [730, 484] width 146 height 34
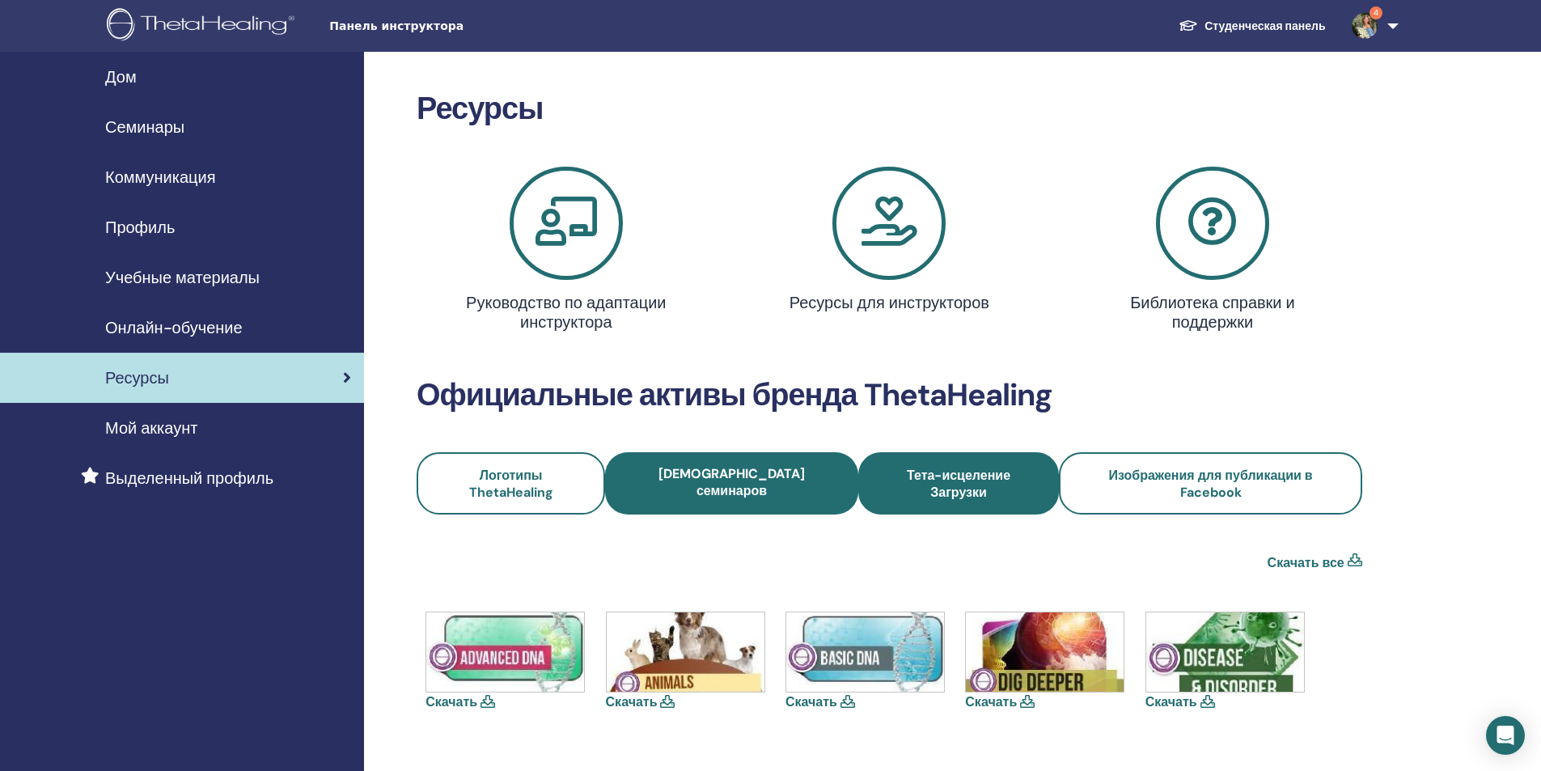
click at [938, 485] on link "Тета-исцеление Загрузки" at bounding box center [958, 483] width 201 height 62
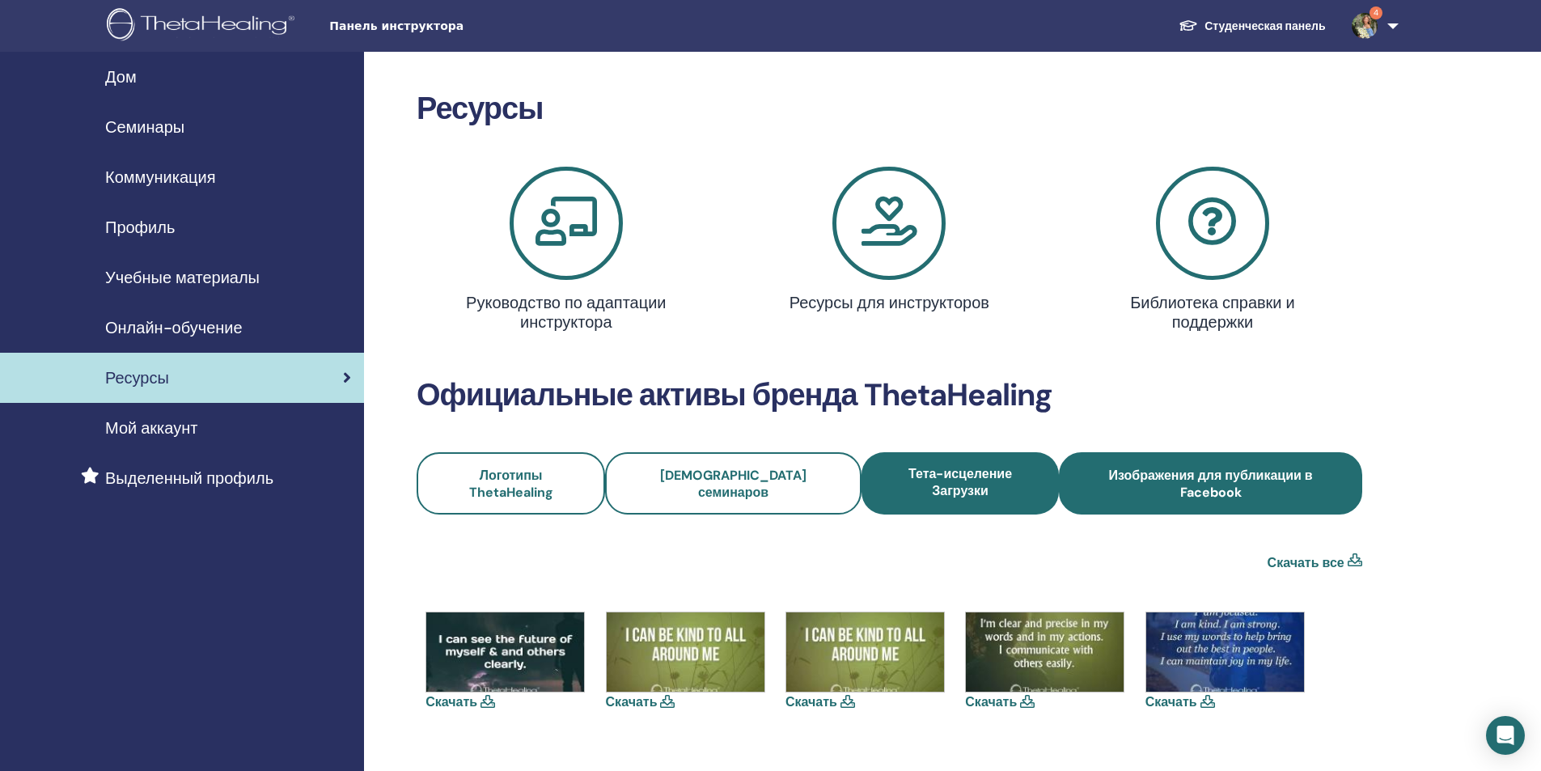
click at [1154, 477] on span "Изображения для публикации в Facebook" at bounding box center [1210, 484] width 259 height 34
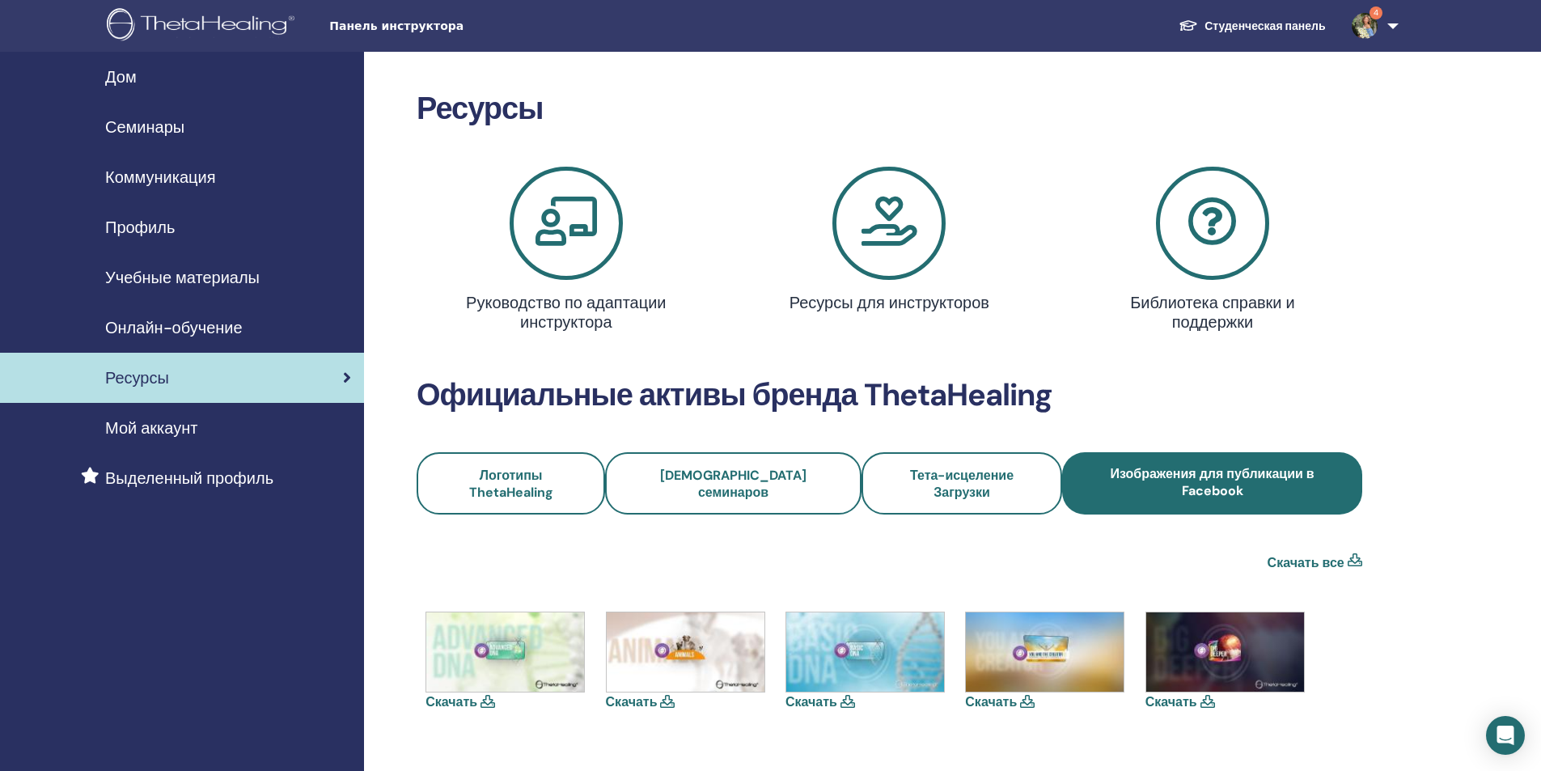
click at [595, 302] on h4 "Руководство по адаптации инструктора" at bounding box center [566, 312] width 213 height 39
click at [893, 250] on icon at bounding box center [888, 223] width 113 height 113
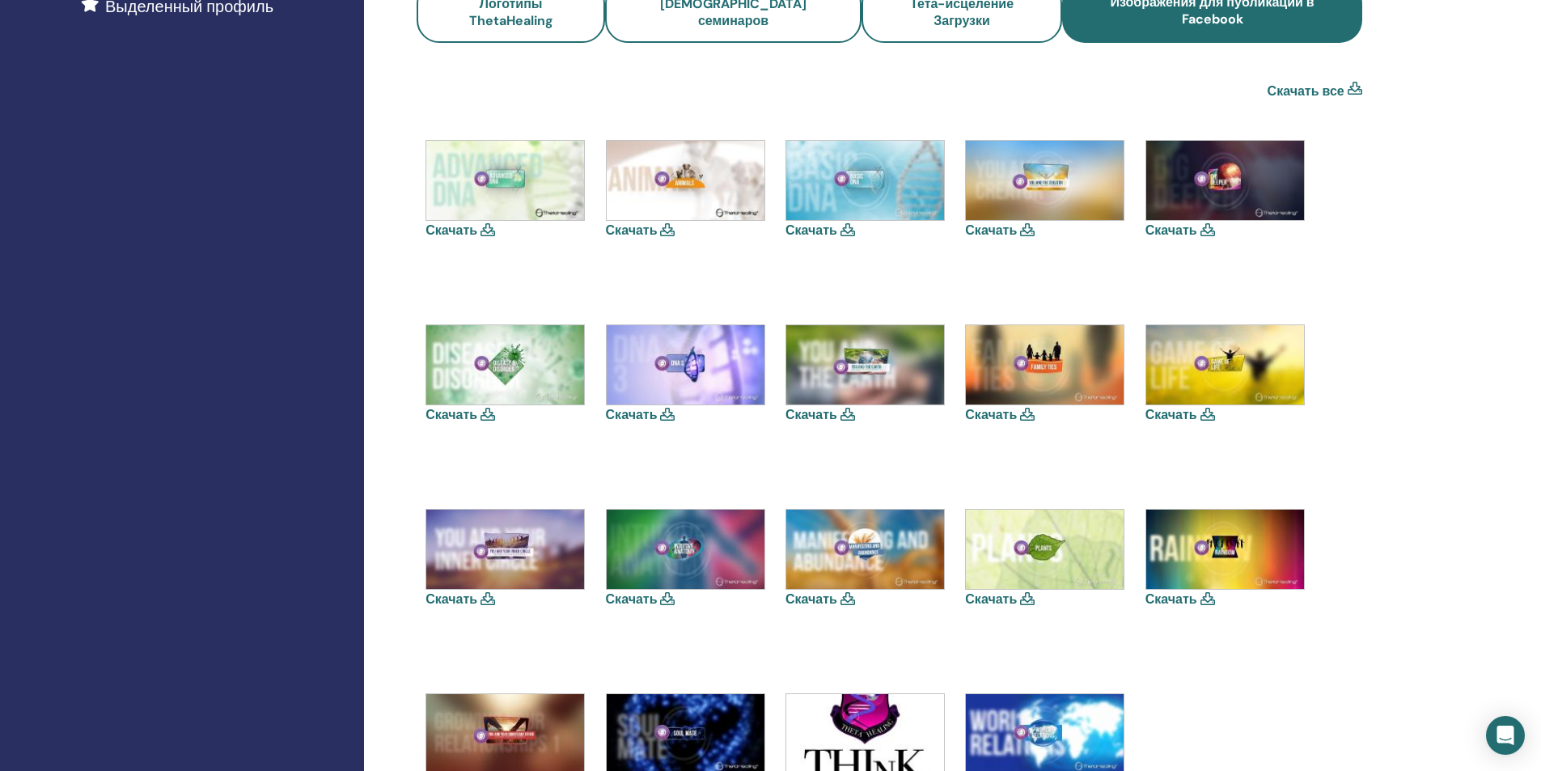
scroll to position [404, 0]
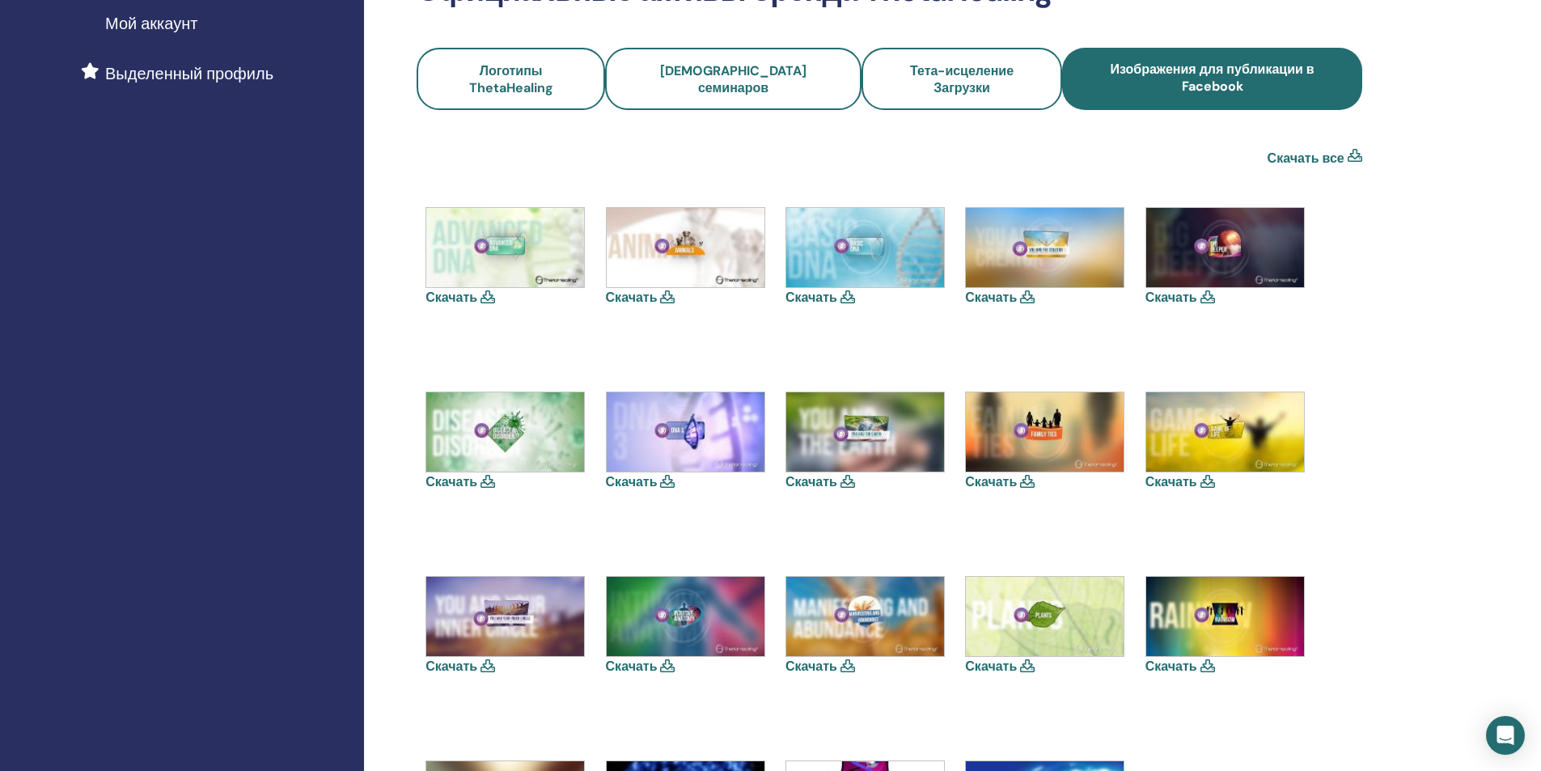
click at [1185, 473] on link "Скачать" at bounding box center [1172, 481] width 52 height 17
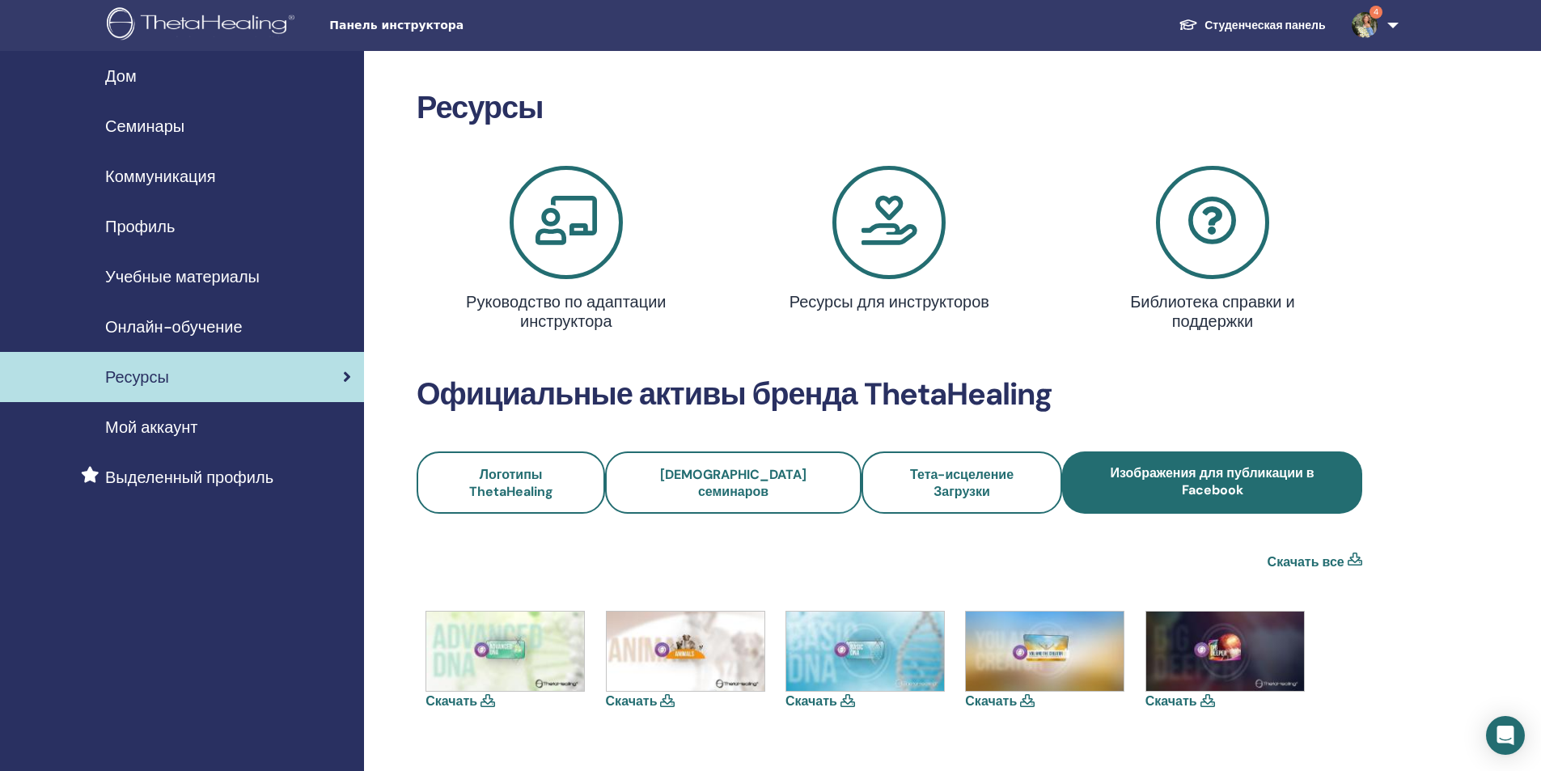
scroll to position [0, 0]
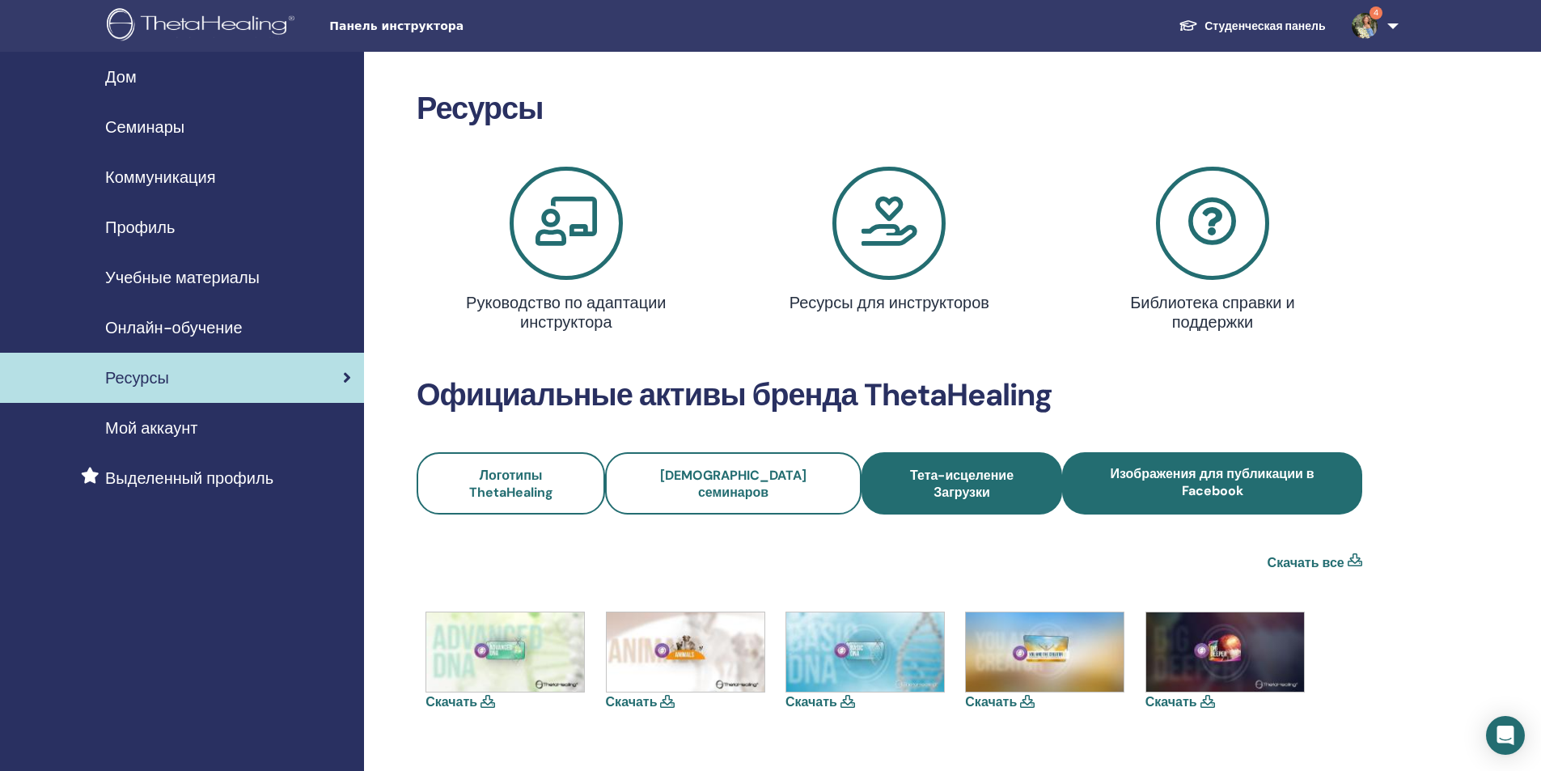
click at [967, 478] on span "Тета-исцеление Загрузки" at bounding box center [962, 484] width 158 height 34
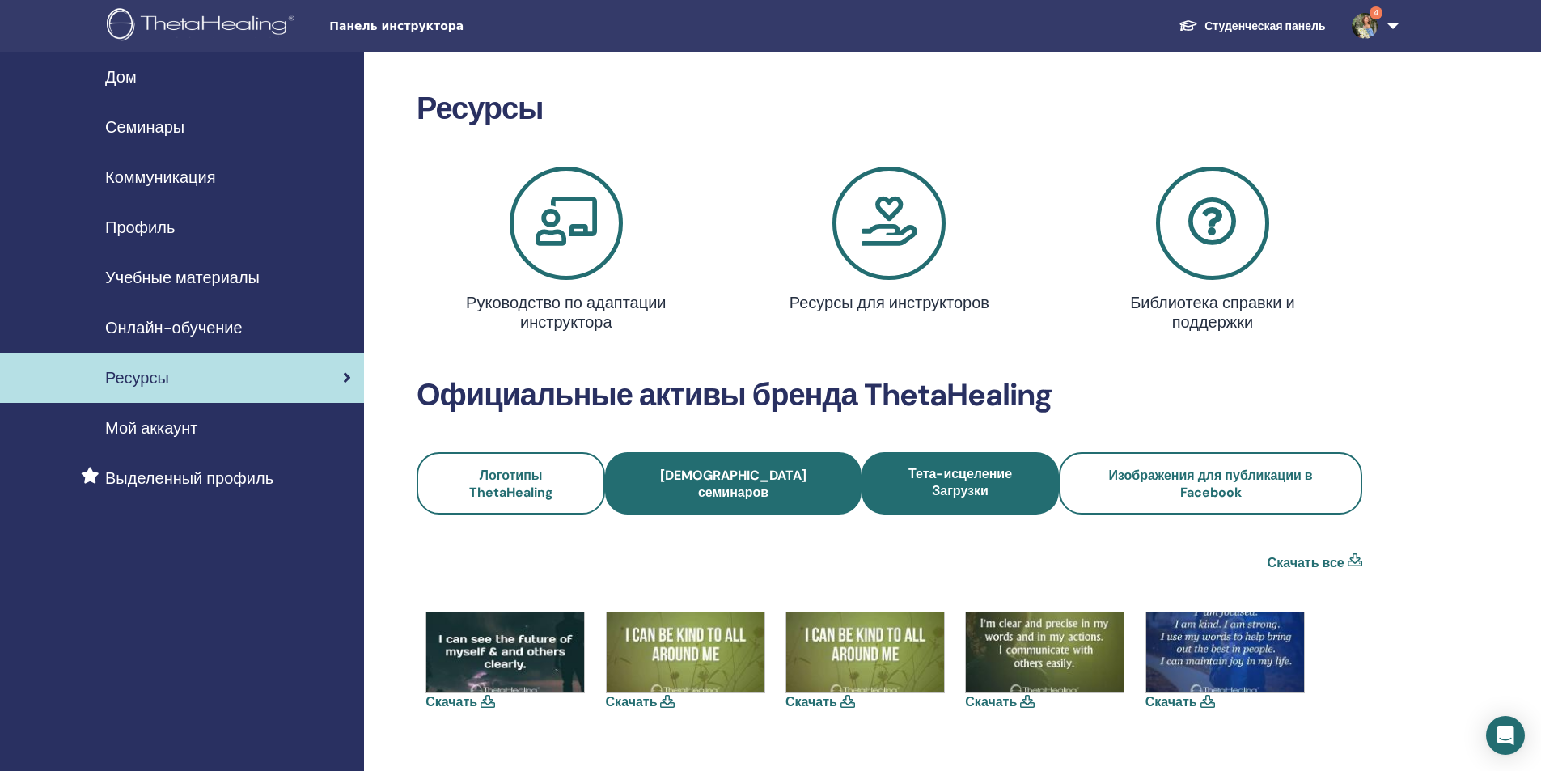
click at [681, 486] on link "Иконки семинаров" at bounding box center [733, 483] width 256 height 62
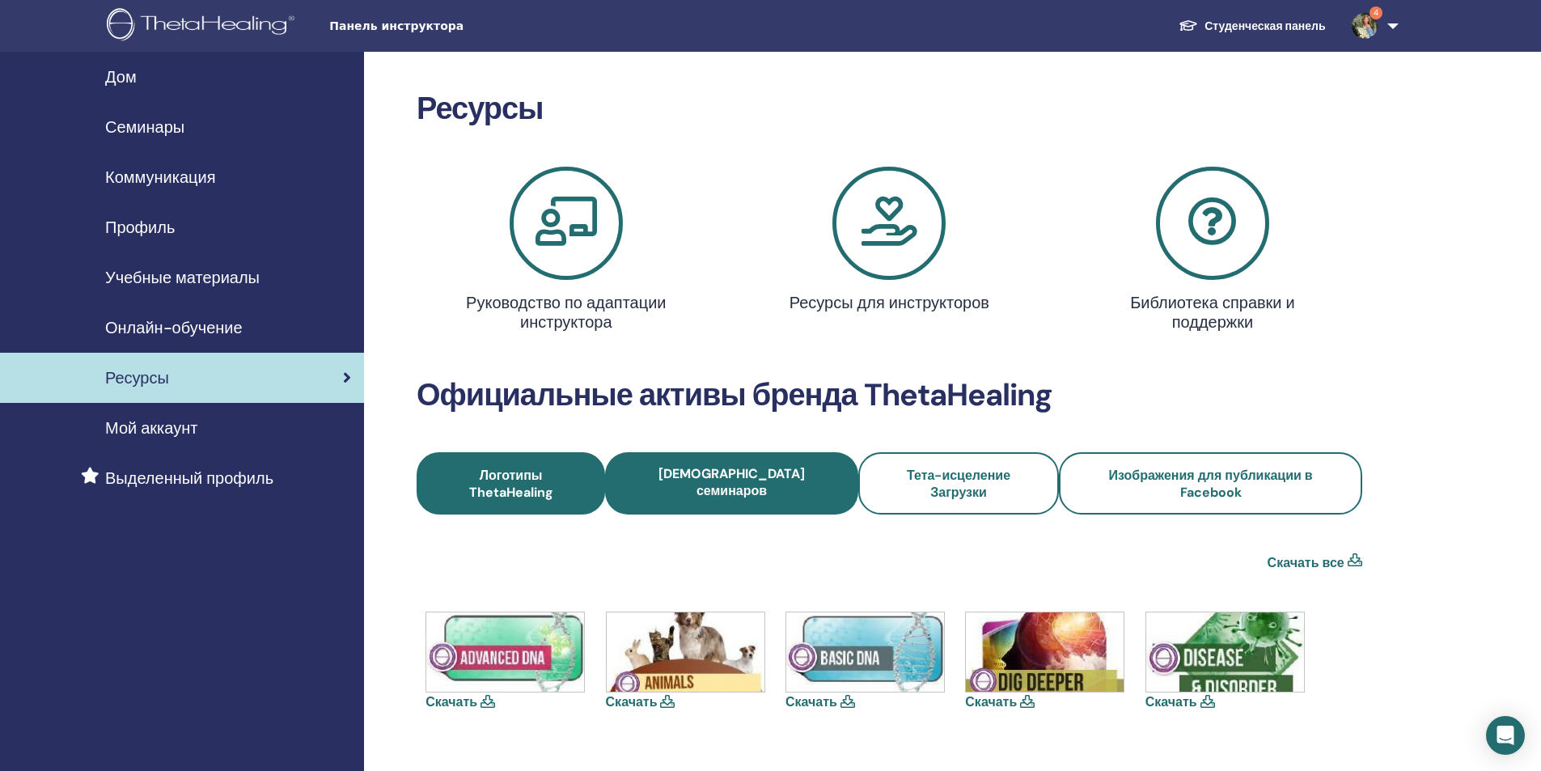
drag, startPoint x: 0, startPoint y: 0, endPoint x: 535, endPoint y: 487, distance: 723.3
click at [535, 487] on link "Логотипы ThetaHealing" at bounding box center [511, 483] width 188 height 62
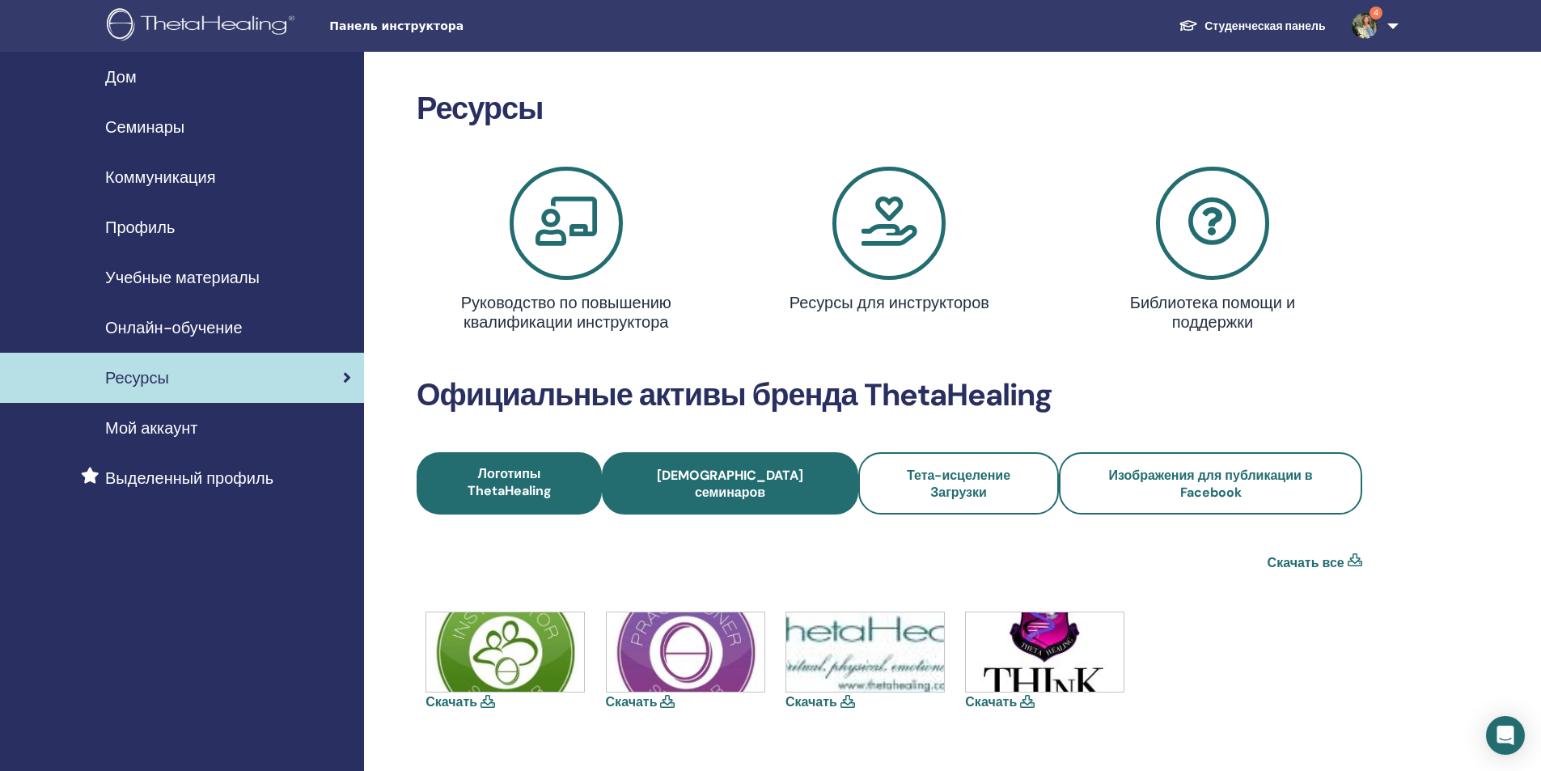
click at [710, 485] on link "[DEMOGRAPHIC_DATA] семинаров" at bounding box center [730, 483] width 256 height 62
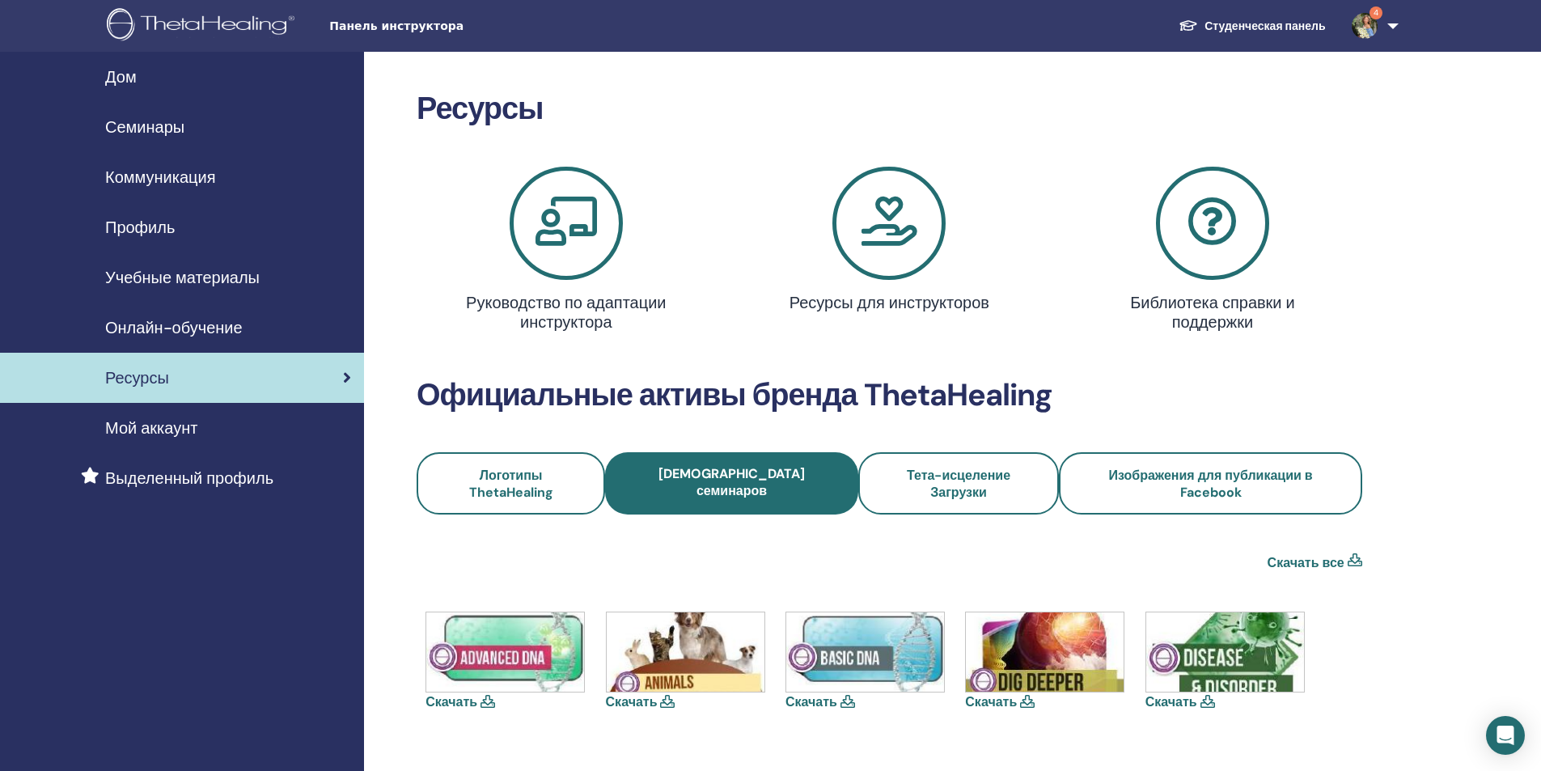
click at [197, 327] on span "Онлайн-обучение" at bounding box center [174, 328] width 138 height 24
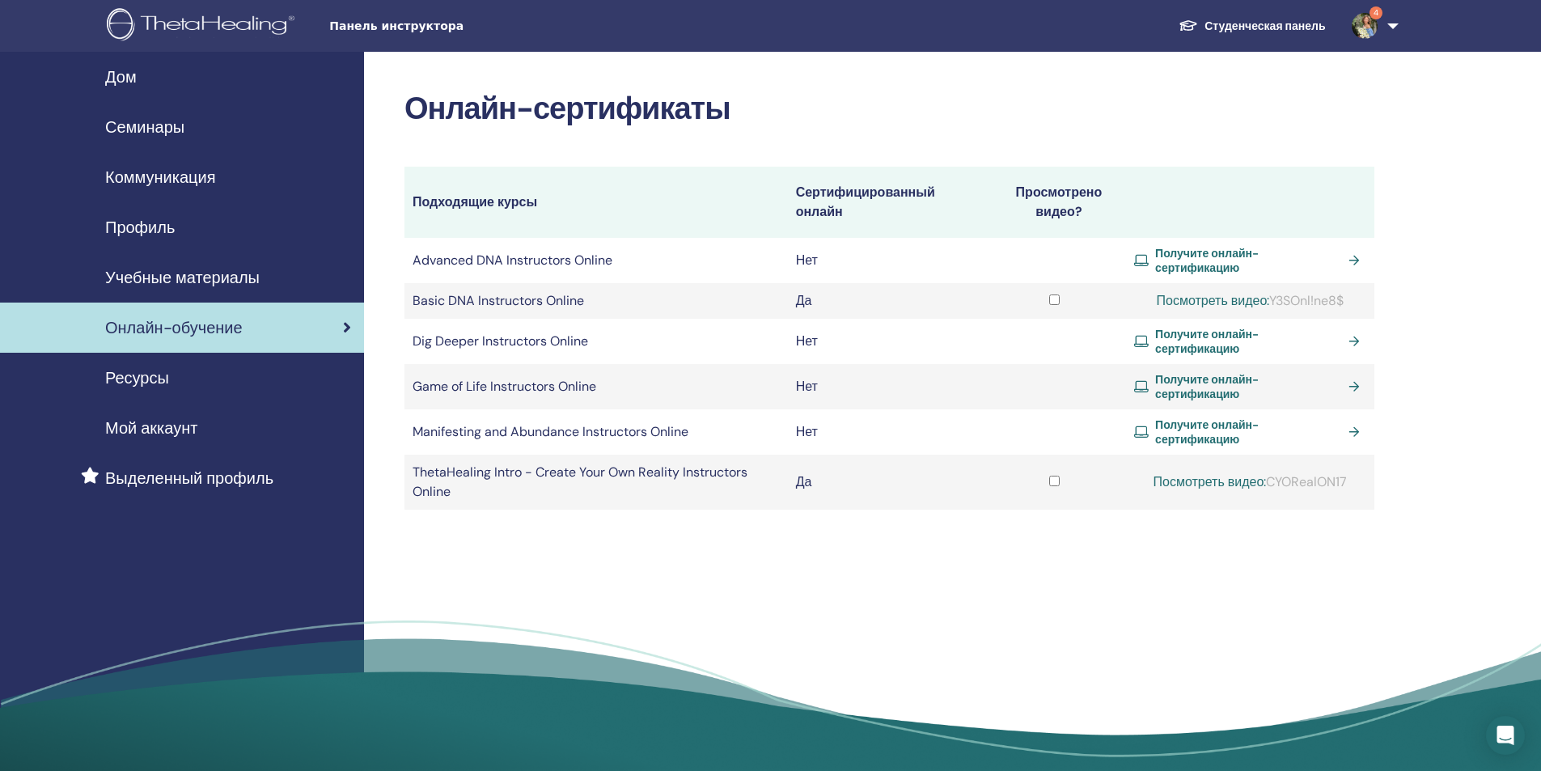
click at [179, 281] on span "Учебные материалы" at bounding box center [182, 277] width 155 height 24
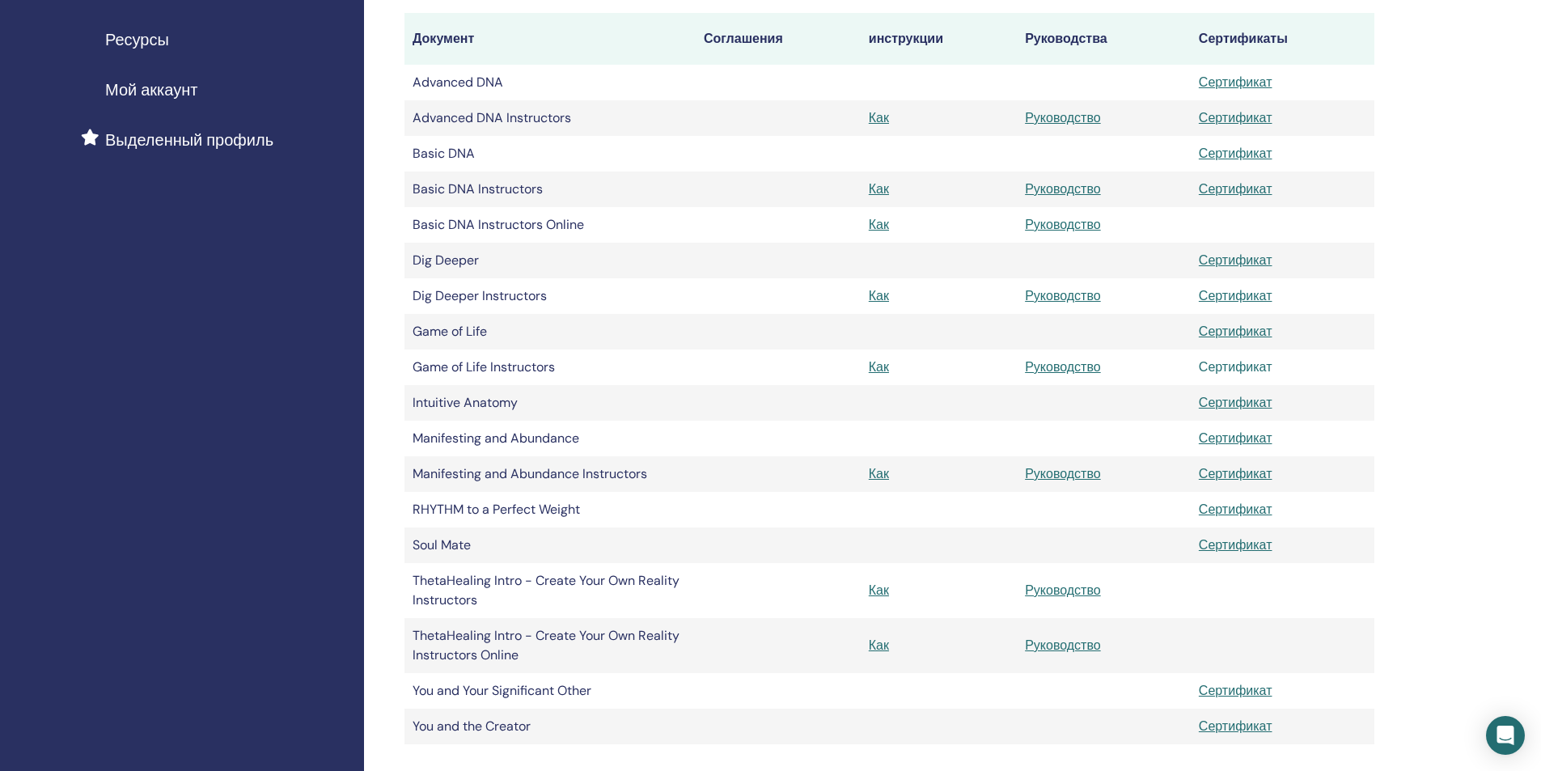
scroll to position [243, 0]
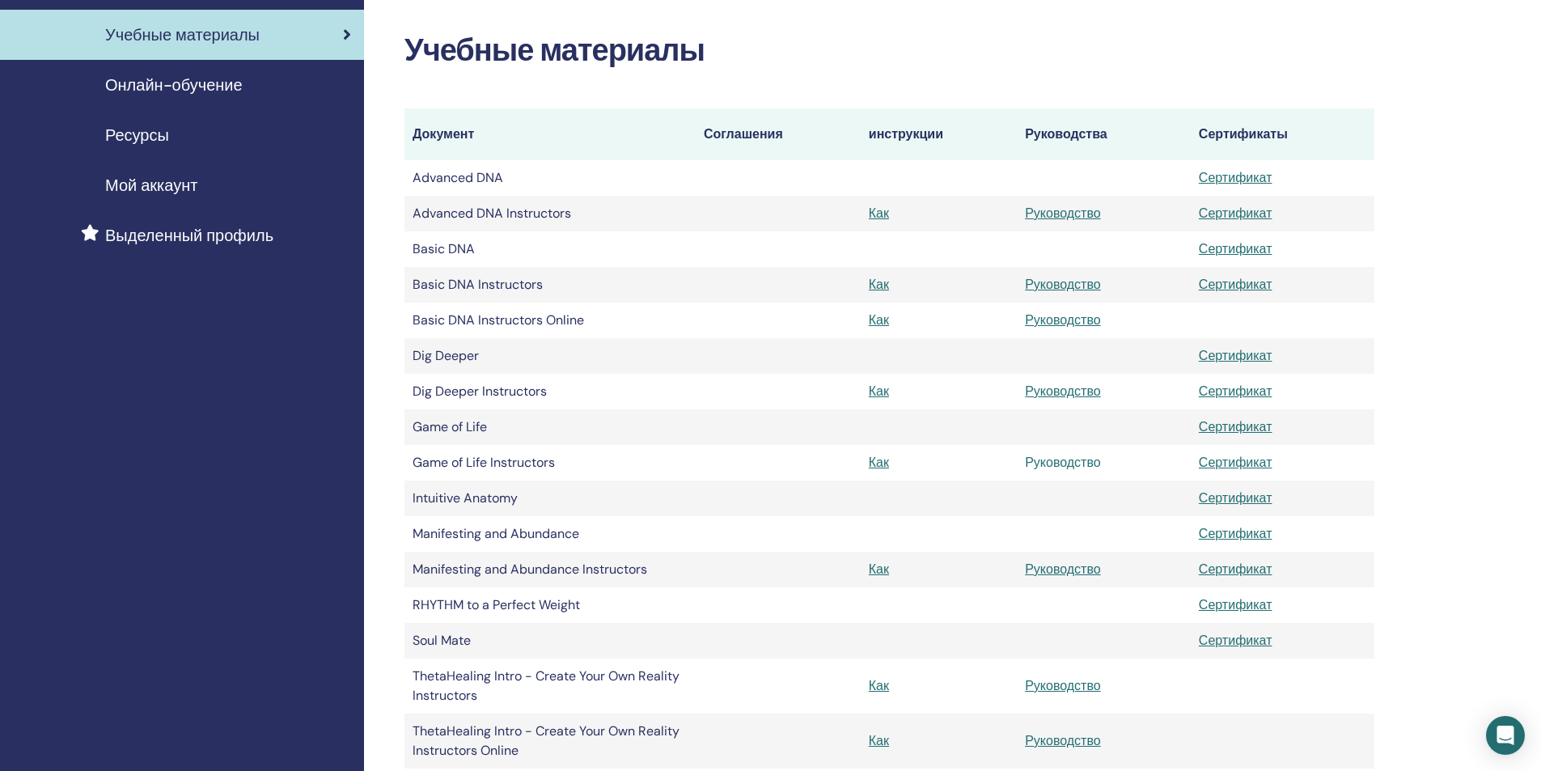
click at [1072, 464] on link "Руководство" at bounding box center [1063, 462] width 76 height 17
